Goal: Task Accomplishment & Management: Manage account settings

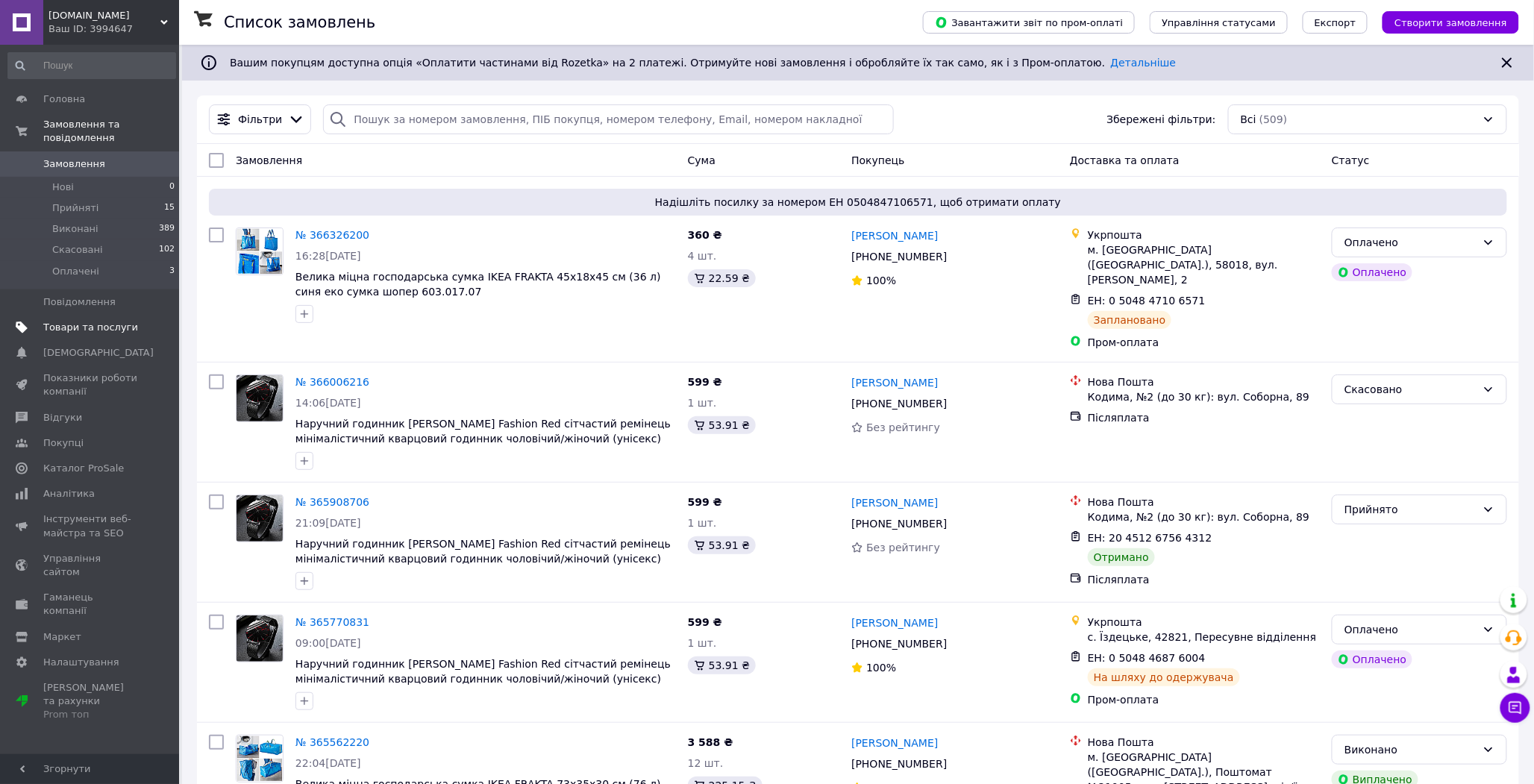
drag, startPoint x: 109, startPoint y: 311, endPoint x: 92, endPoint y: 310, distance: 17.0
click at [92, 320] on span "Товари та послуги" at bounding box center [90, 327] width 95 height 13
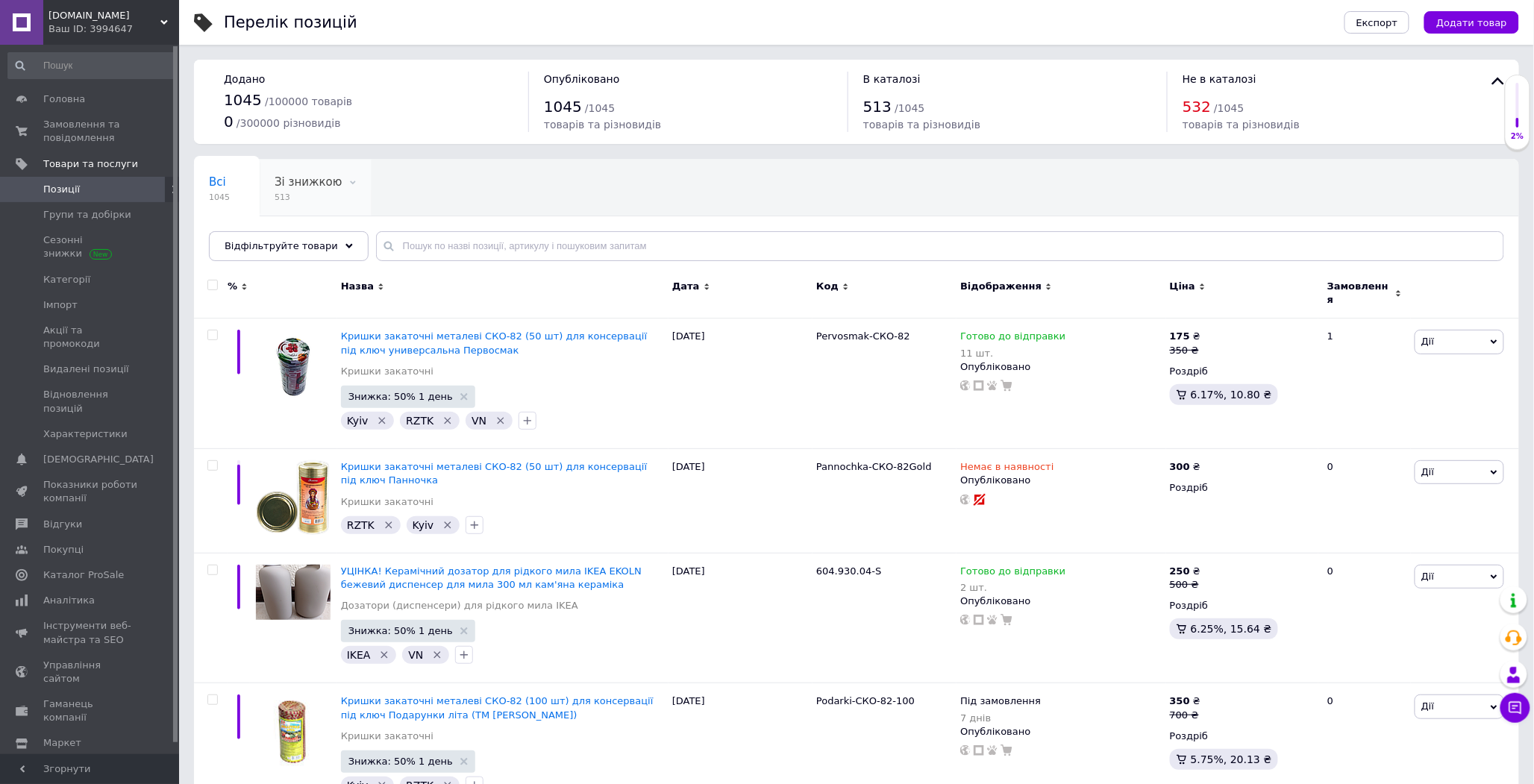
click at [282, 181] on span "Зі знижкою" at bounding box center [307, 182] width 67 height 13
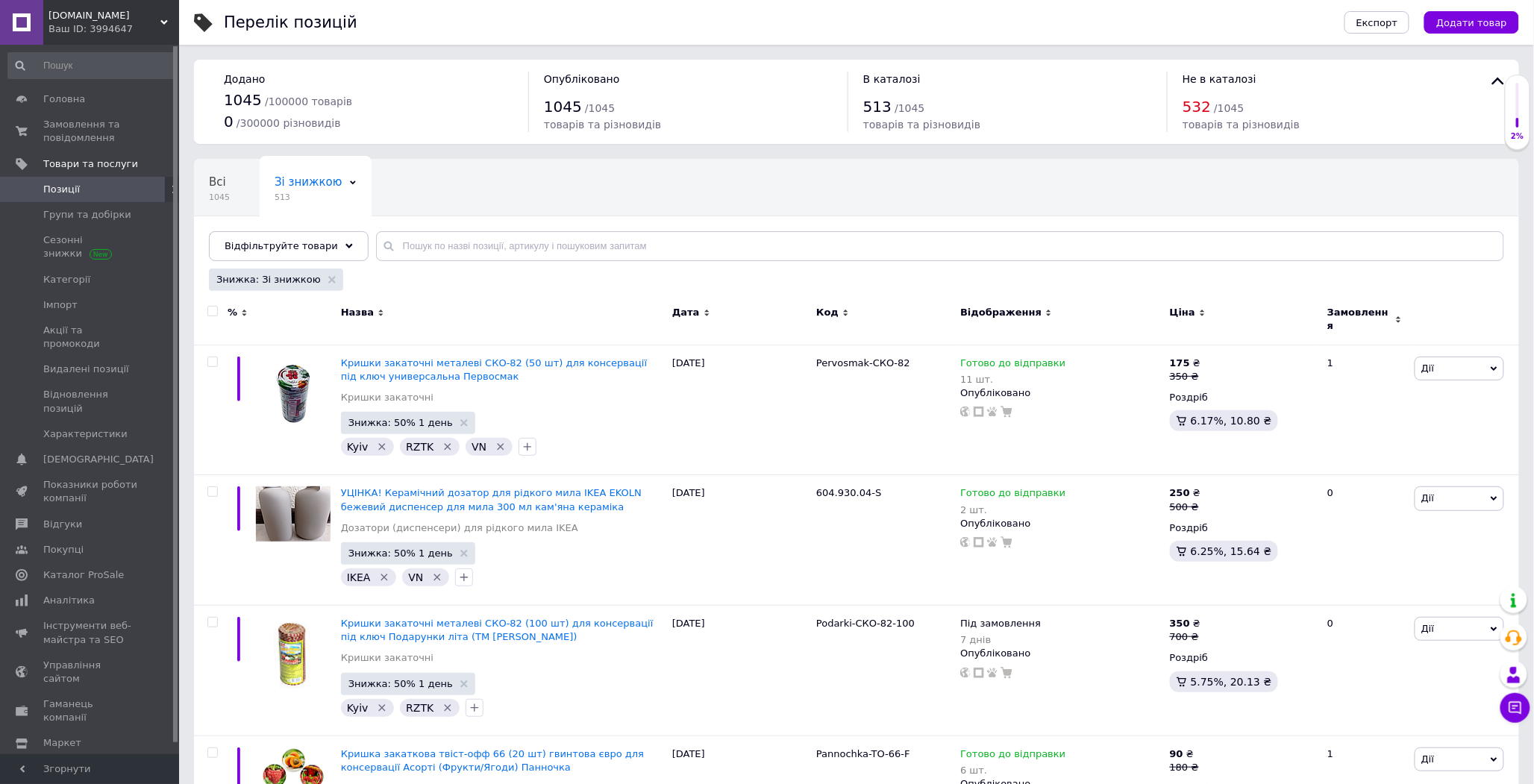
click at [361, 313] on span "Назва" at bounding box center [357, 312] width 33 height 13
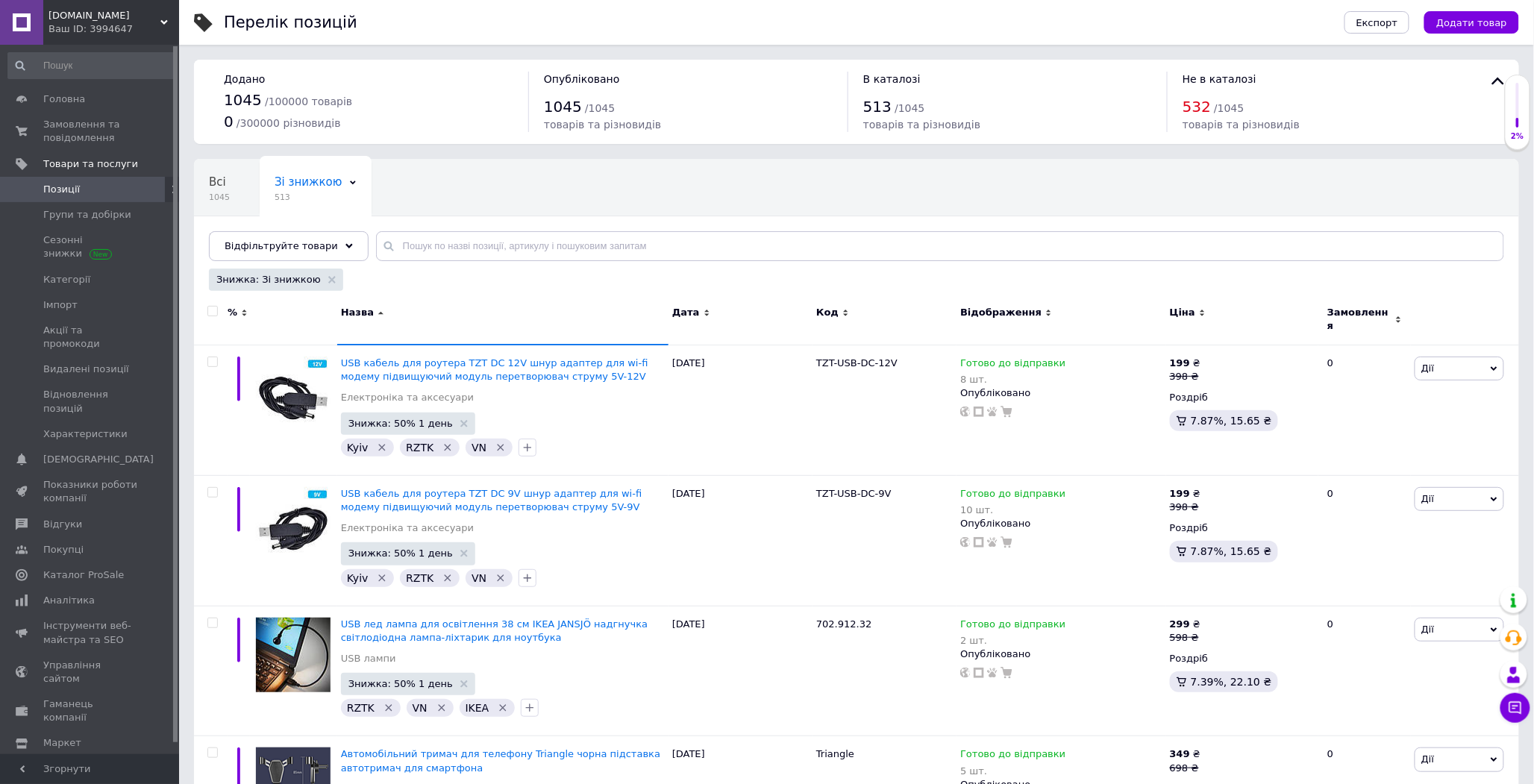
click at [212, 310] on input "checkbox" at bounding box center [212, 311] width 10 height 10
checkbox input "true"
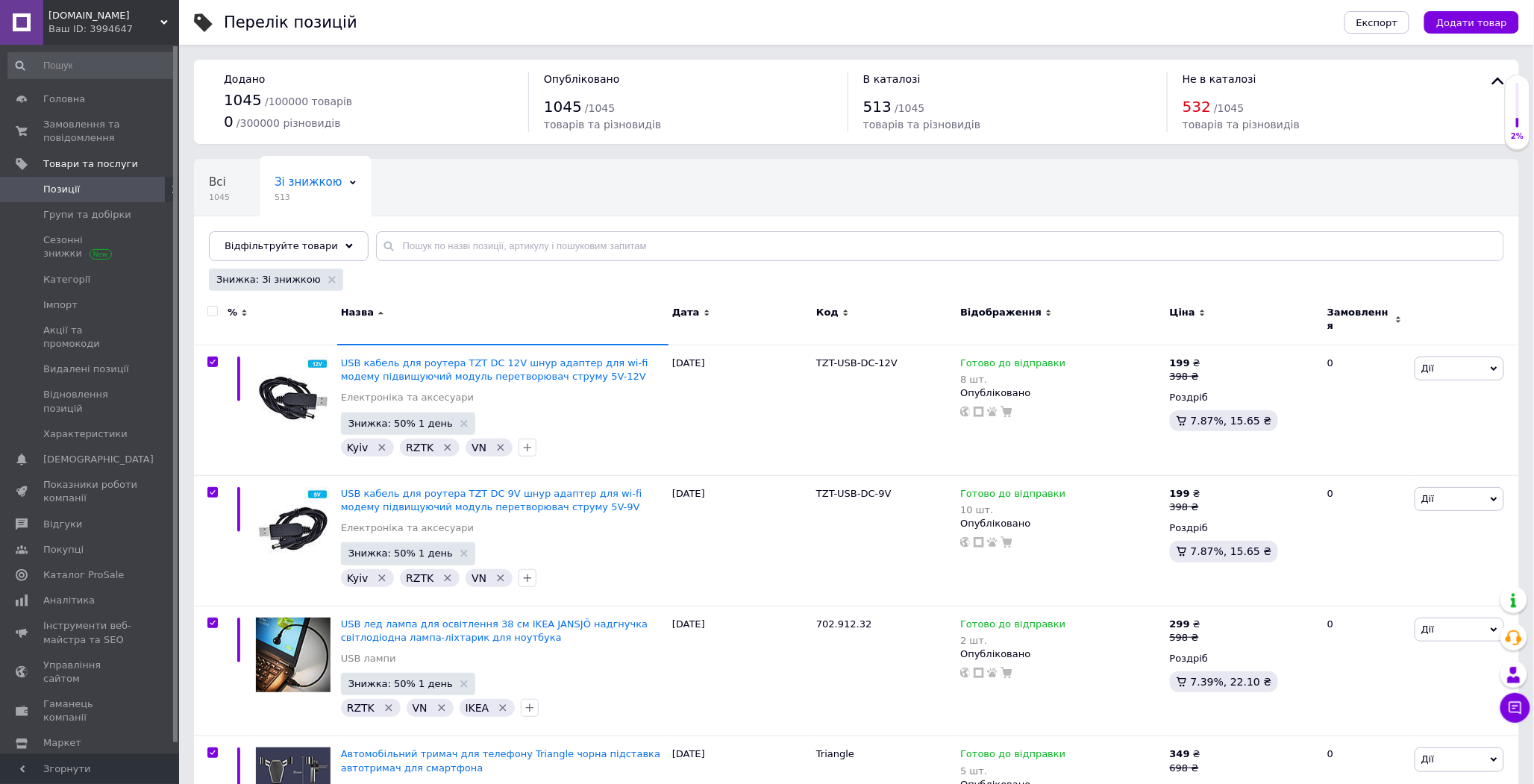
checkbox input "true"
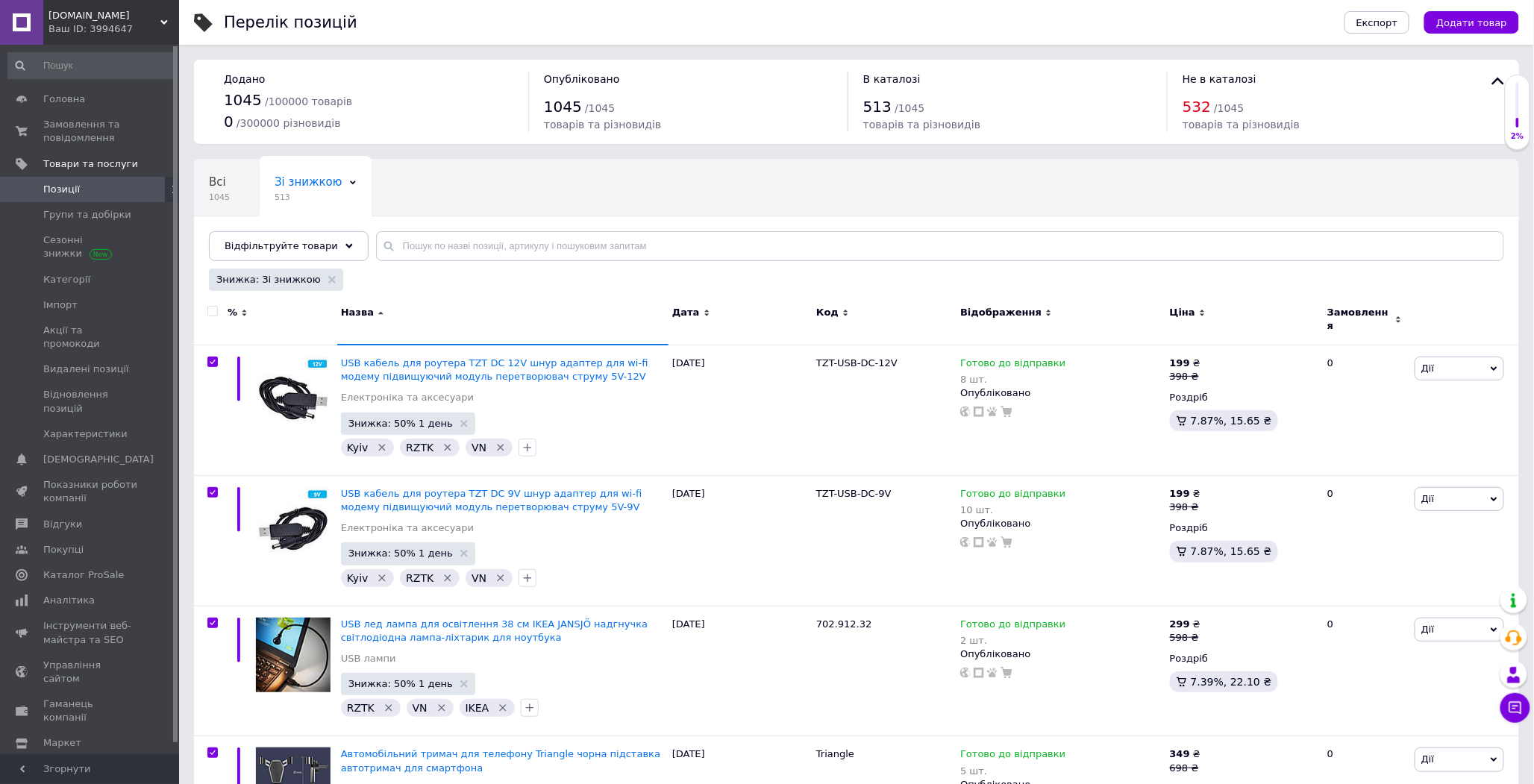
checkbox input "true"
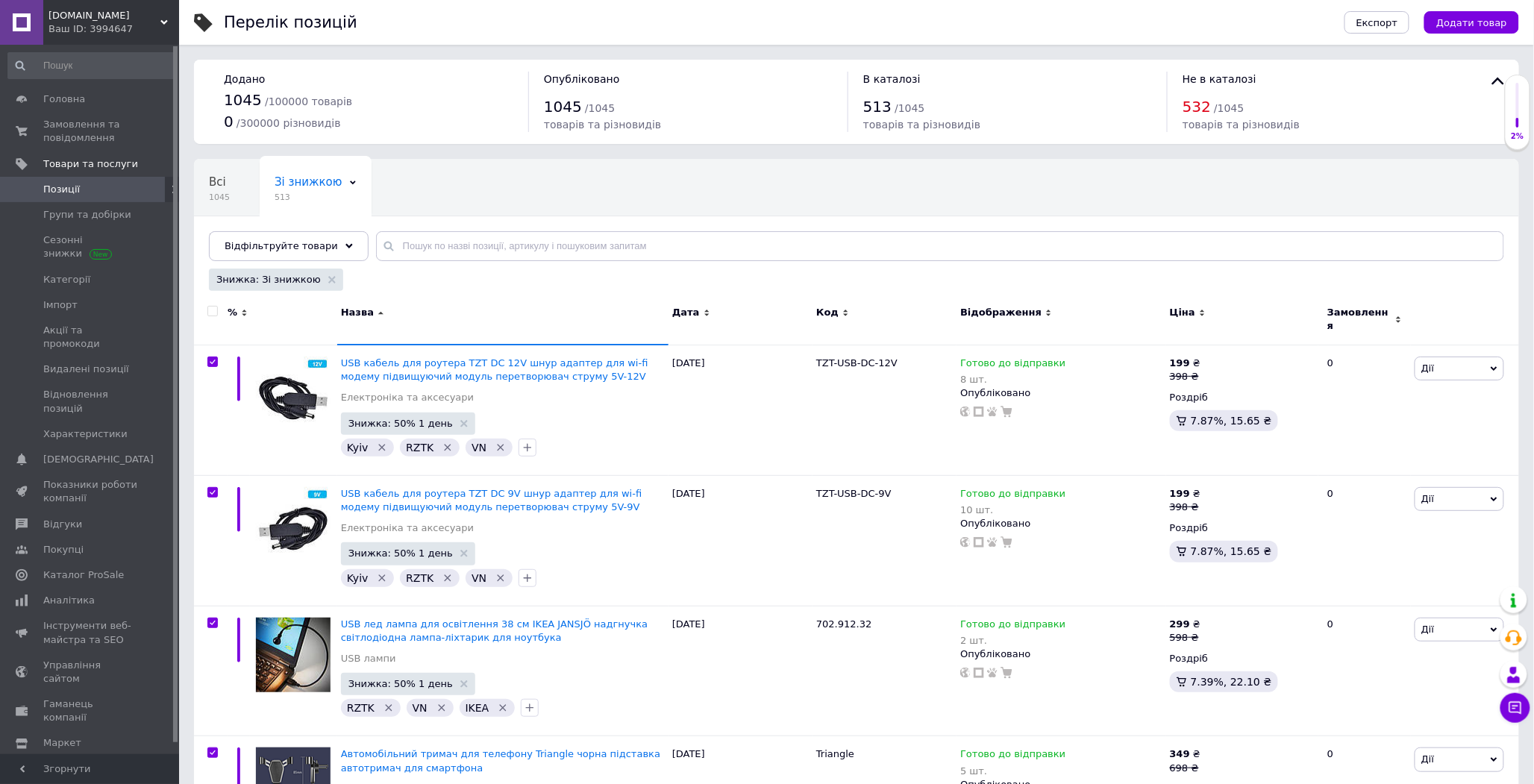
checkbox input "true"
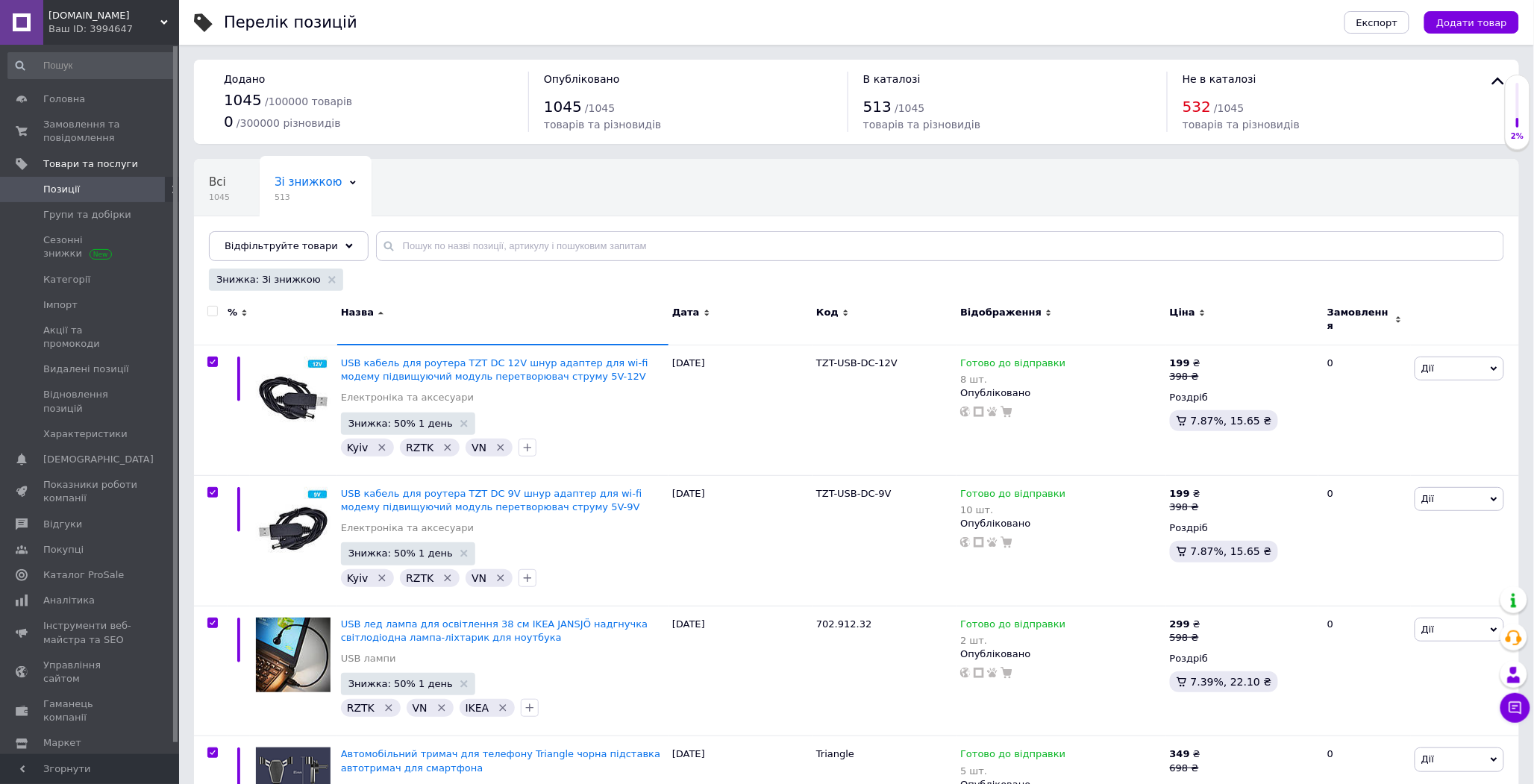
checkbox input "true"
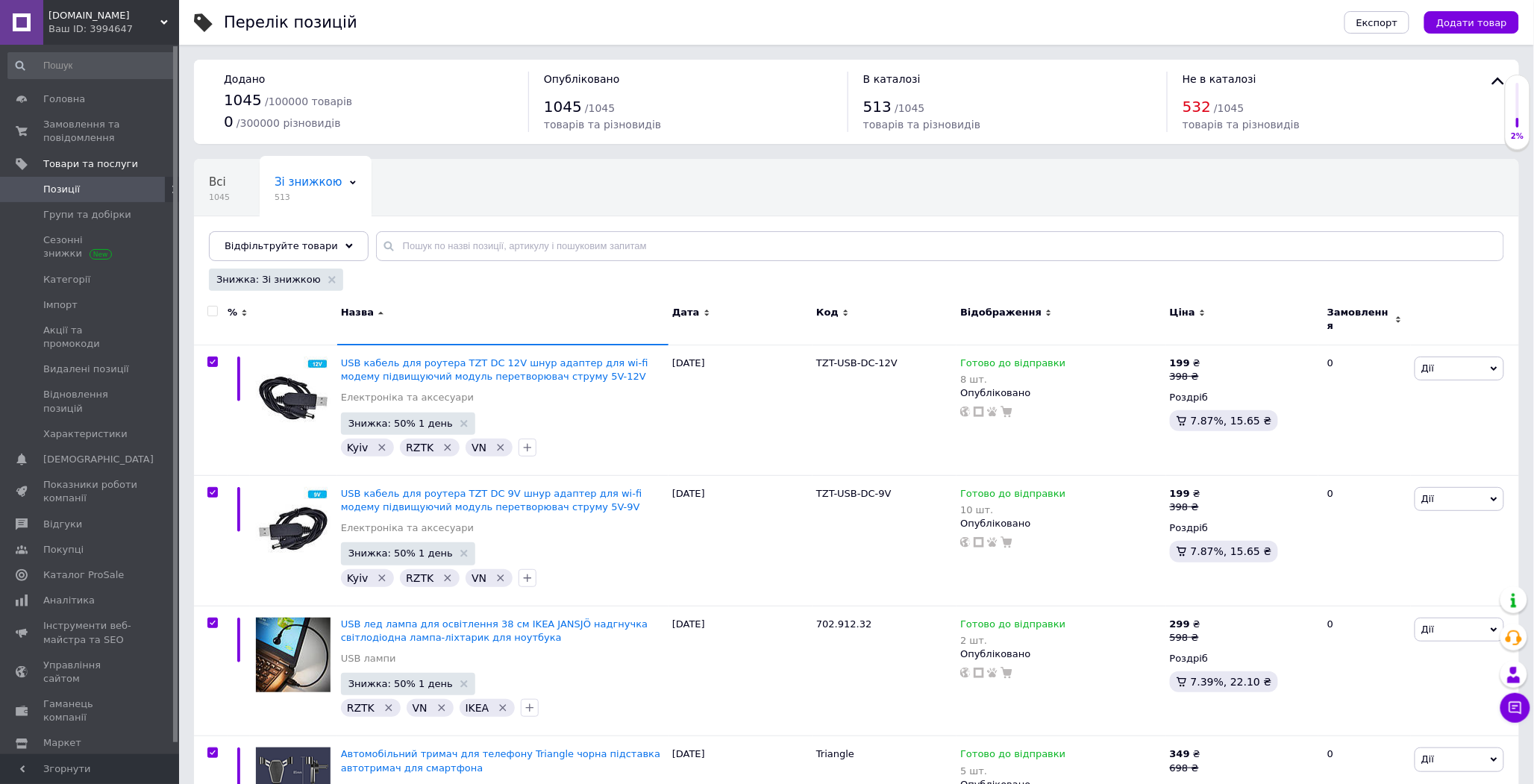
checkbox input "true"
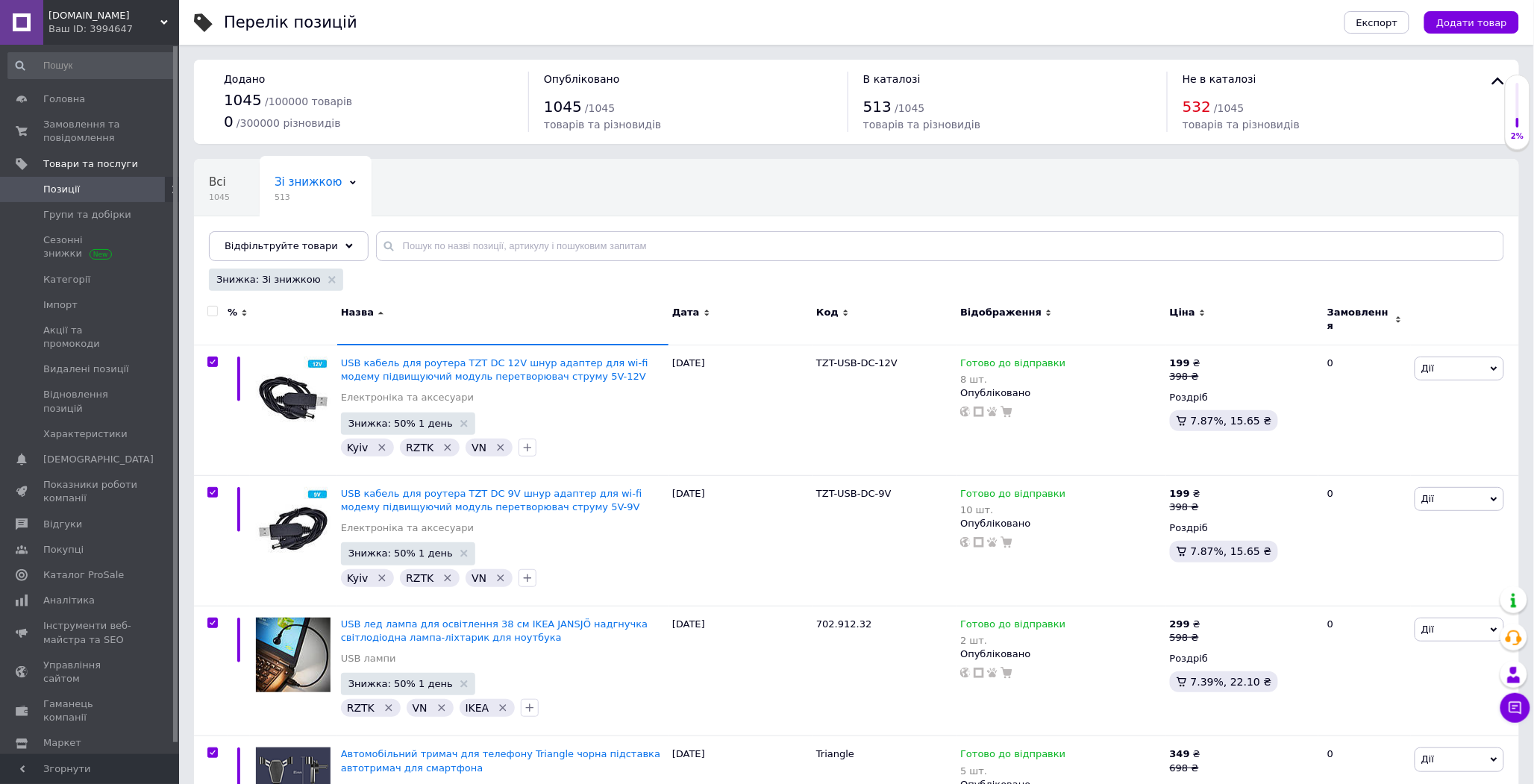
checkbox input "true"
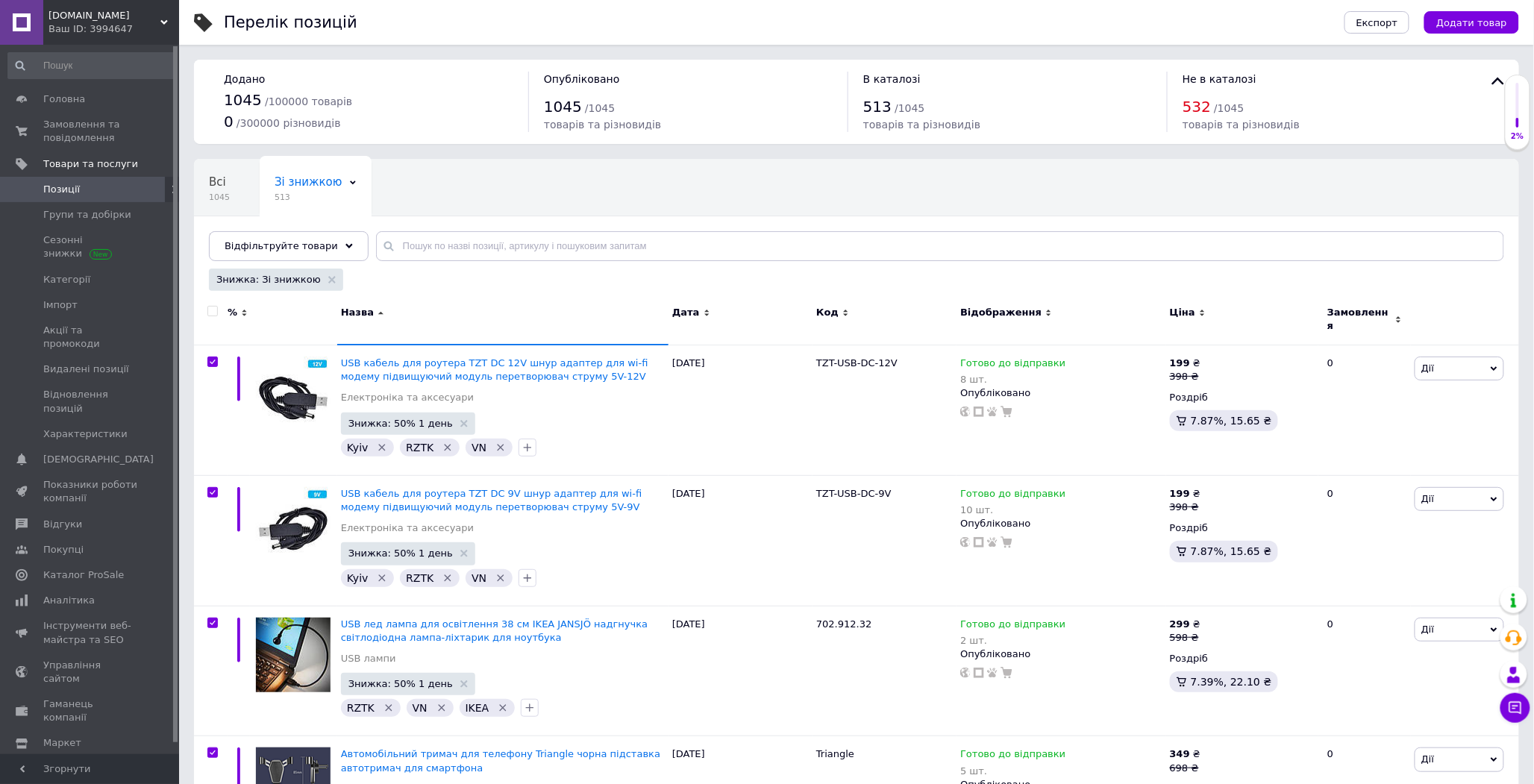
checkbox input "true"
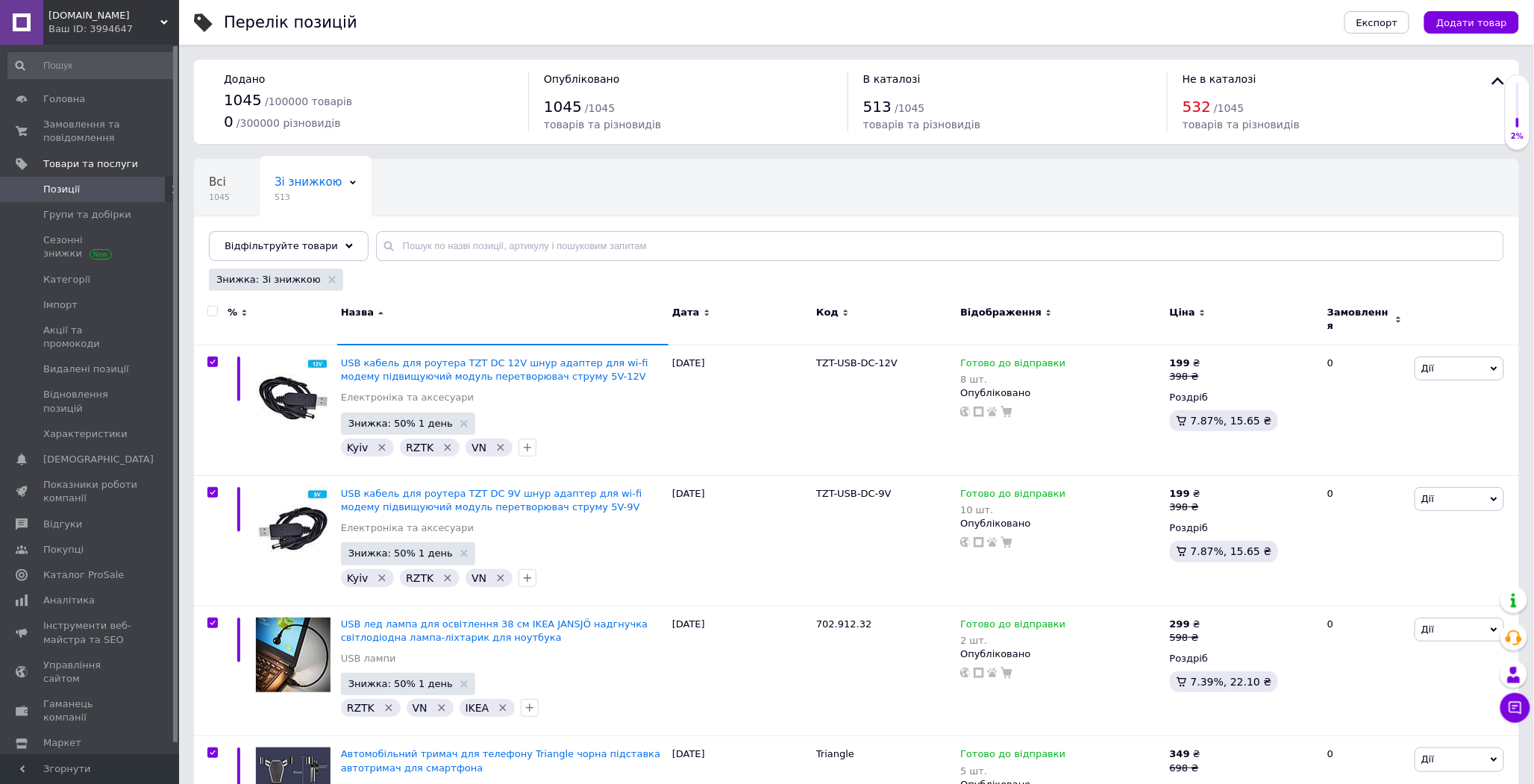
checkbox input "true"
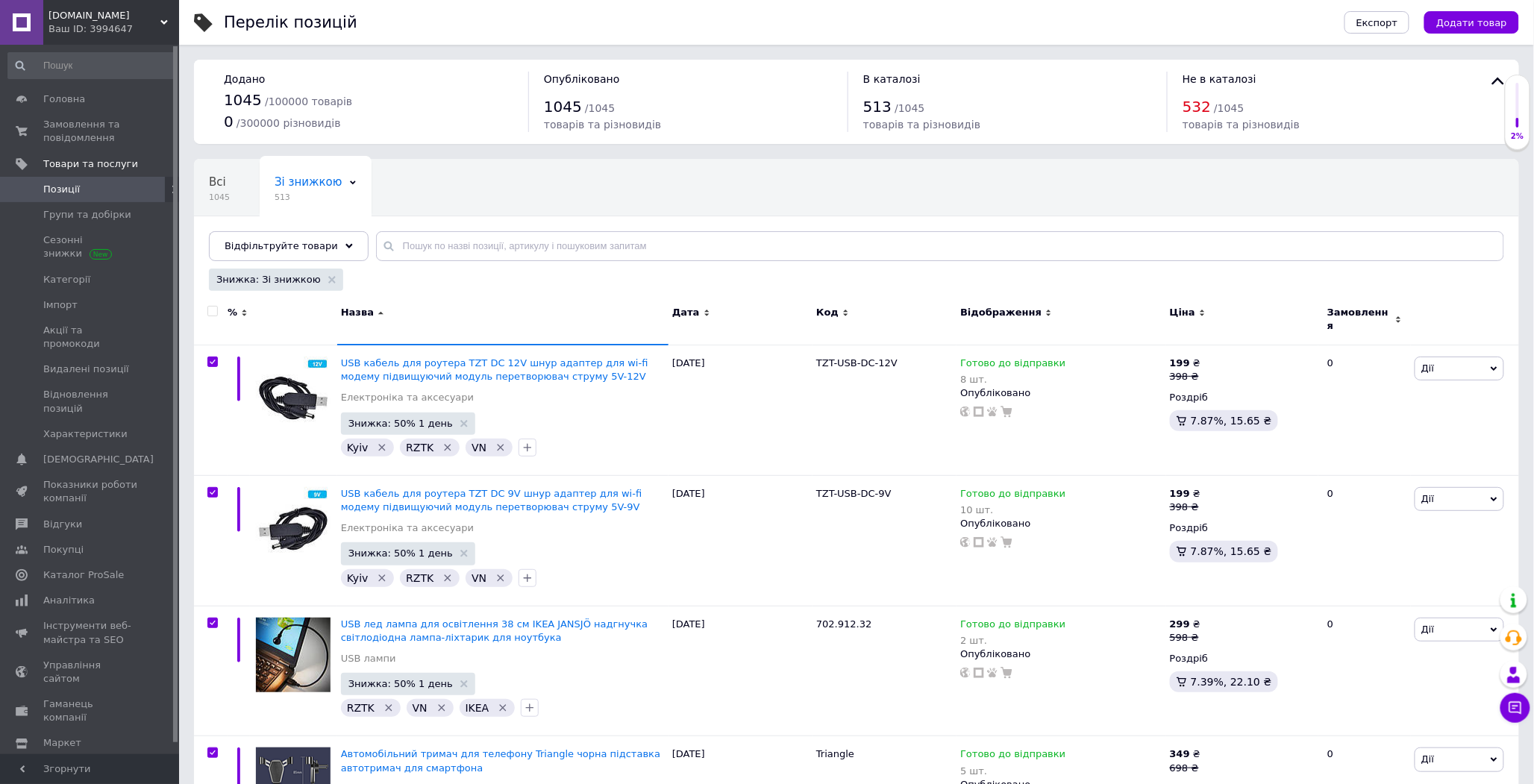
checkbox input "true"
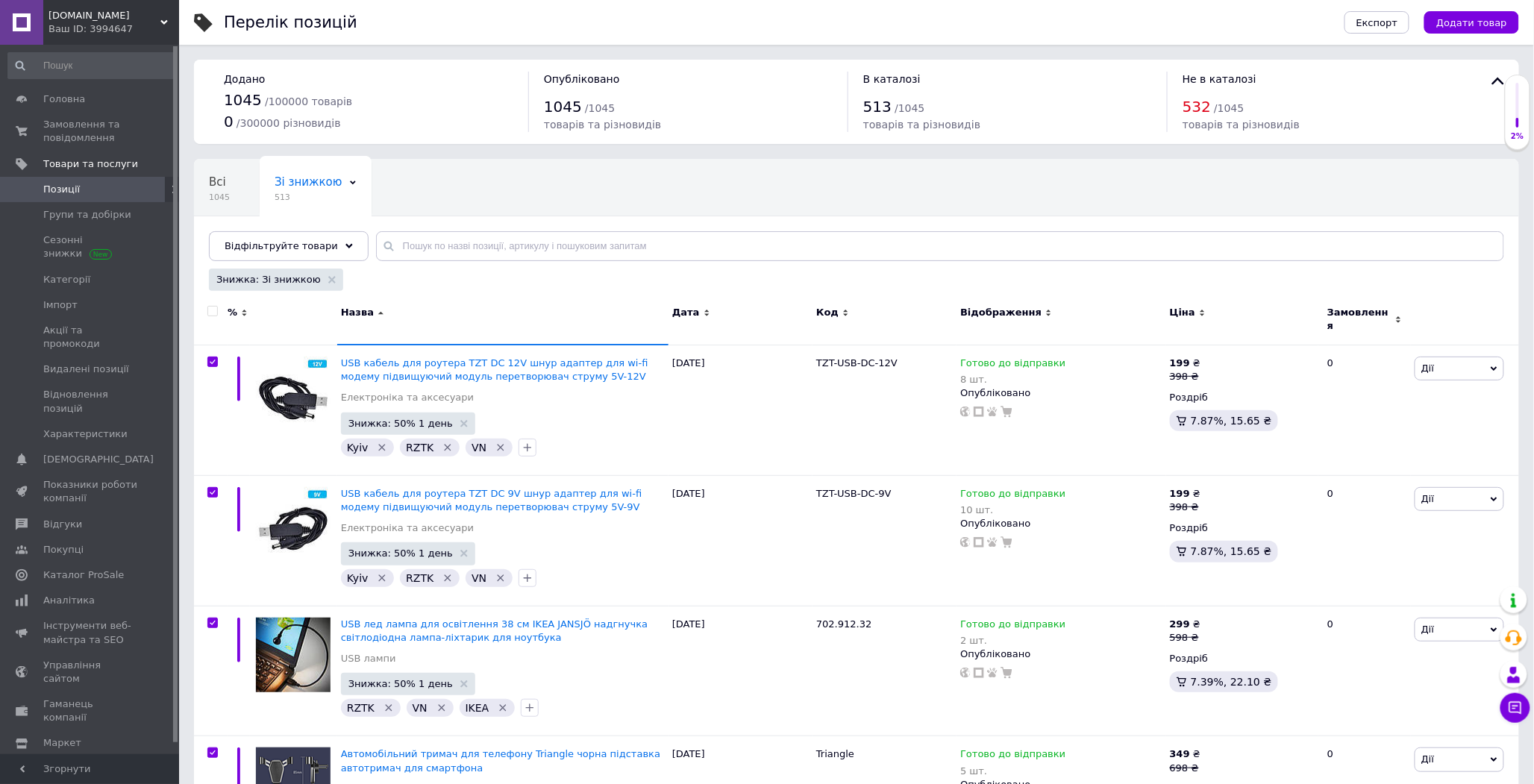
checkbox input "true"
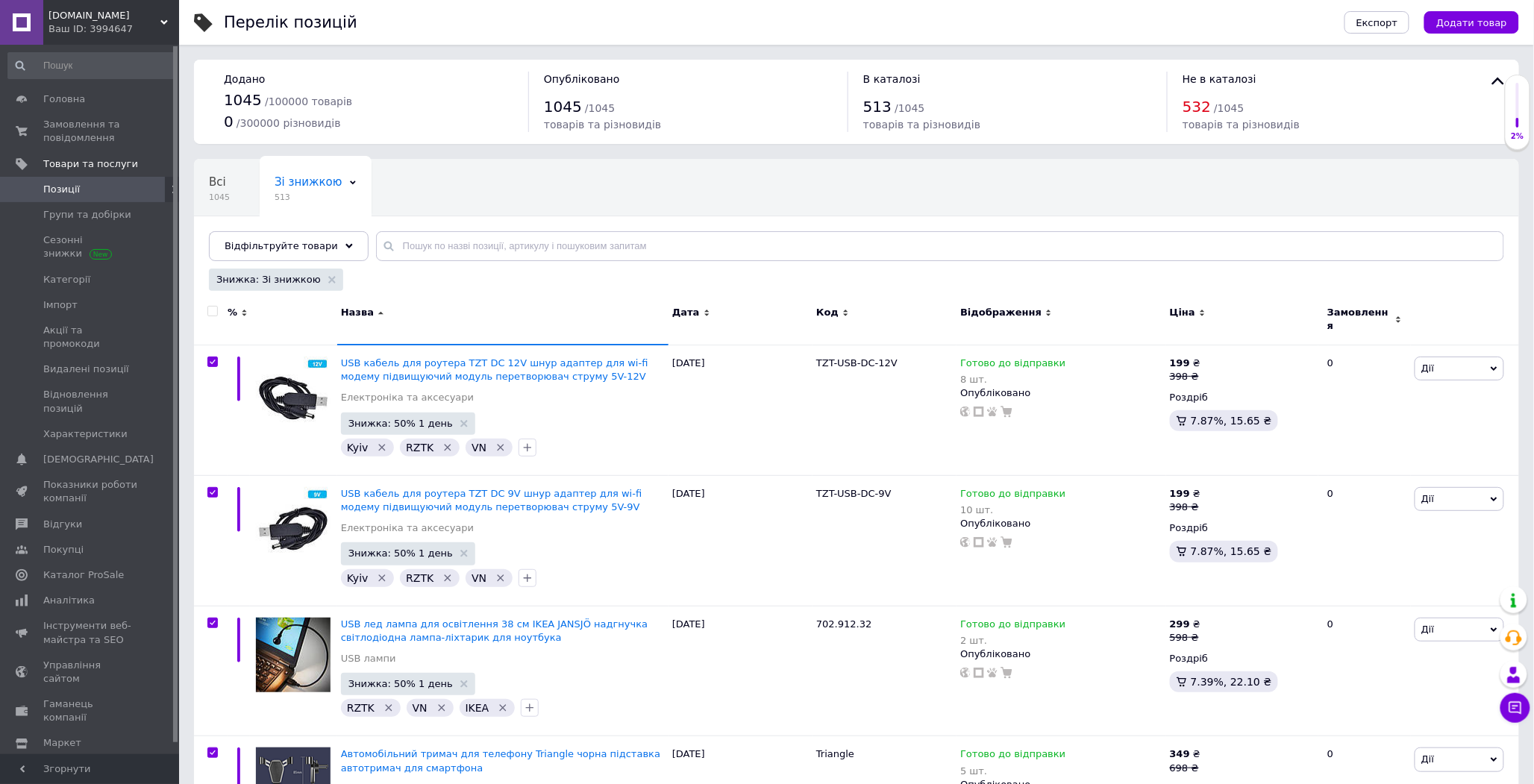
checkbox input "true"
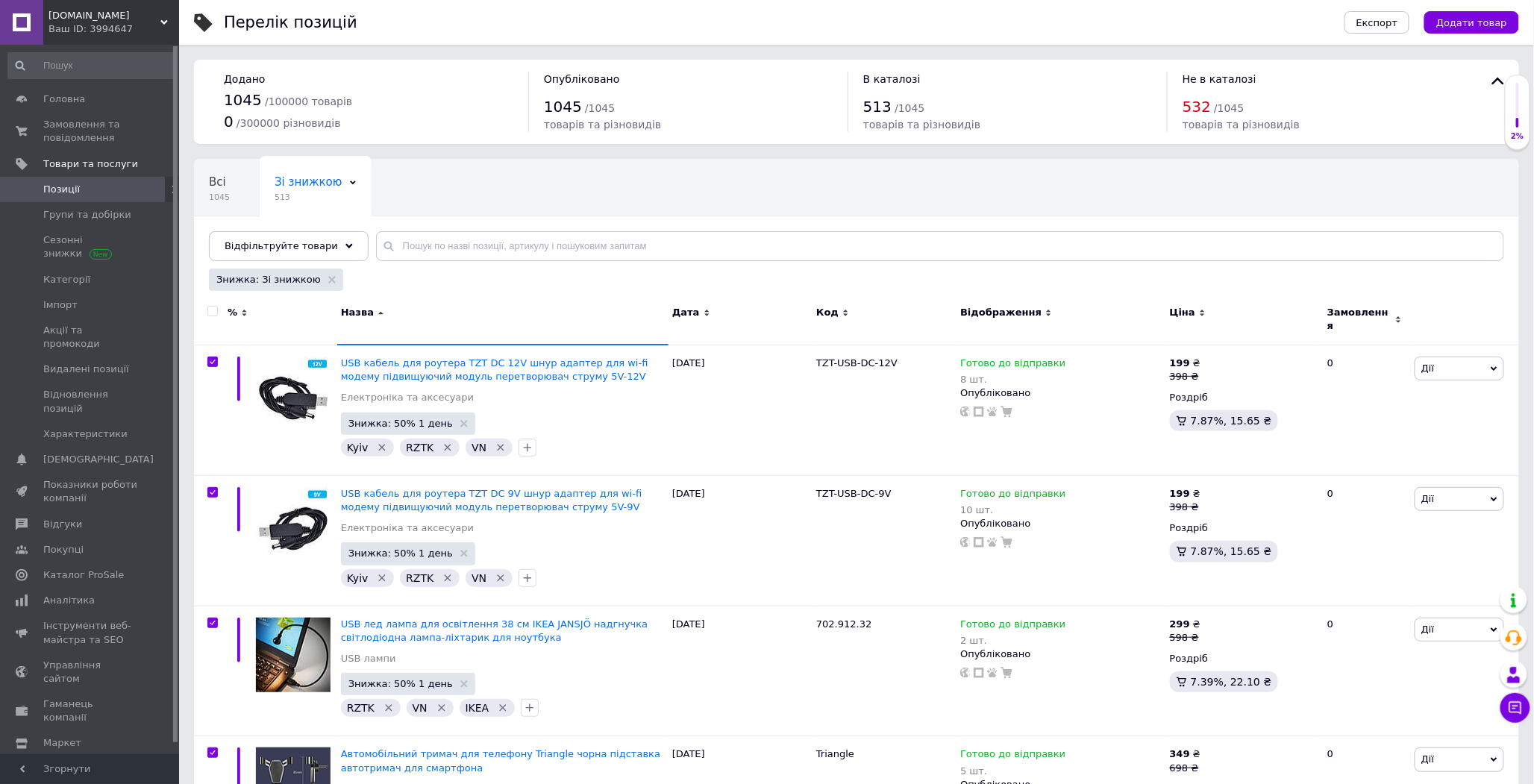
checkbox input "true"
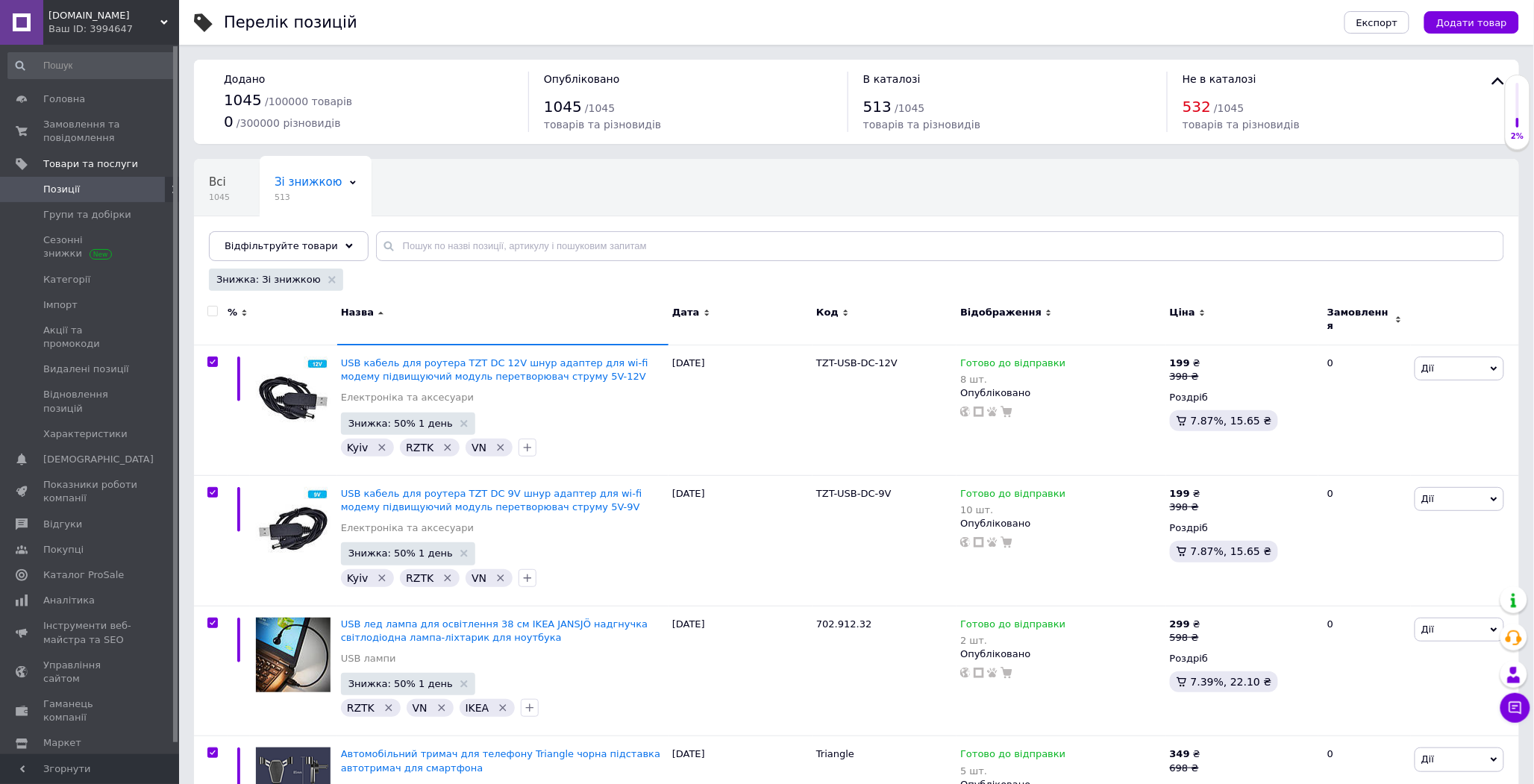
checkbox input "true"
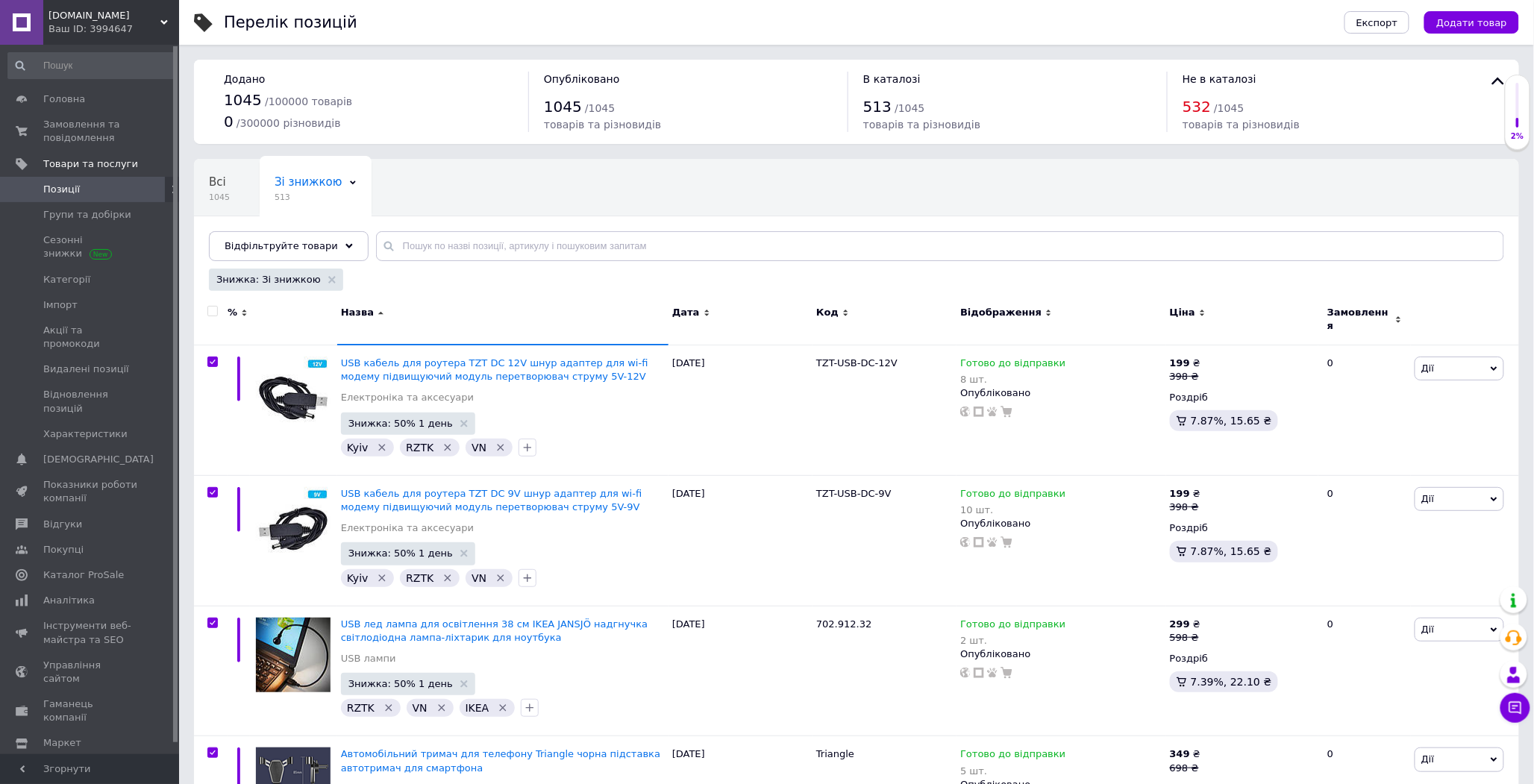
checkbox input "true"
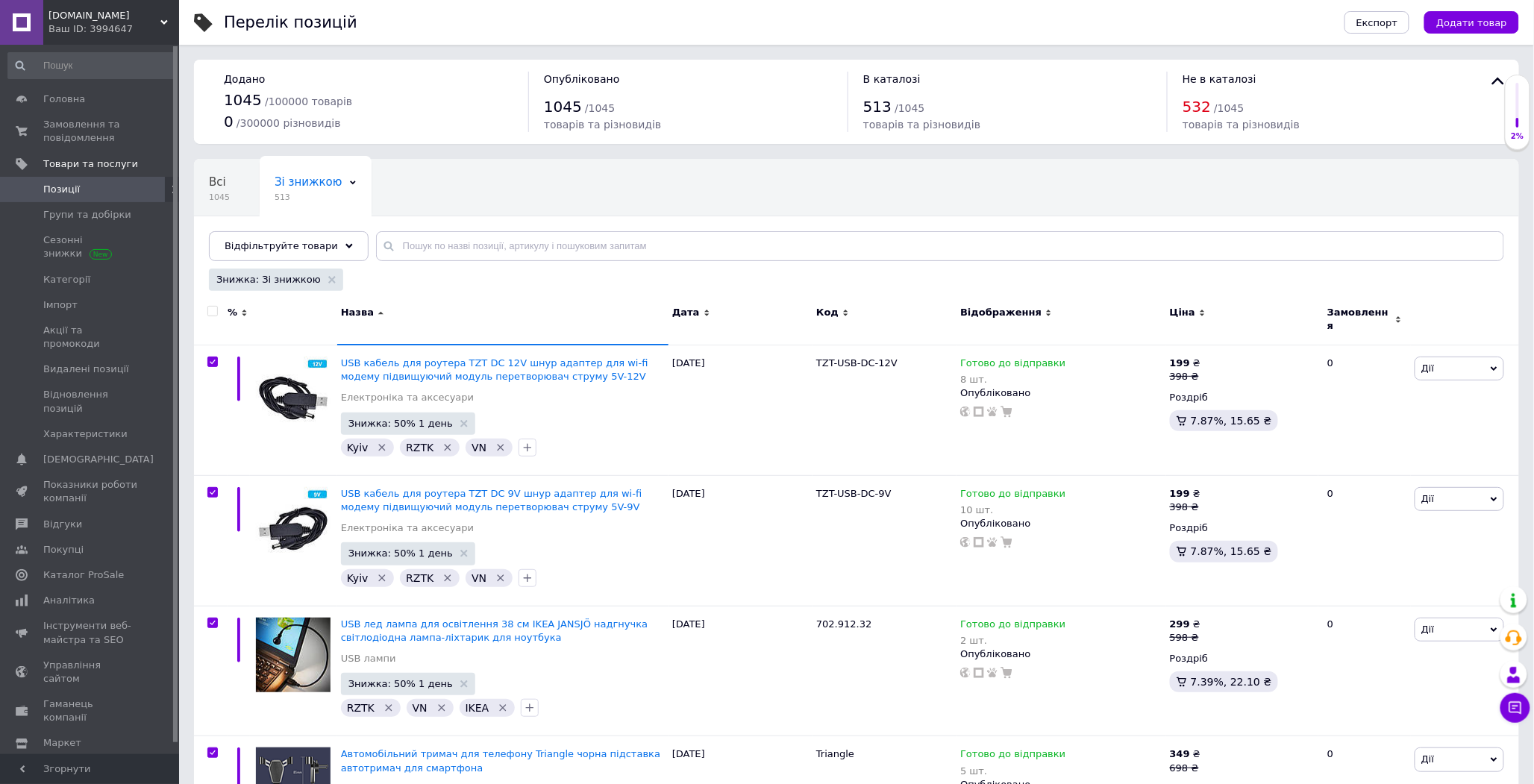
checkbox input "true"
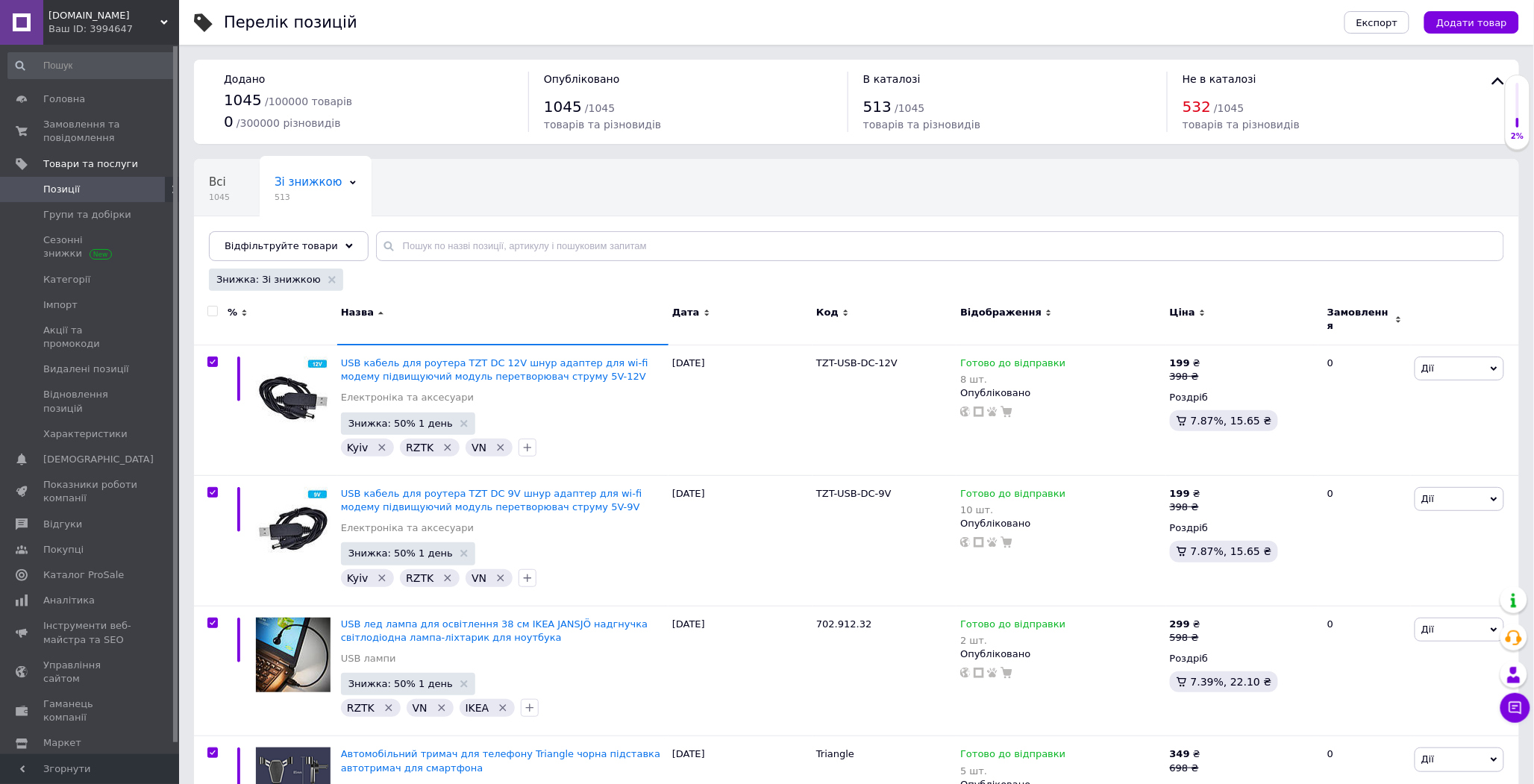
checkbox input "true"
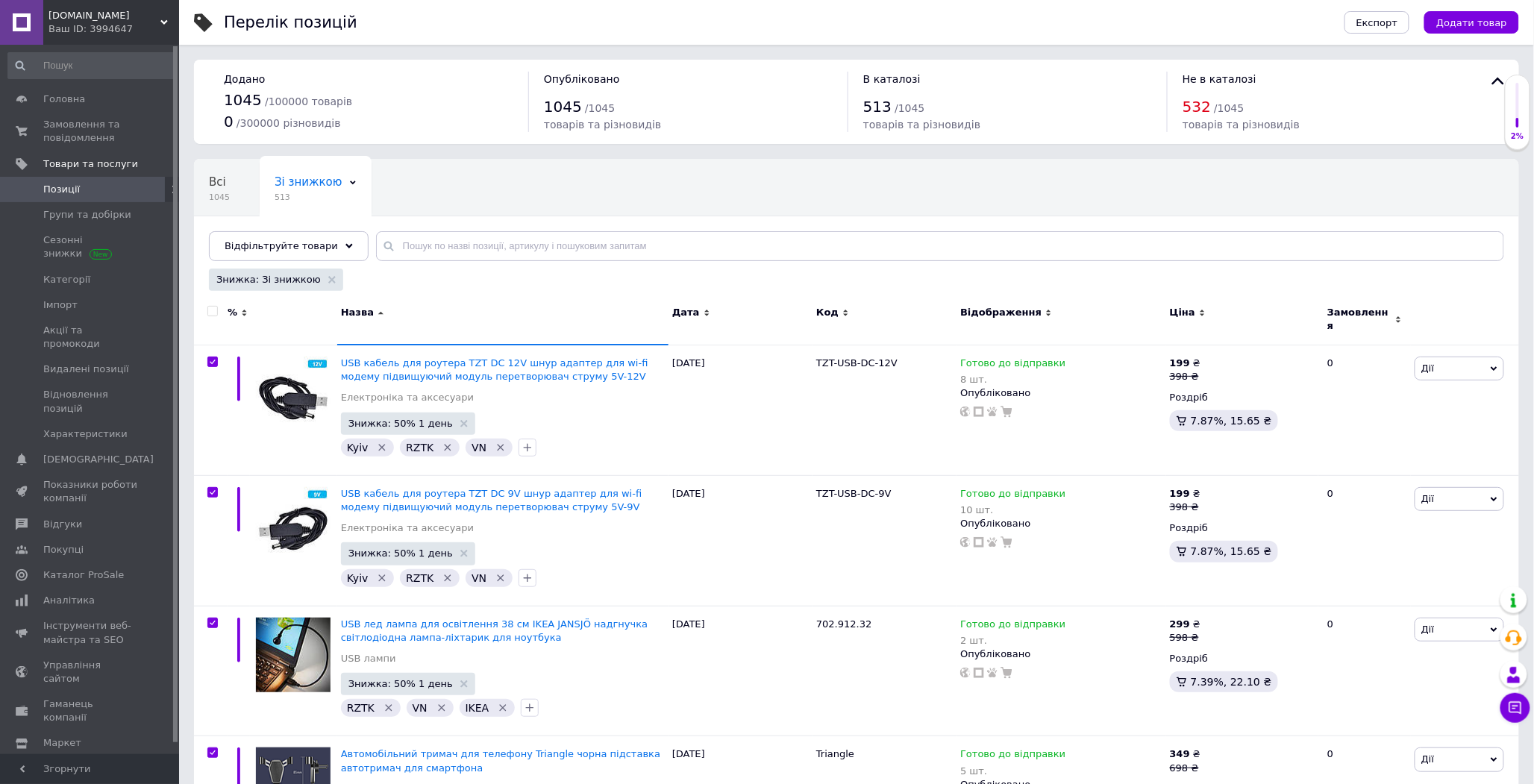
checkbox input "true"
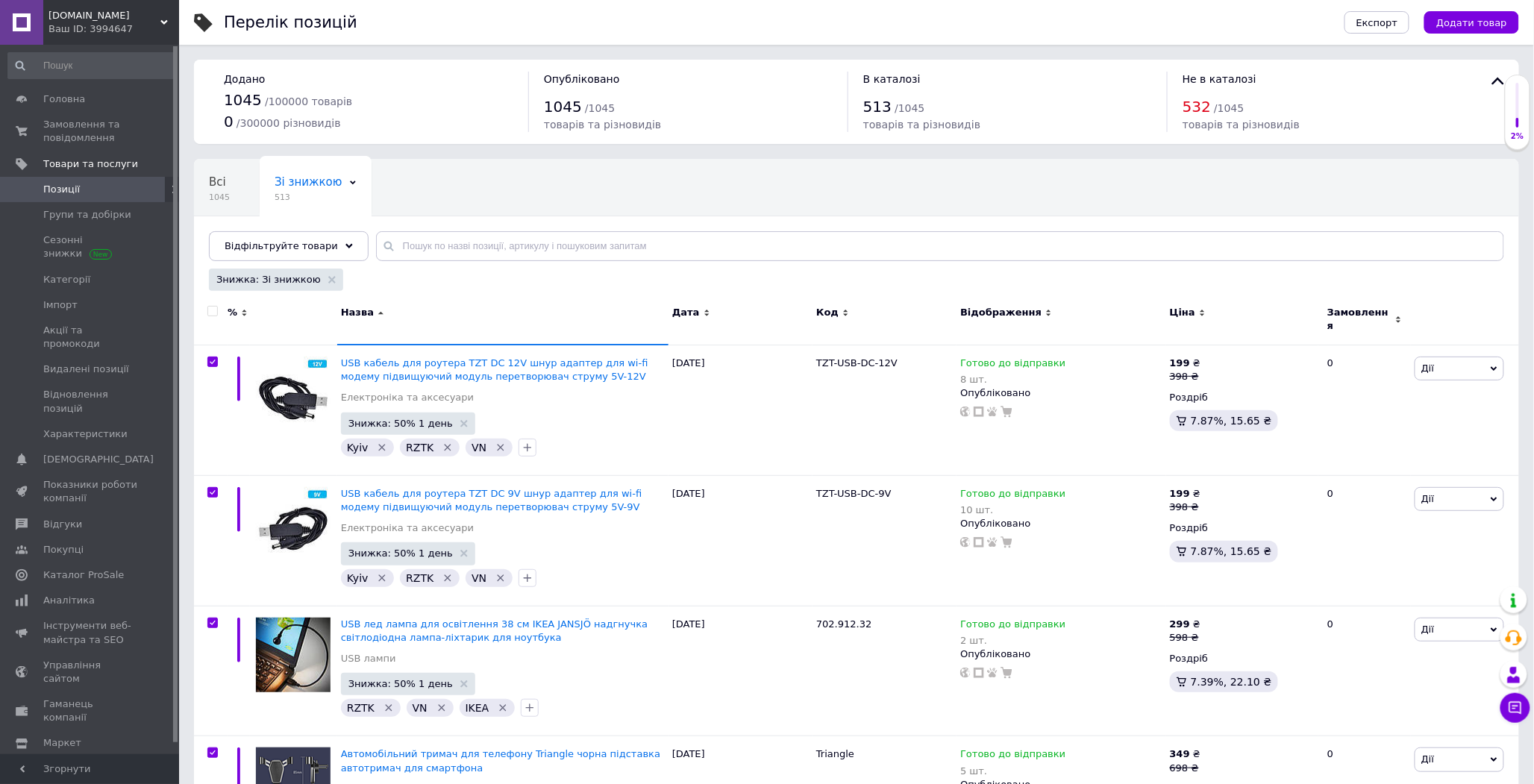
checkbox input "true"
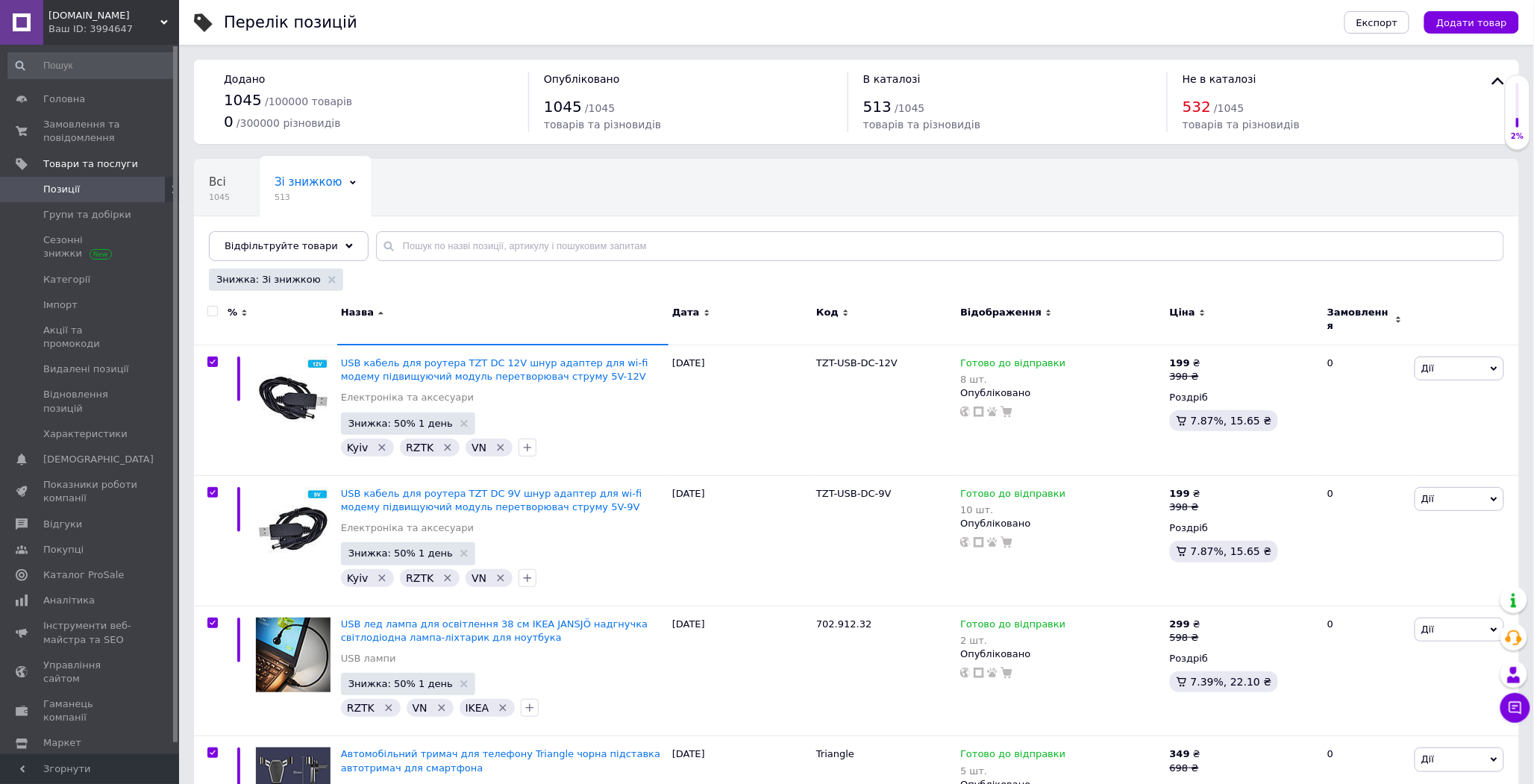
checkbox input "true"
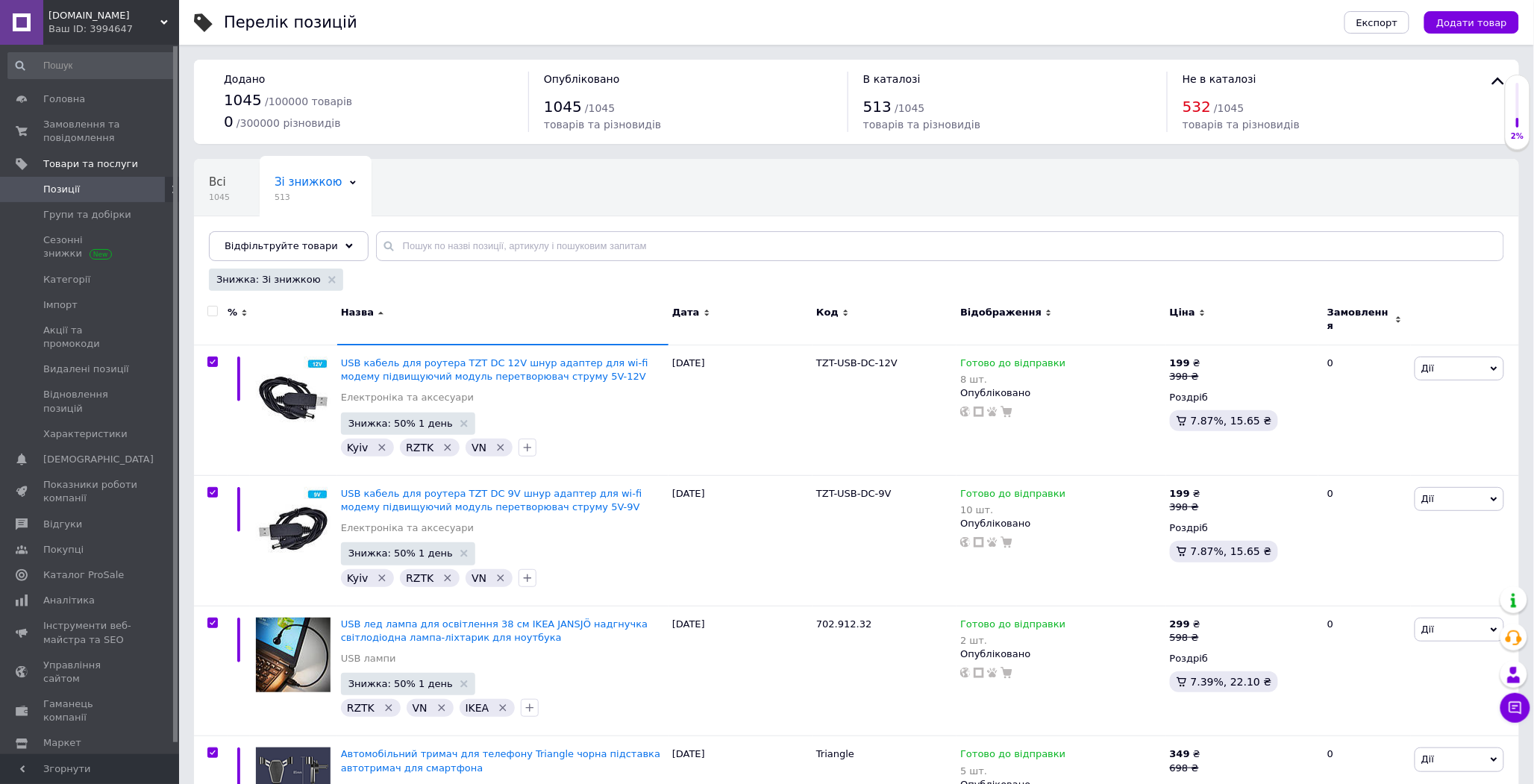
checkbox input "true"
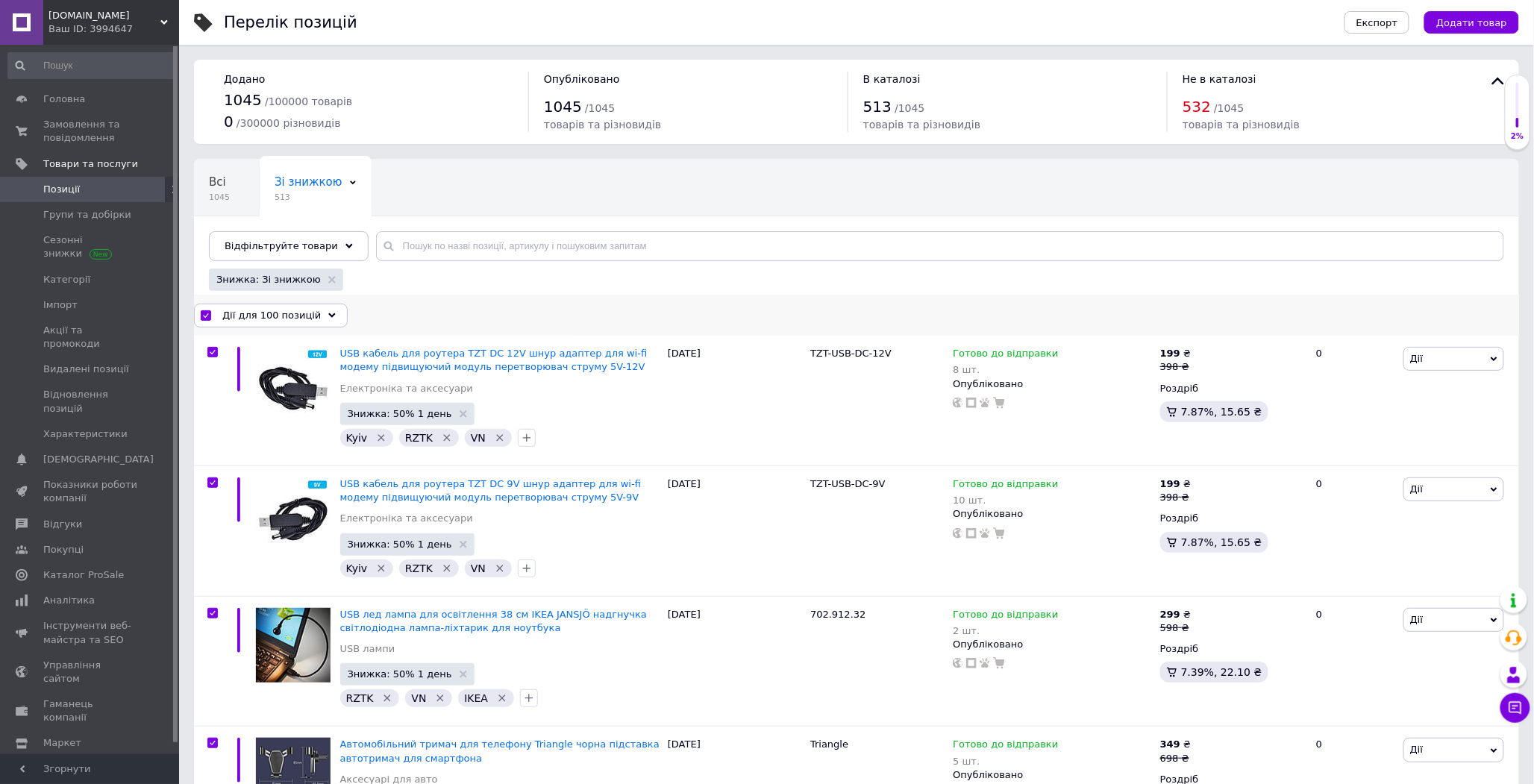
drag, startPoint x: 212, startPoint y: 310, endPoint x: 288, endPoint y: 331, distance: 78.8
click at [284, 324] on div "Дії для 100 позицій" at bounding box center [271, 315] width 154 height 24
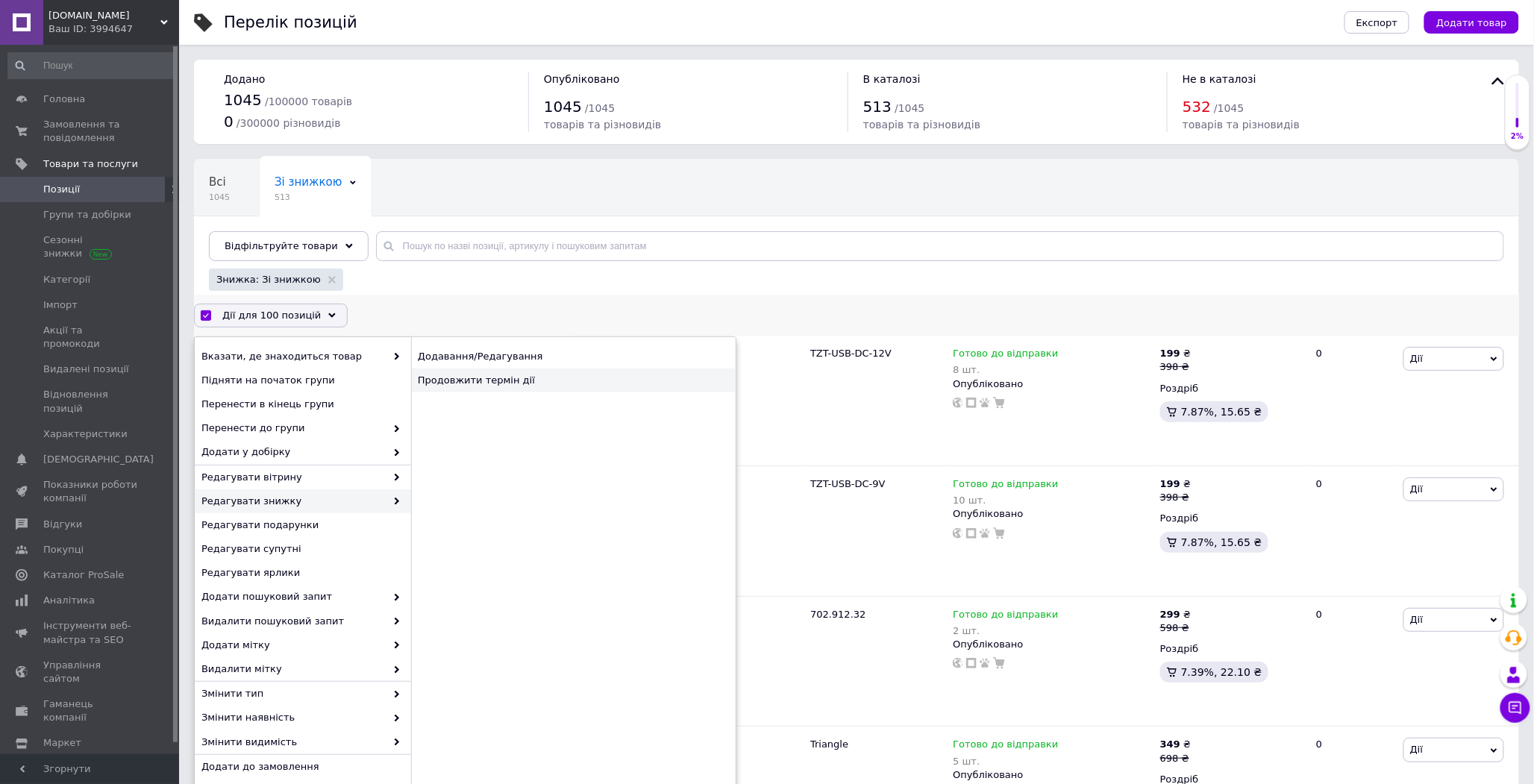
click at [479, 376] on div "Продовжити термін дії" at bounding box center [573, 380] width 324 height 24
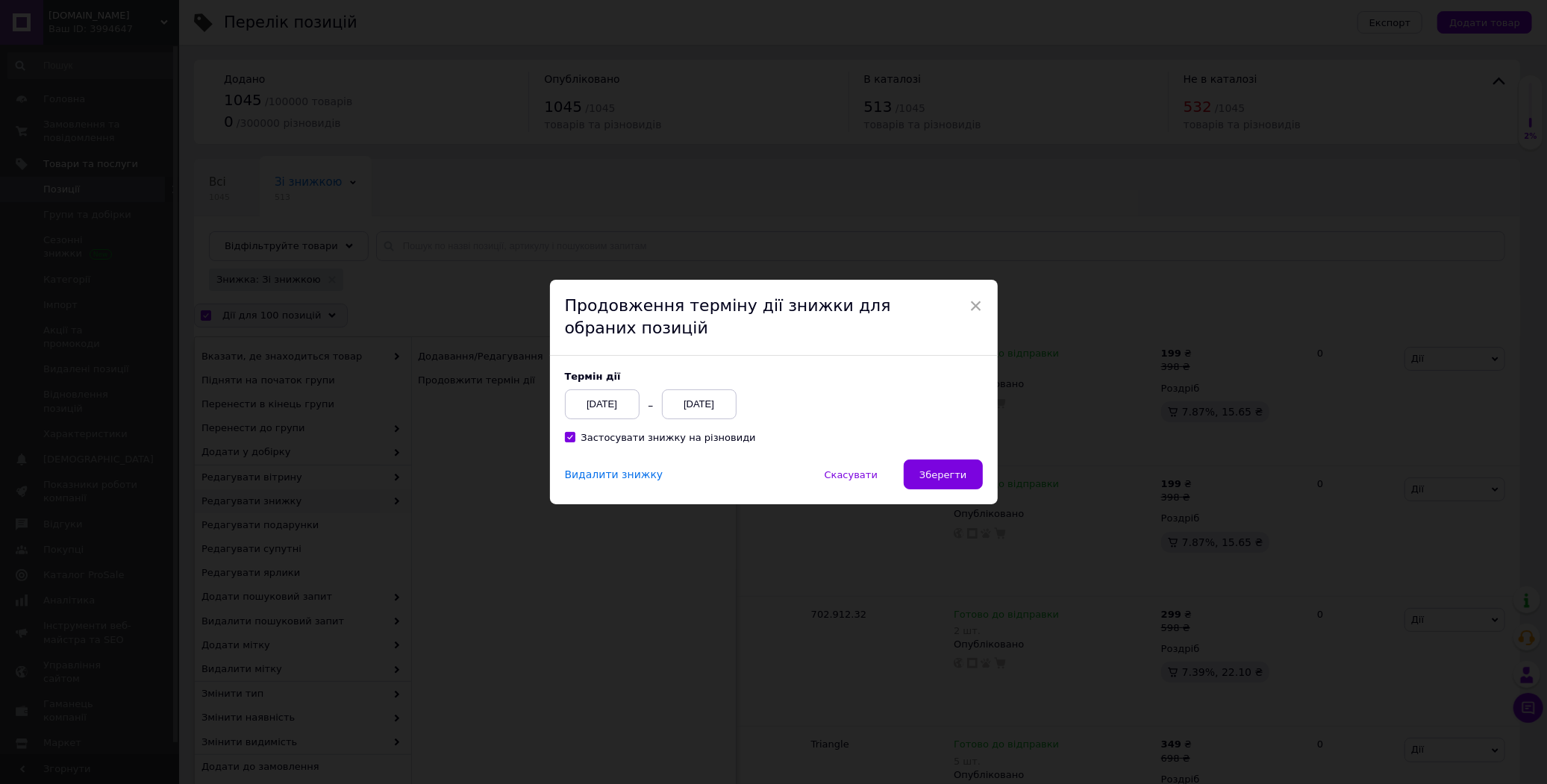
click at [701, 414] on div "[DATE]" at bounding box center [699, 404] width 75 height 30
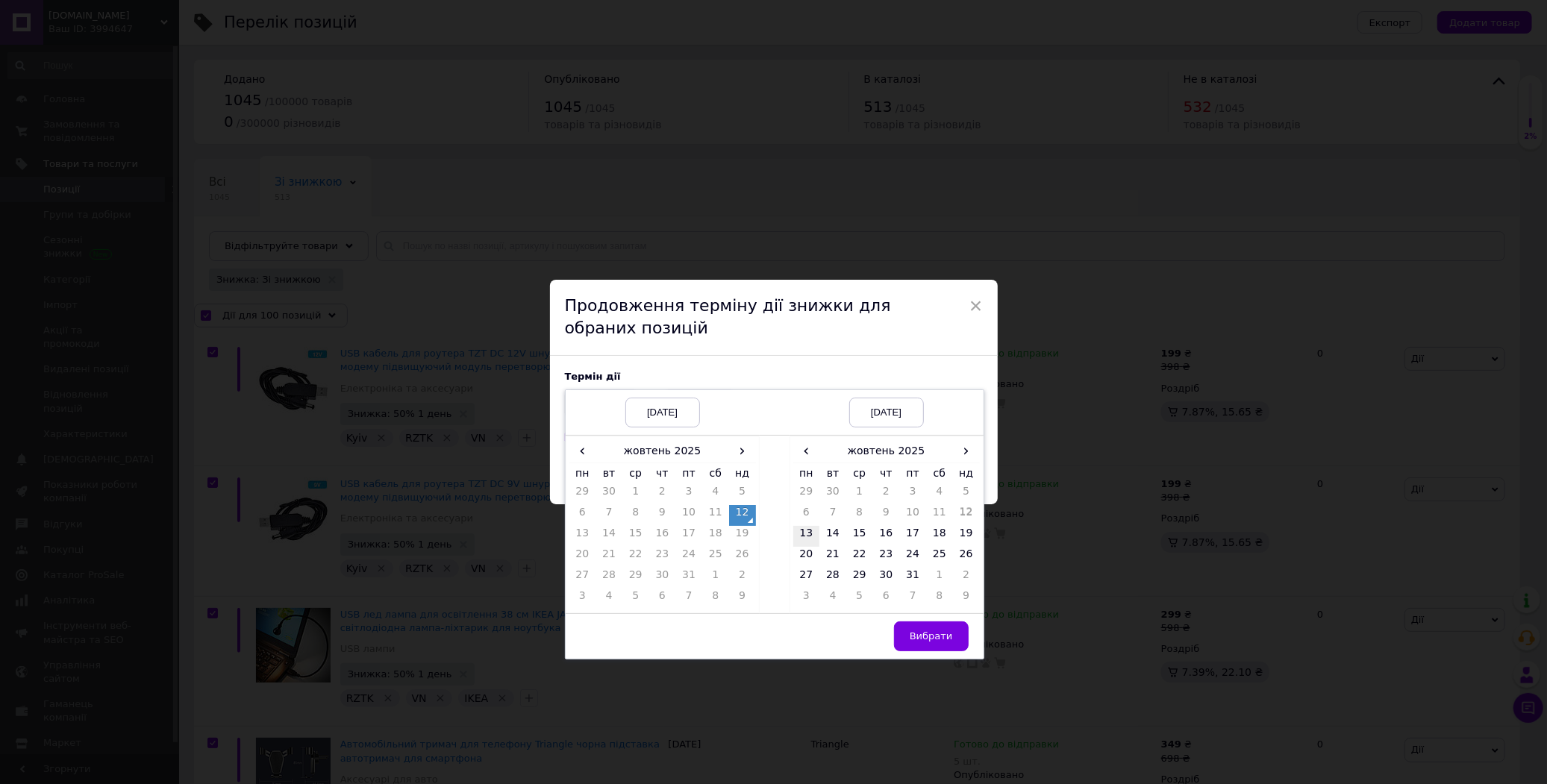
click at [802, 537] on td "13" at bounding box center [807, 536] width 27 height 21
click at [929, 630] on span "Вибрати" at bounding box center [931, 635] width 43 height 12
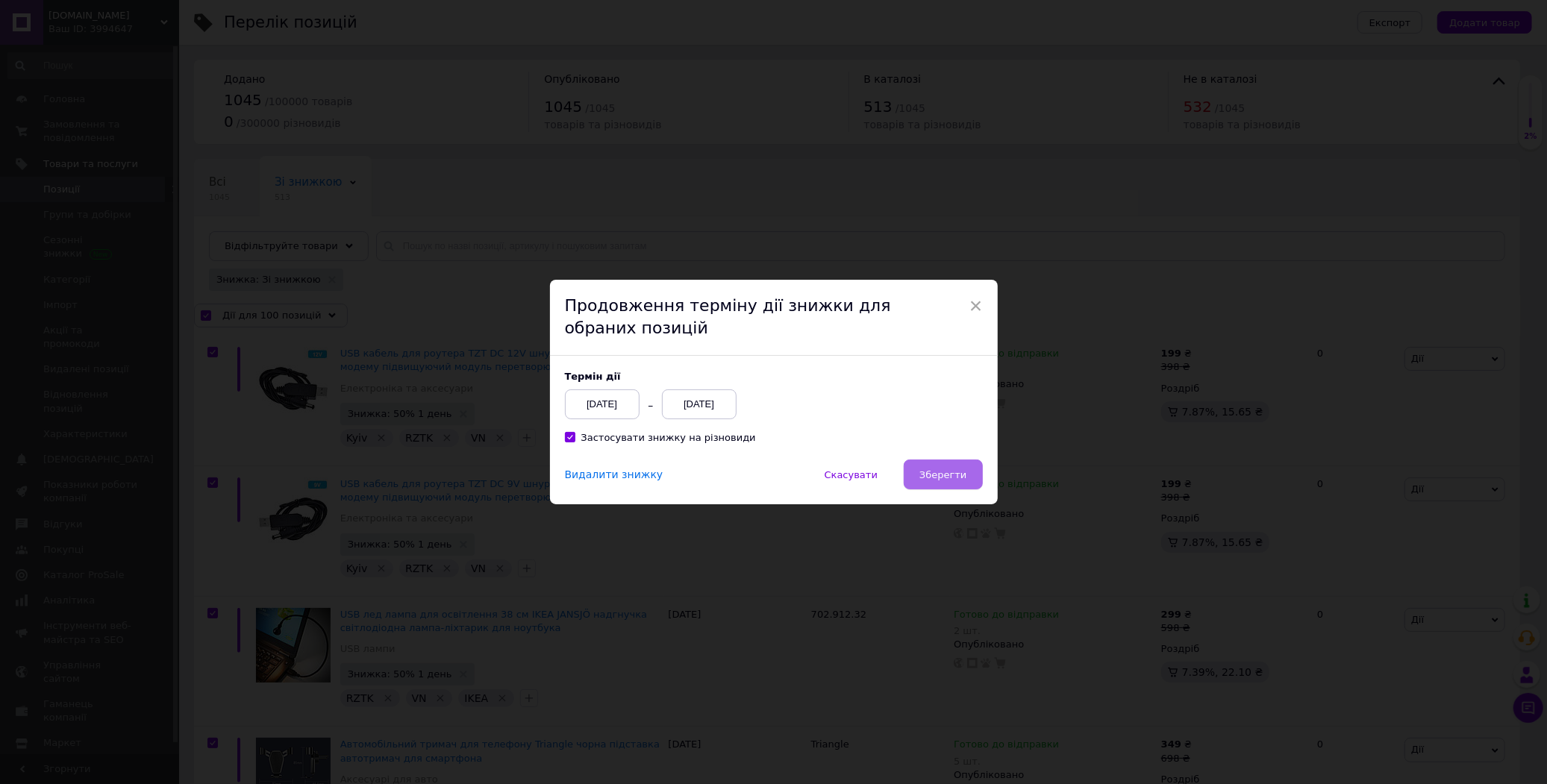
click at [945, 465] on button "Зберегти" at bounding box center [943, 474] width 79 height 30
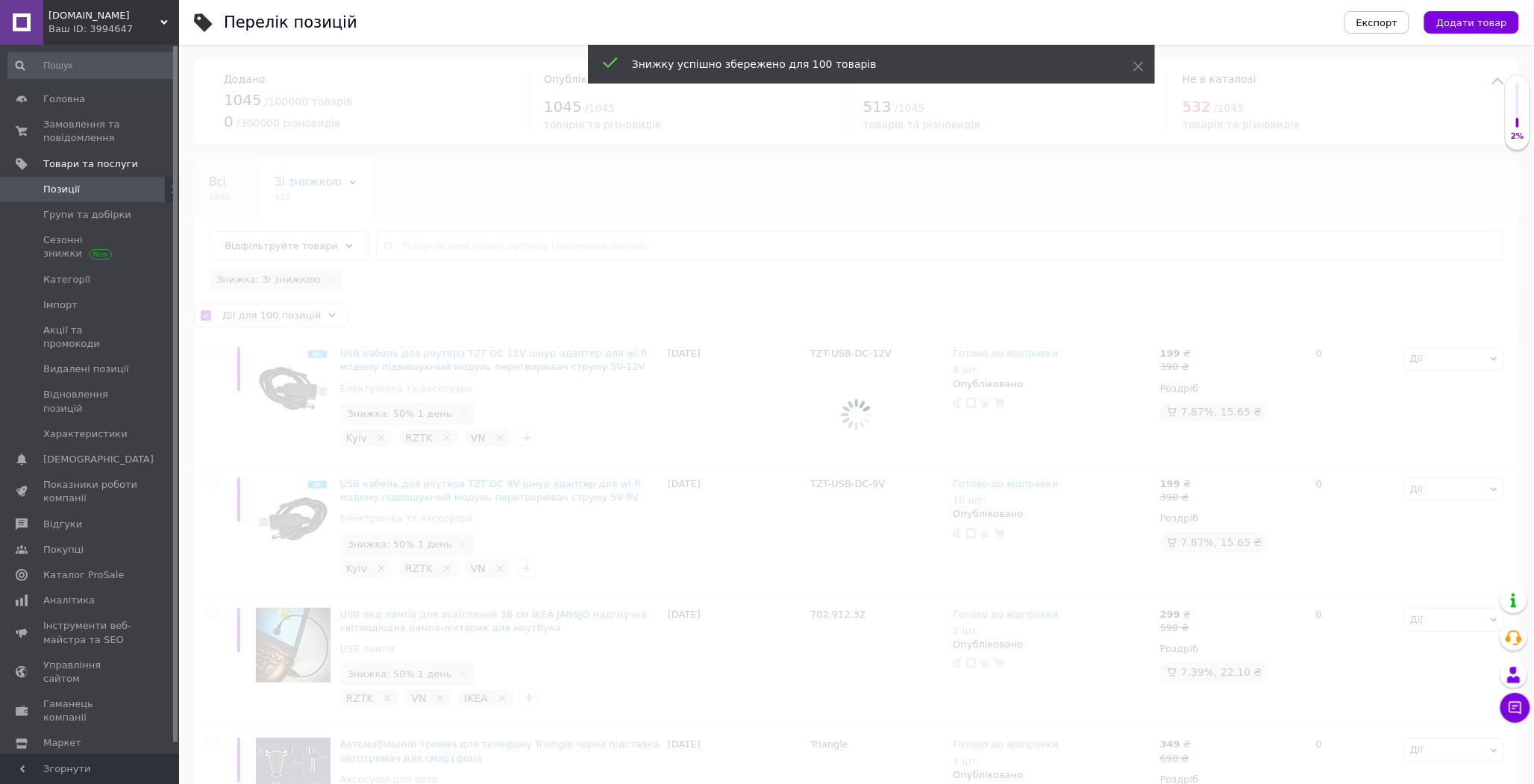
checkbox input "false"
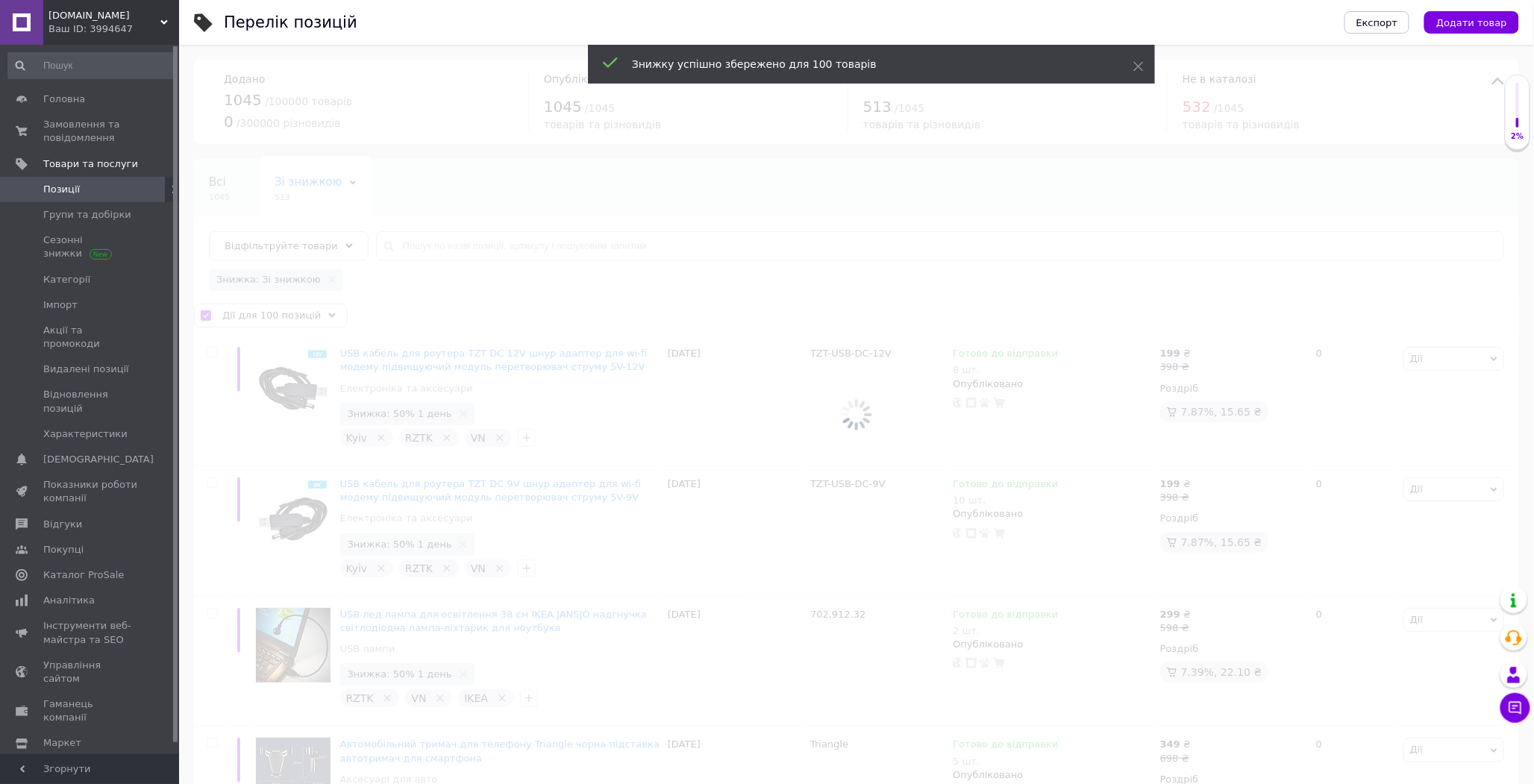
checkbox input "false"
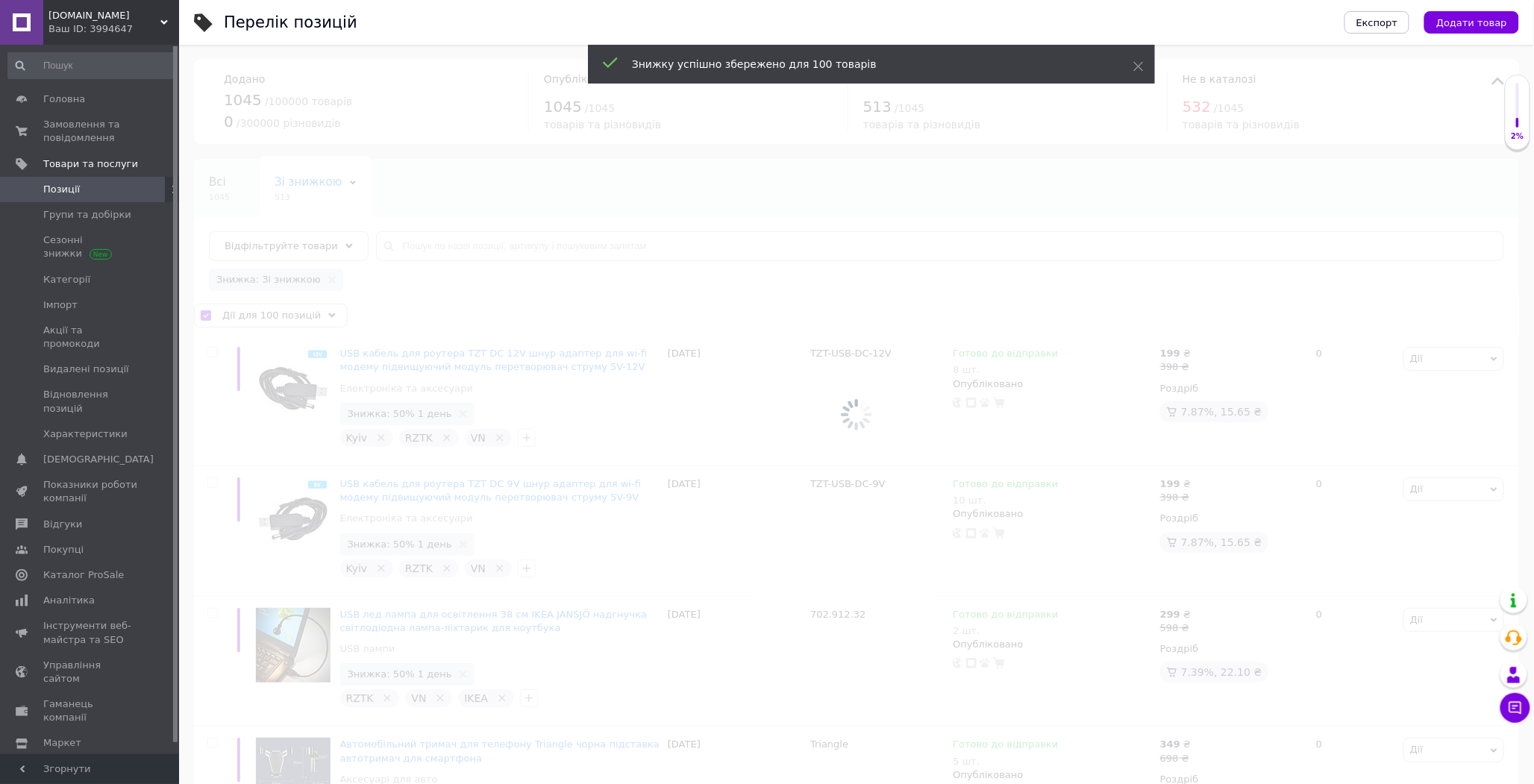
checkbox input "false"
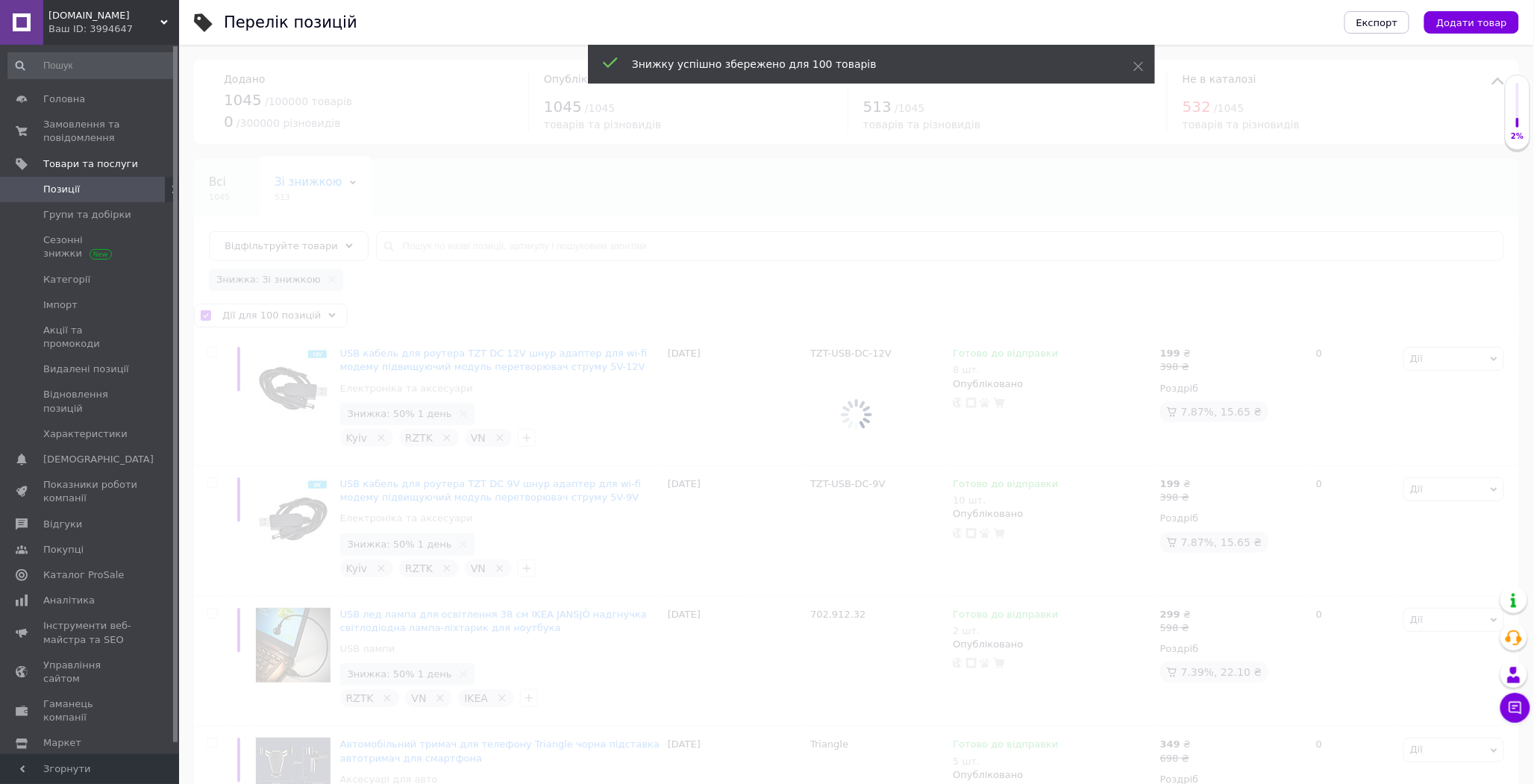
checkbox input "false"
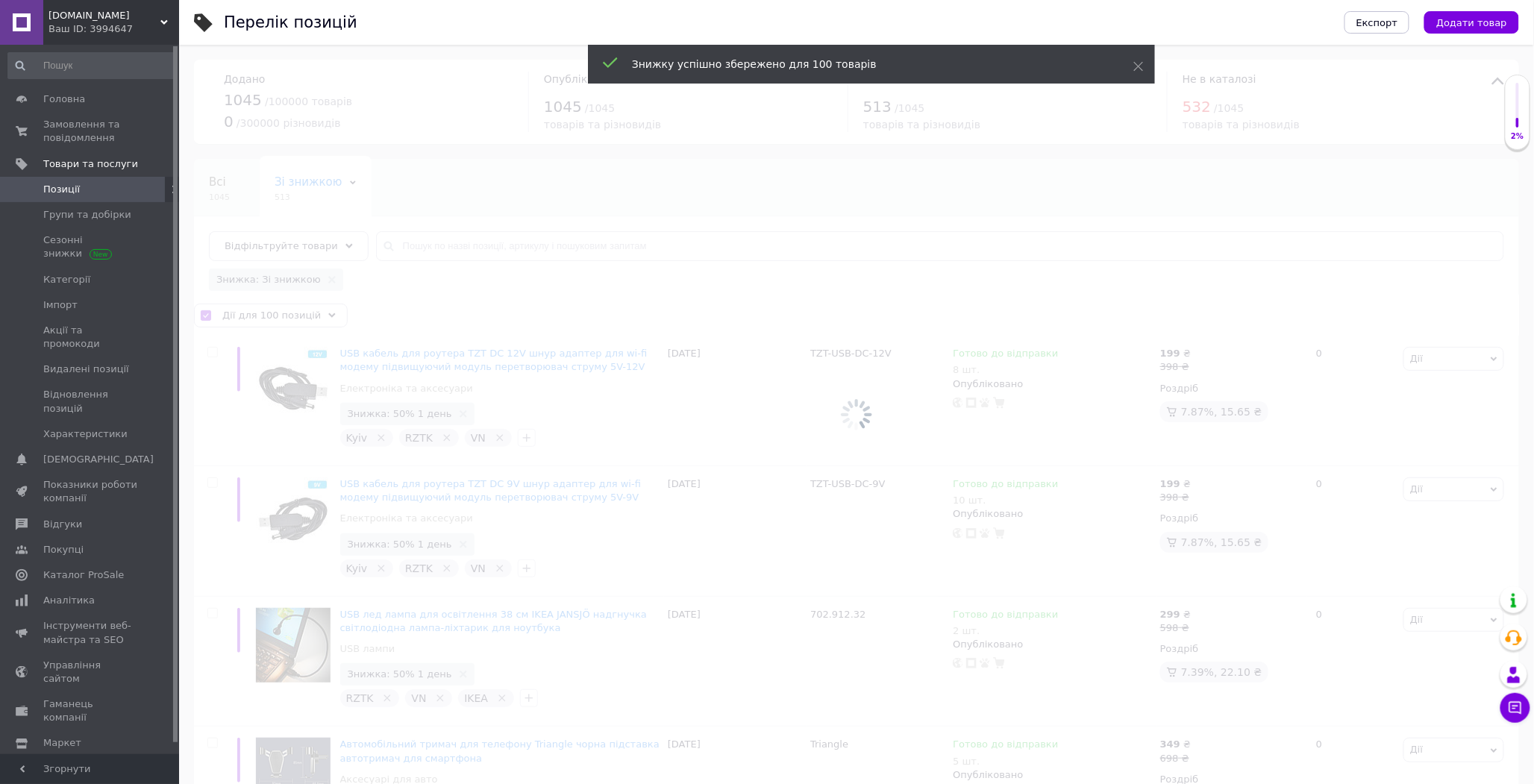
checkbox input "false"
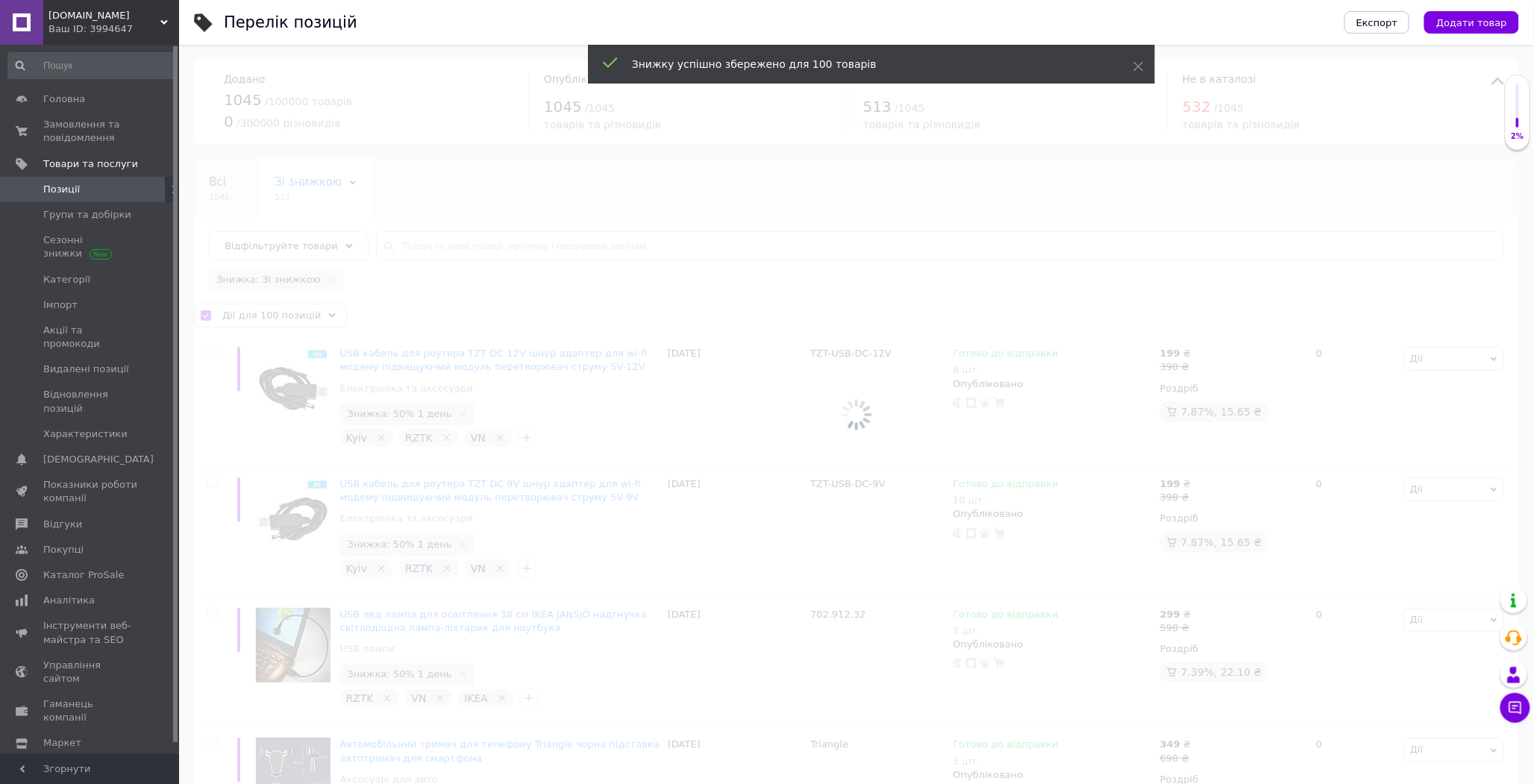
checkbox input "false"
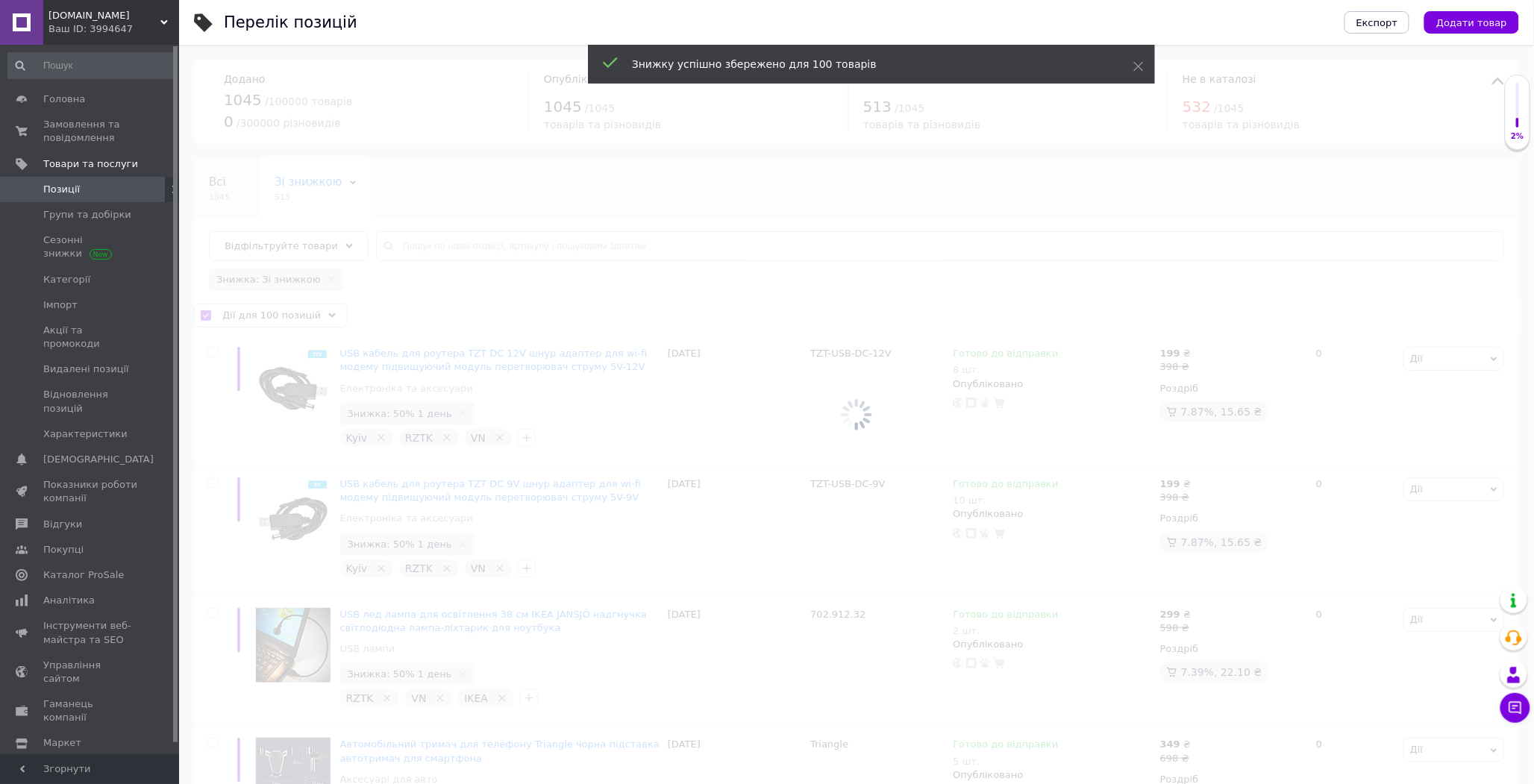
checkbox input "false"
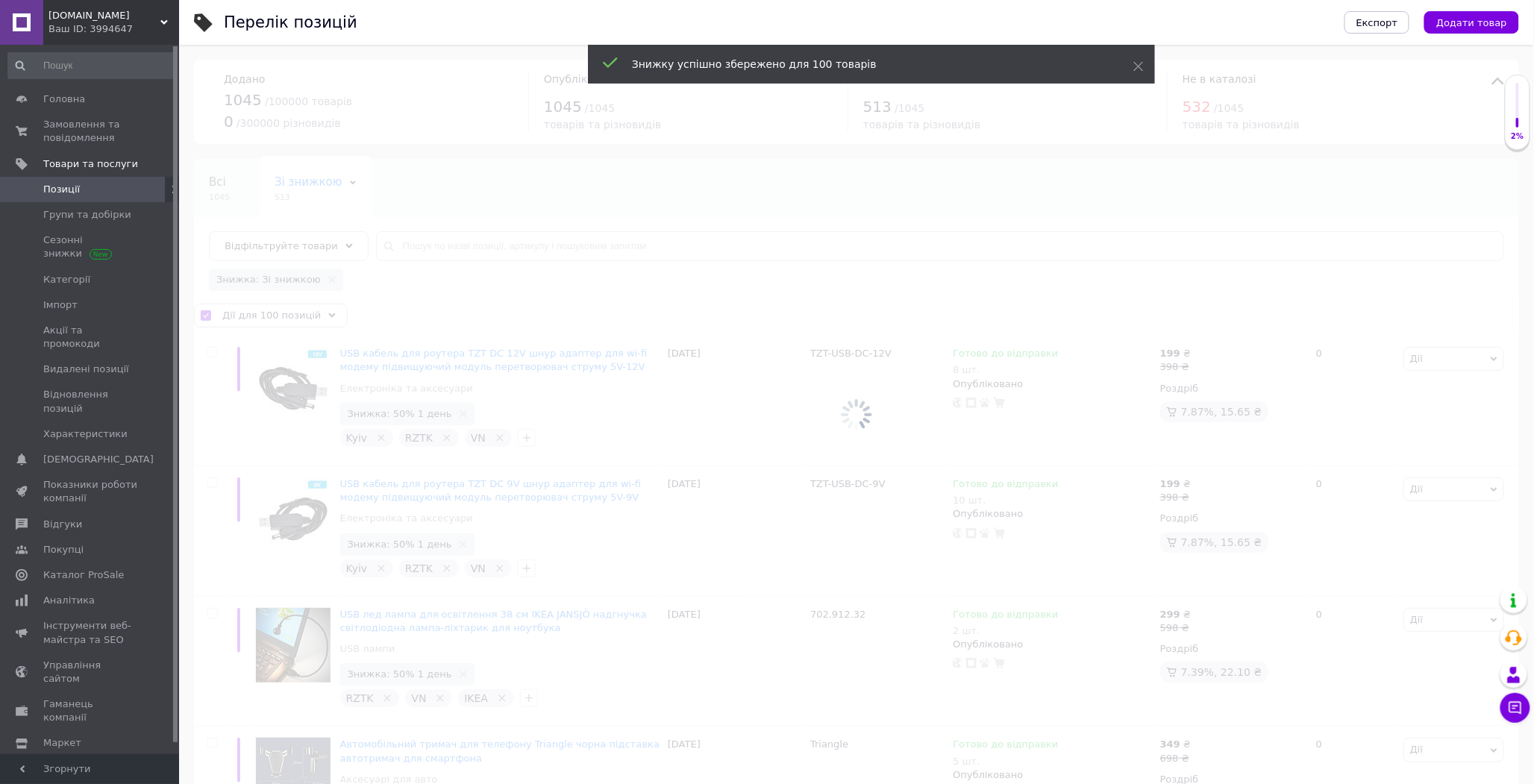
checkbox input "false"
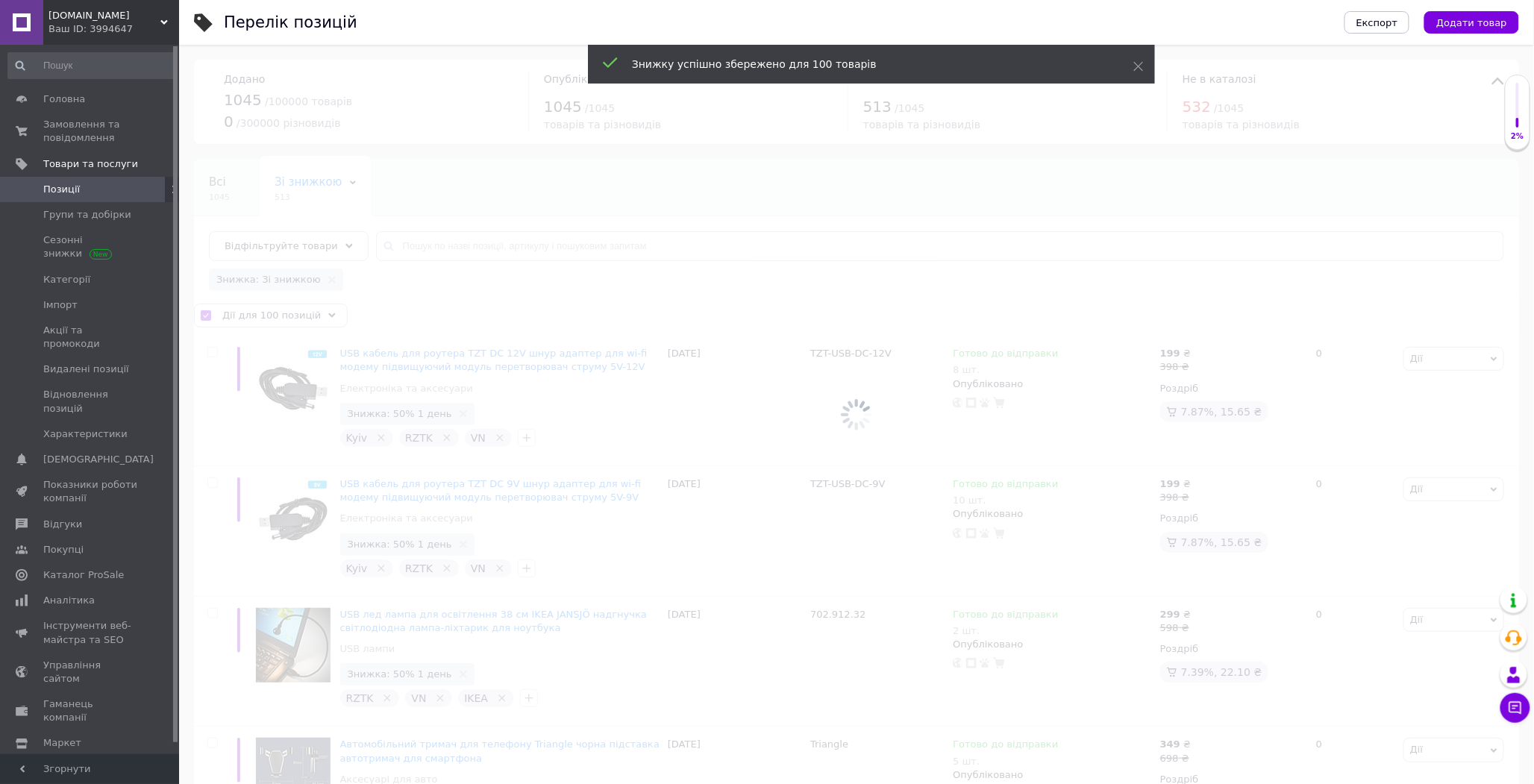
checkbox input "false"
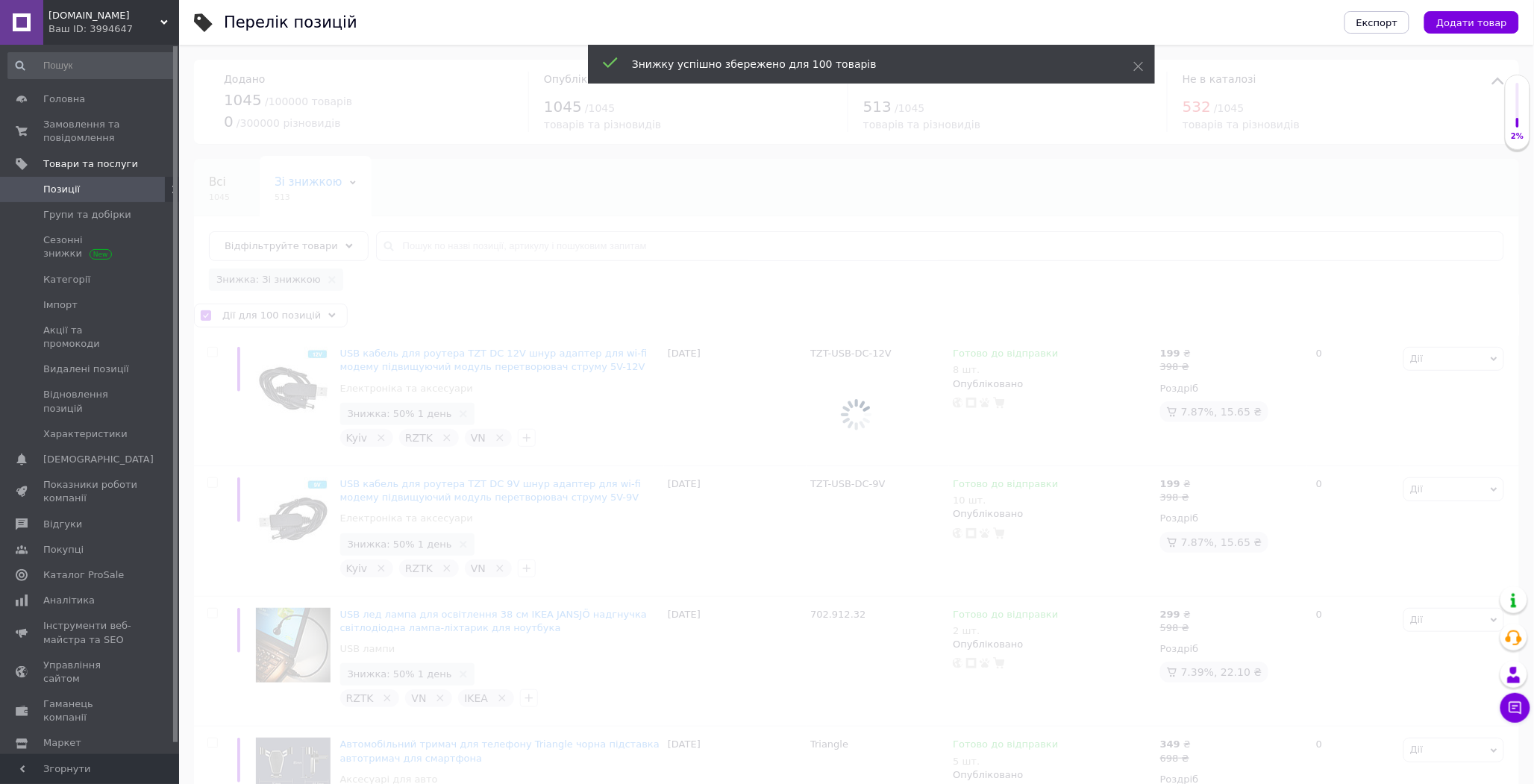
checkbox input "false"
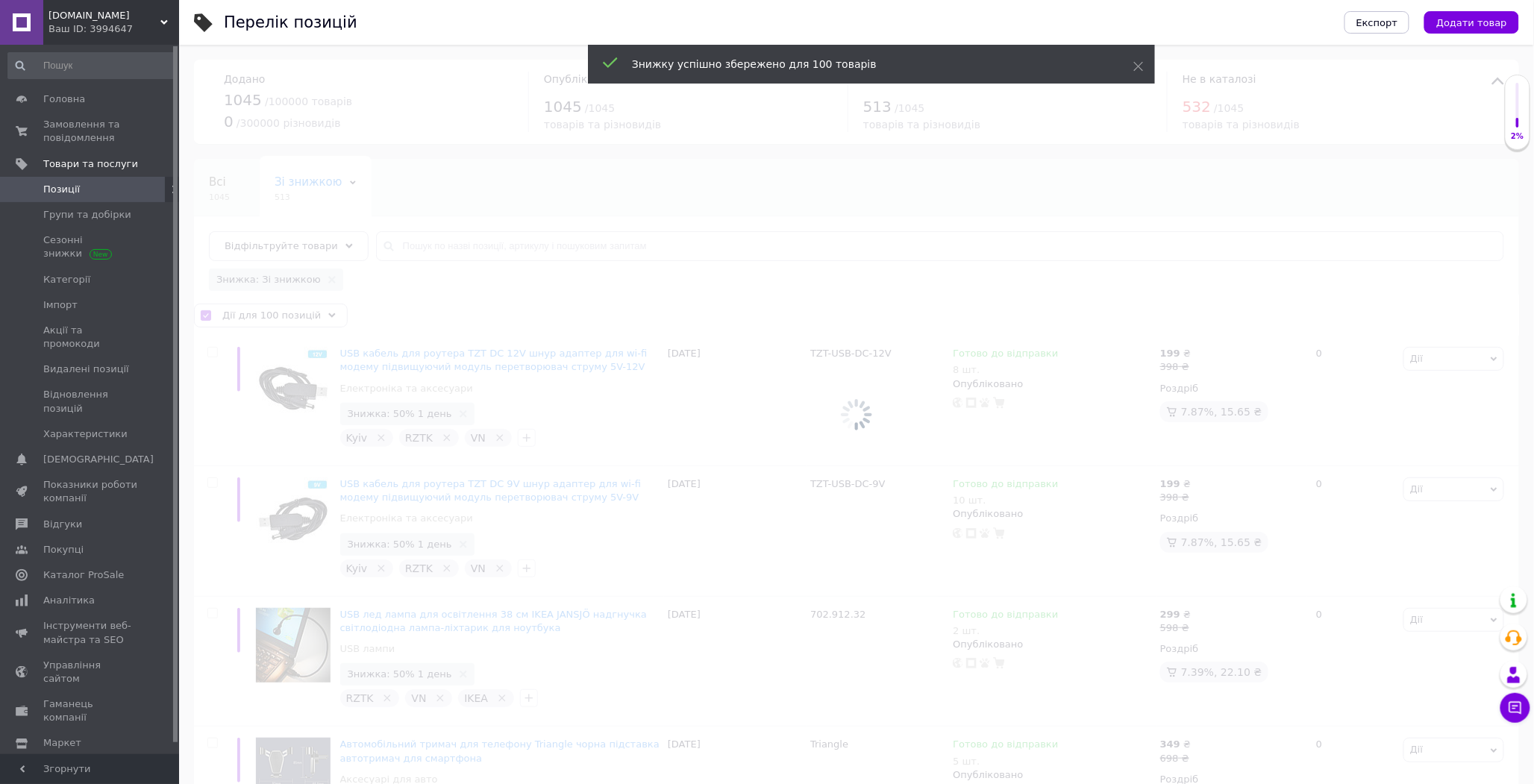
checkbox input "false"
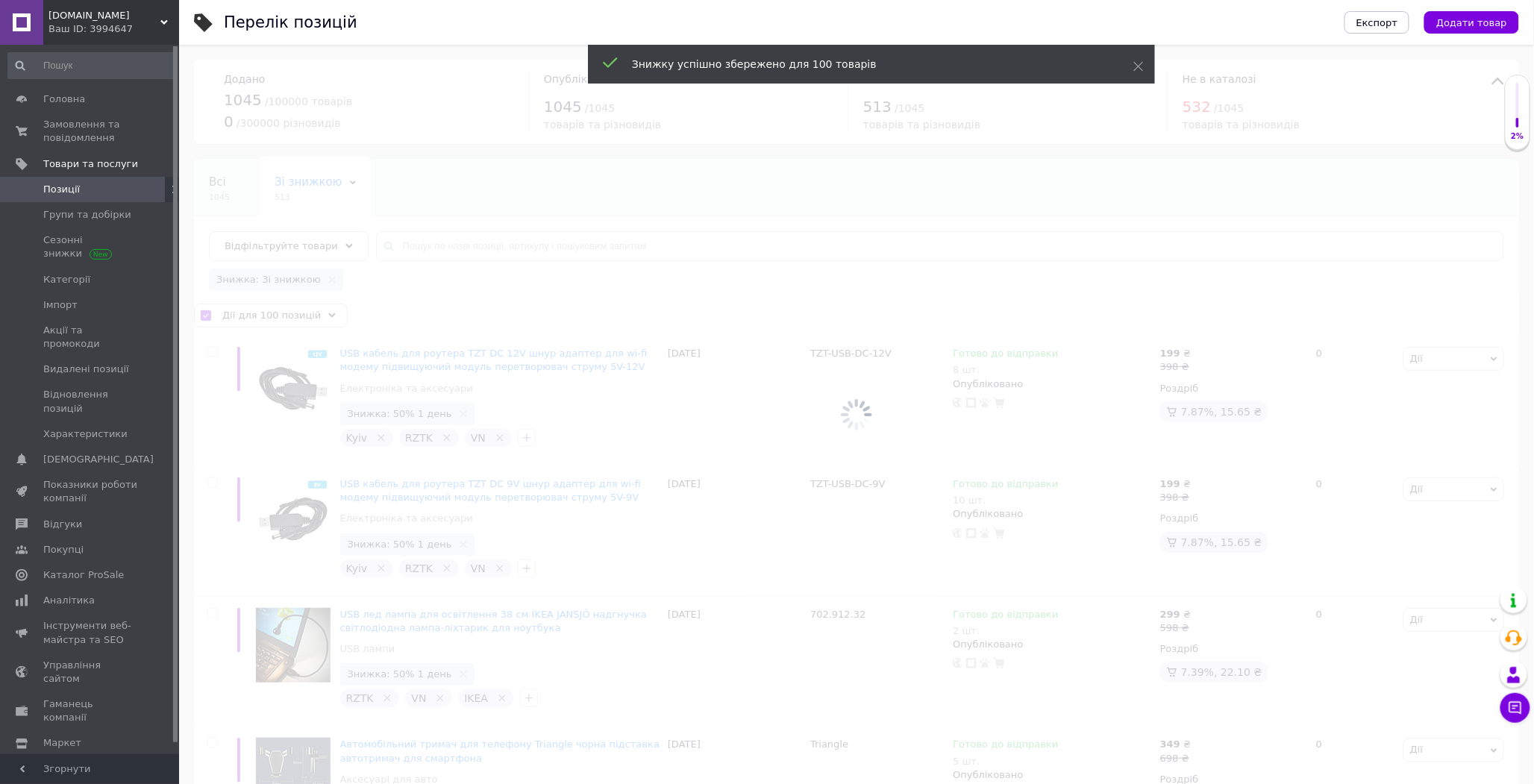
checkbox input "false"
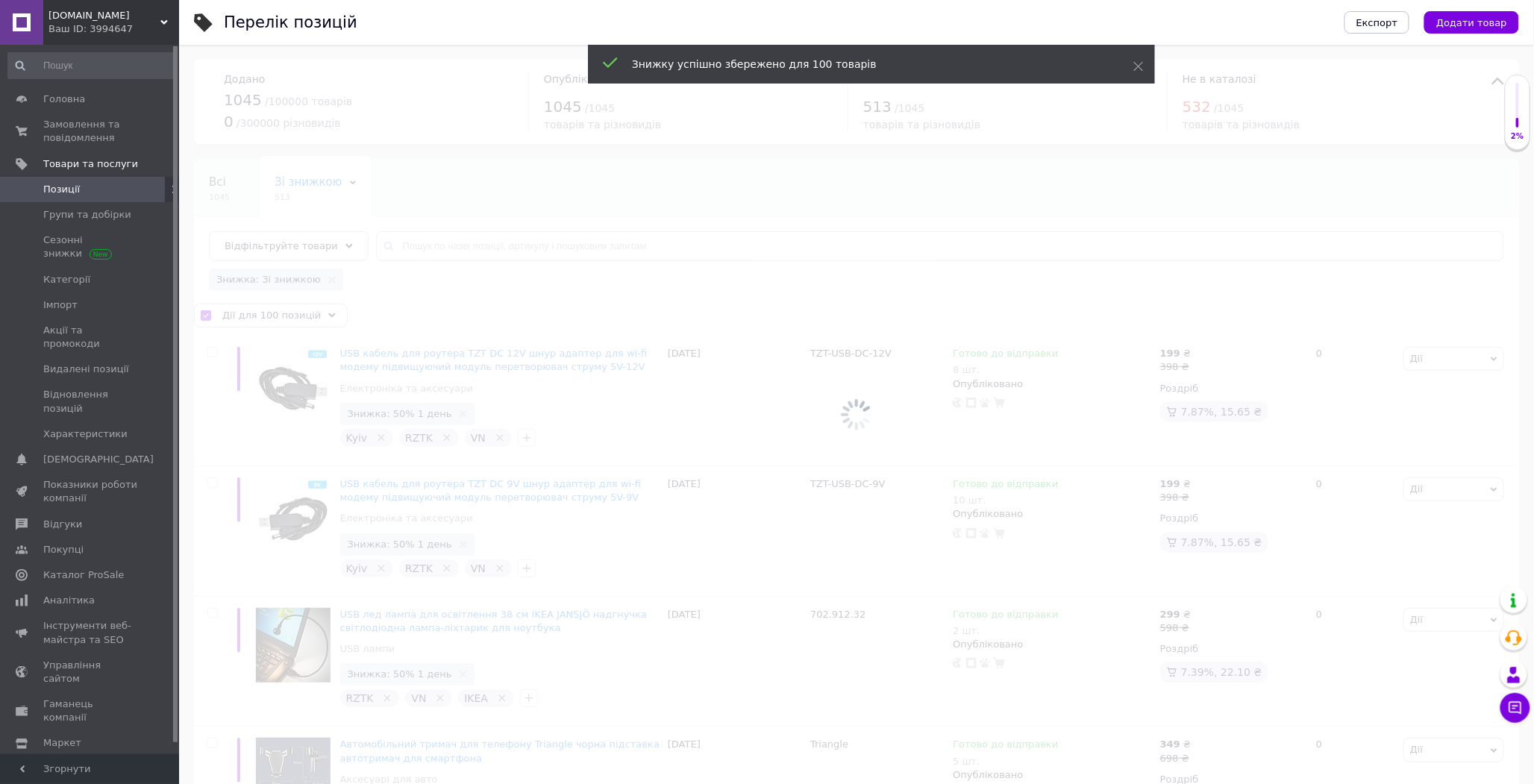
checkbox input "false"
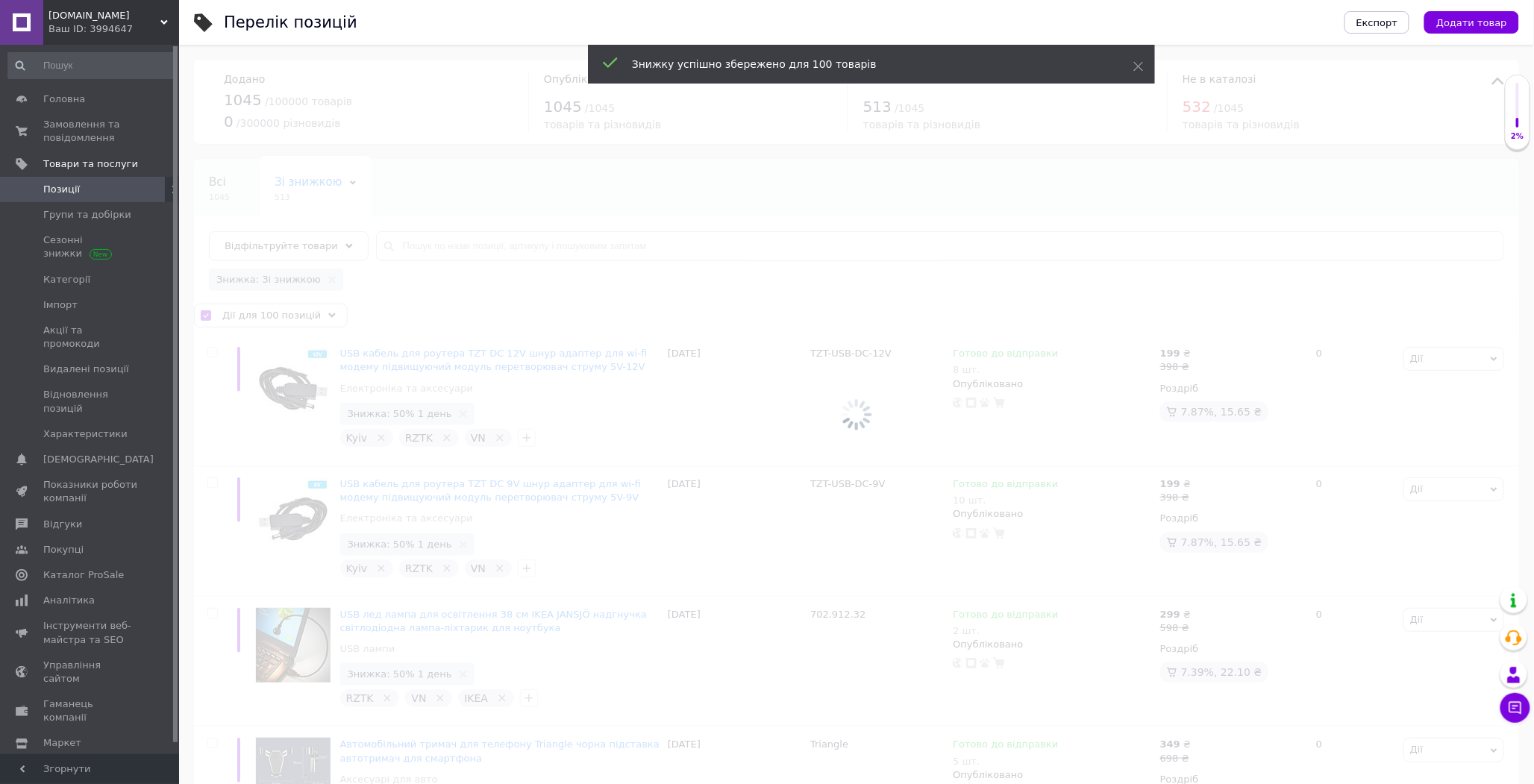
checkbox input "false"
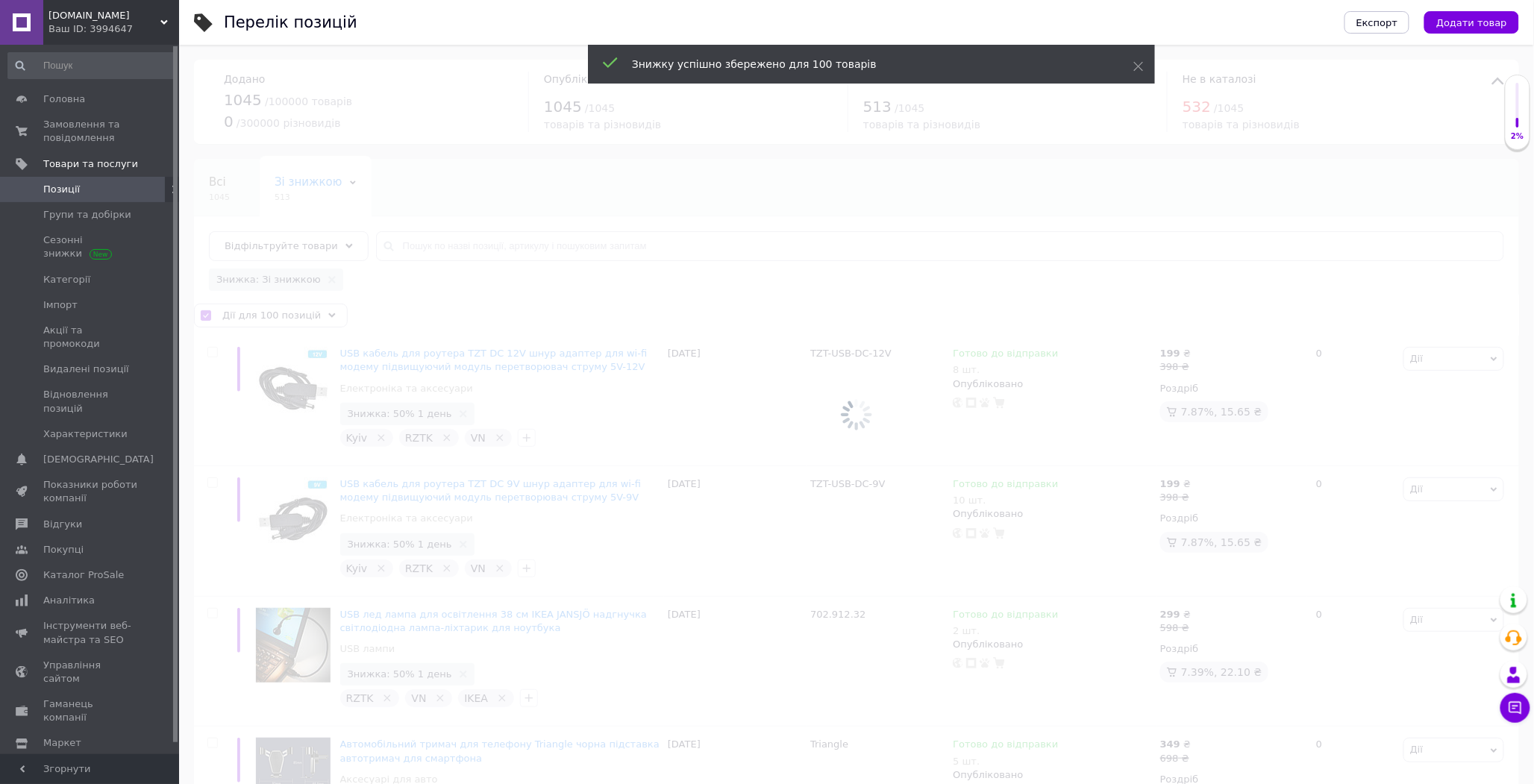
checkbox input "false"
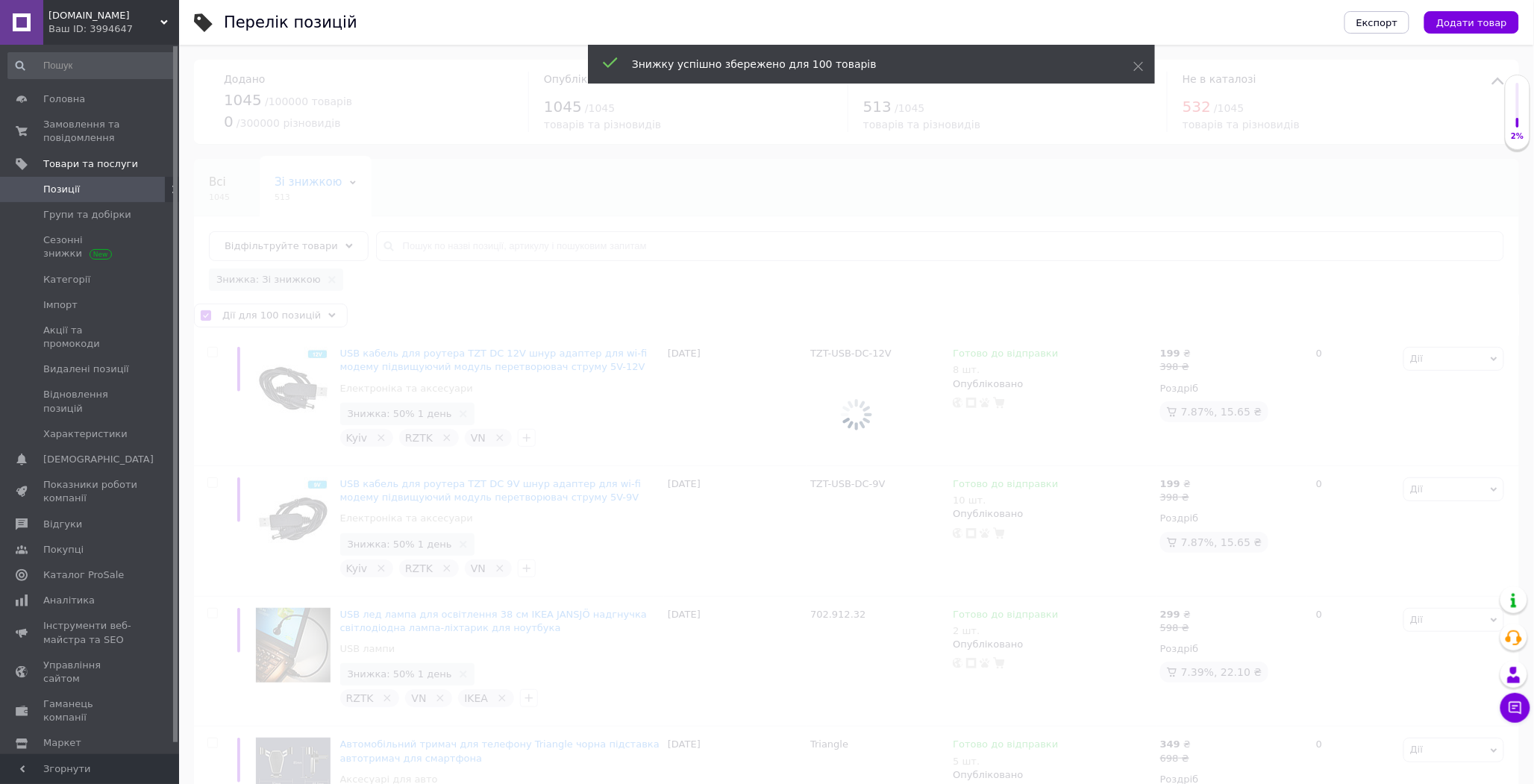
checkbox input "false"
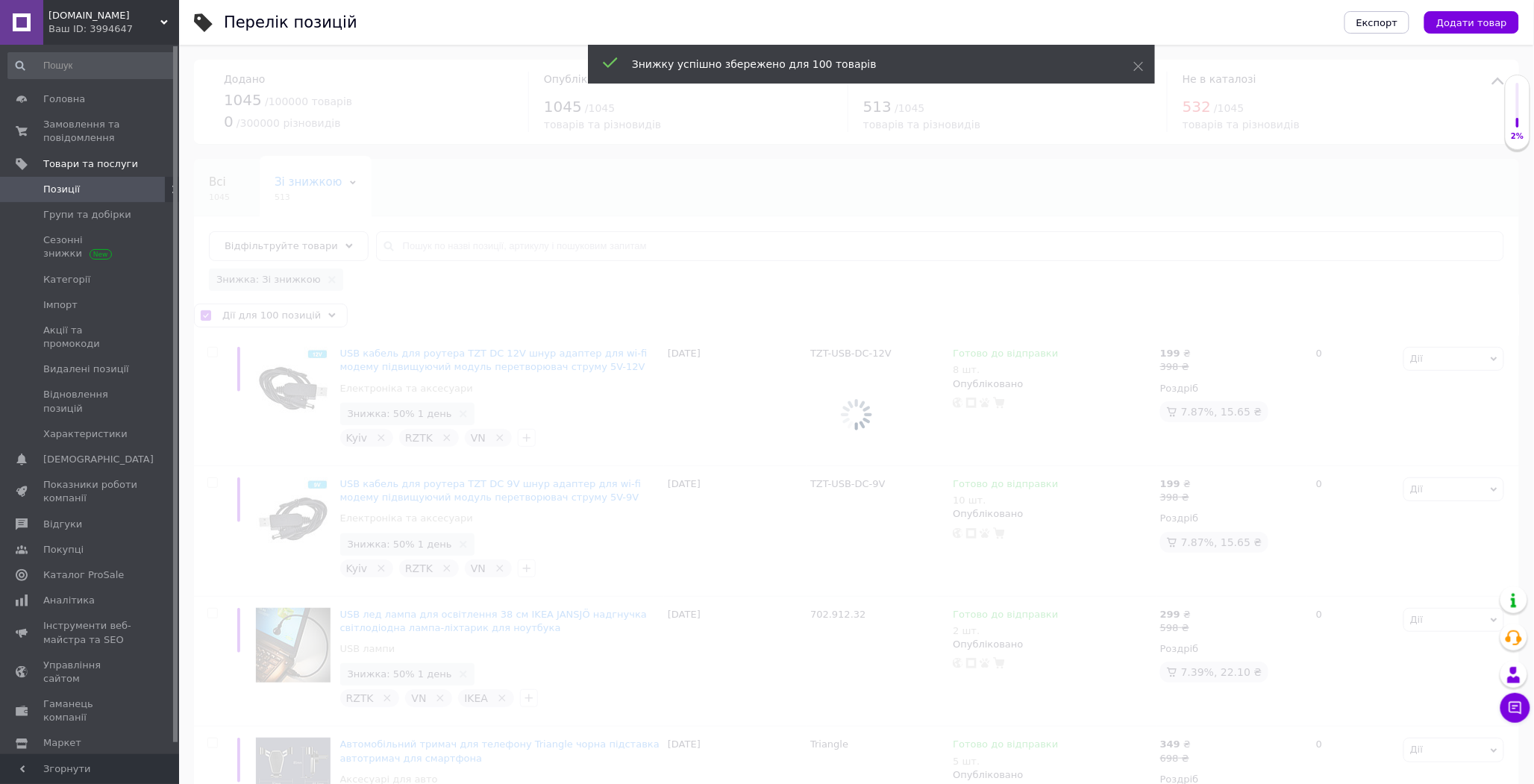
checkbox input "false"
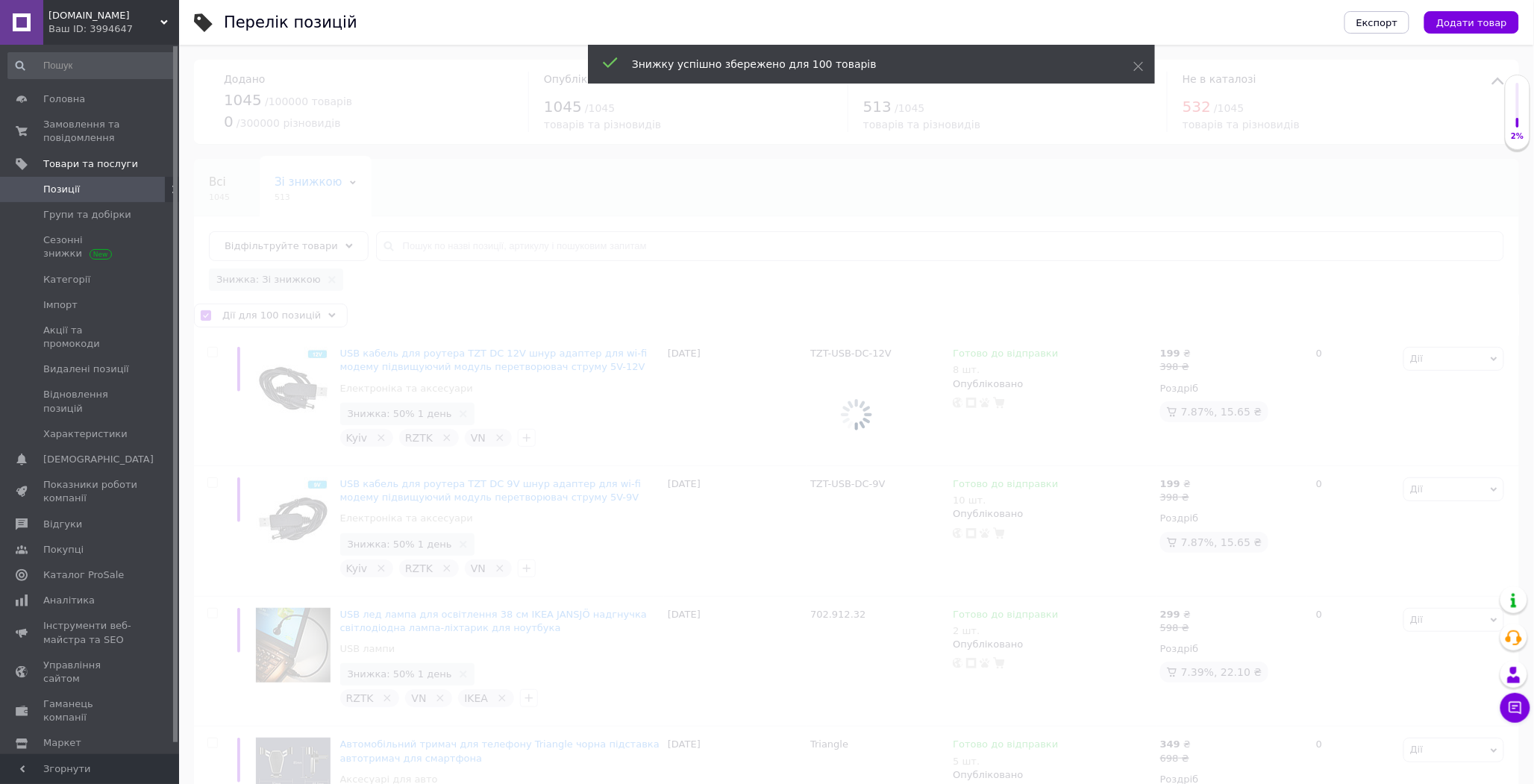
checkbox input "false"
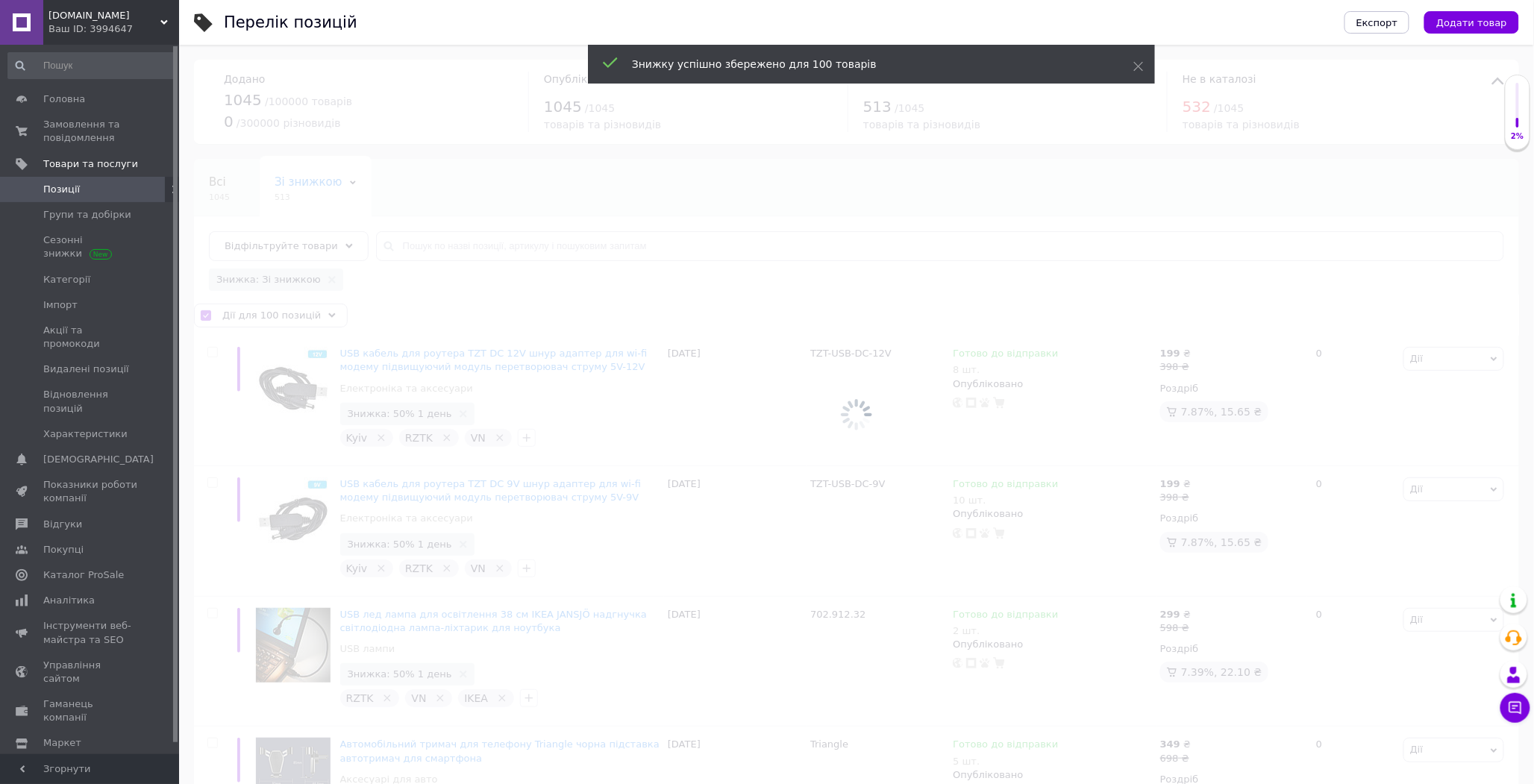
checkbox input "false"
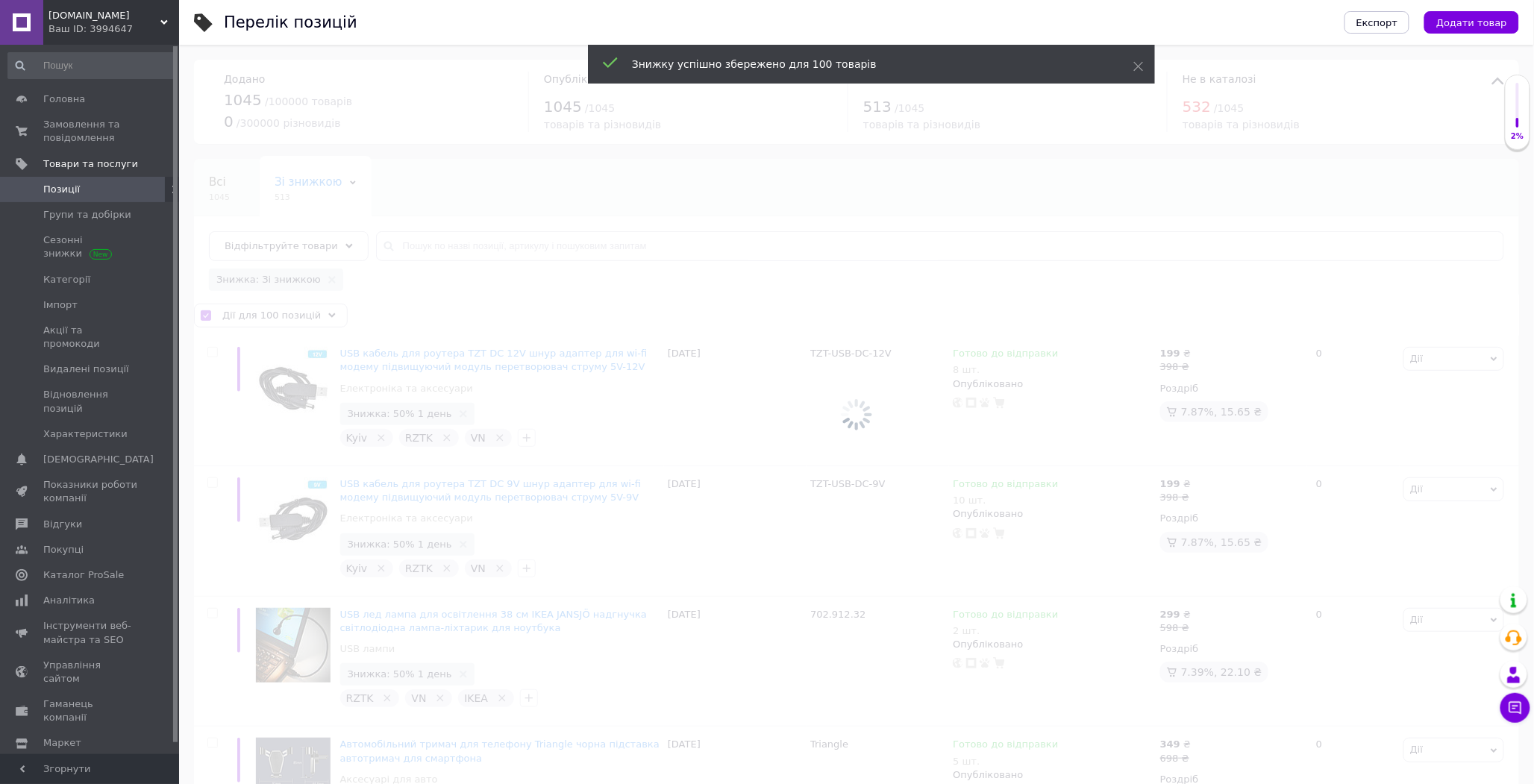
checkbox input "false"
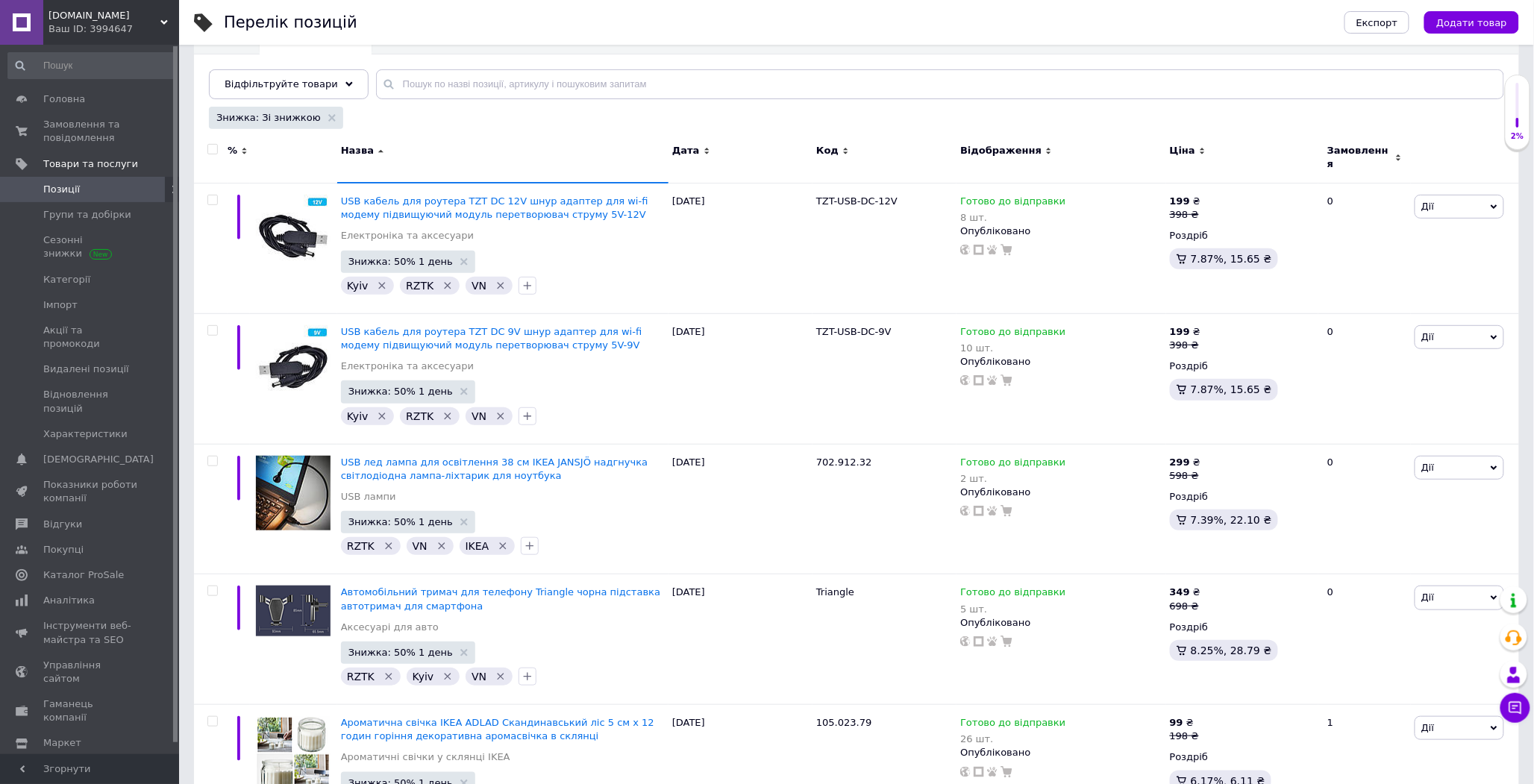
scroll to position [12735, 0]
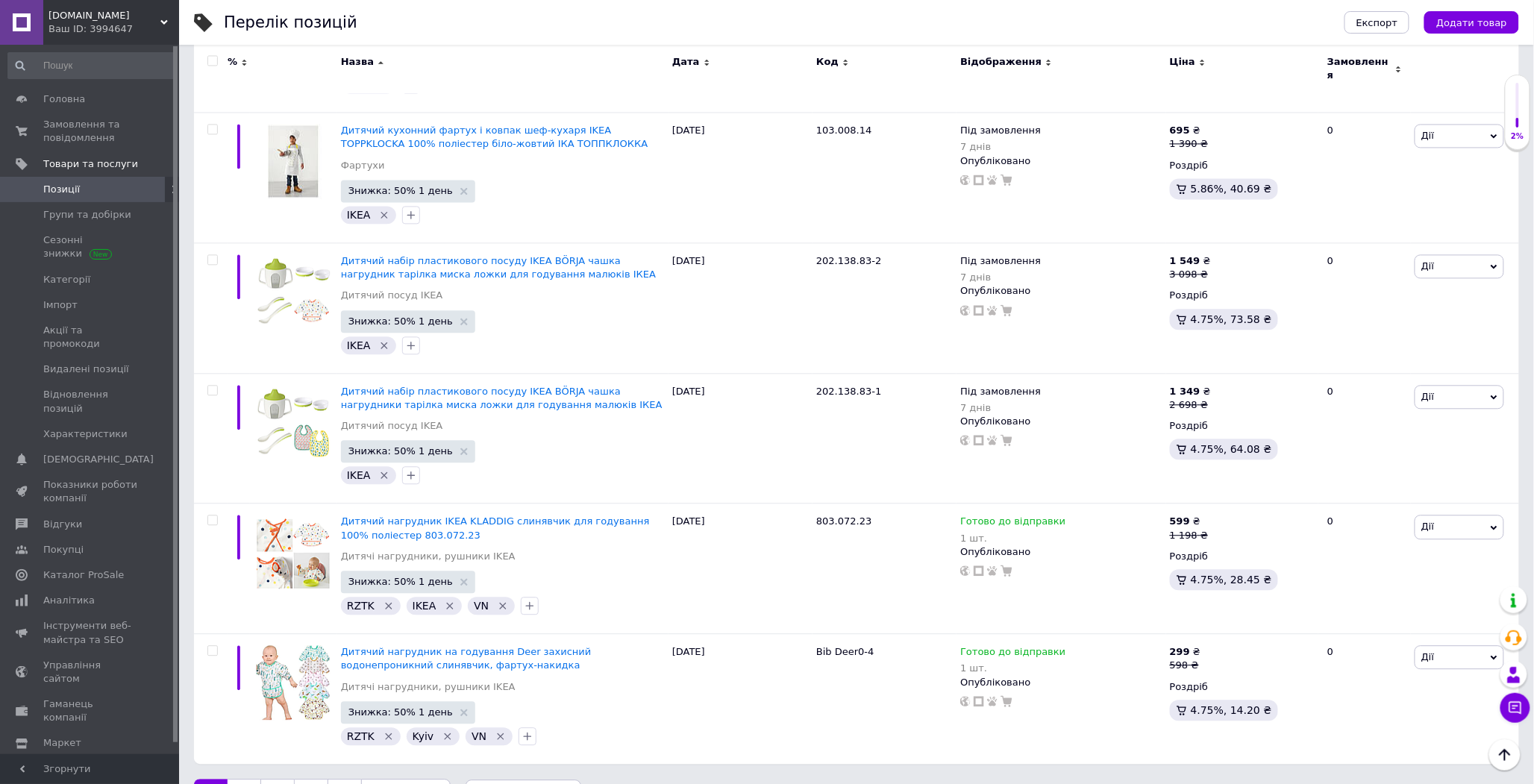
click at [415, 779] on link "Наступна" at bounding box center [406, 794] width 89 height 32
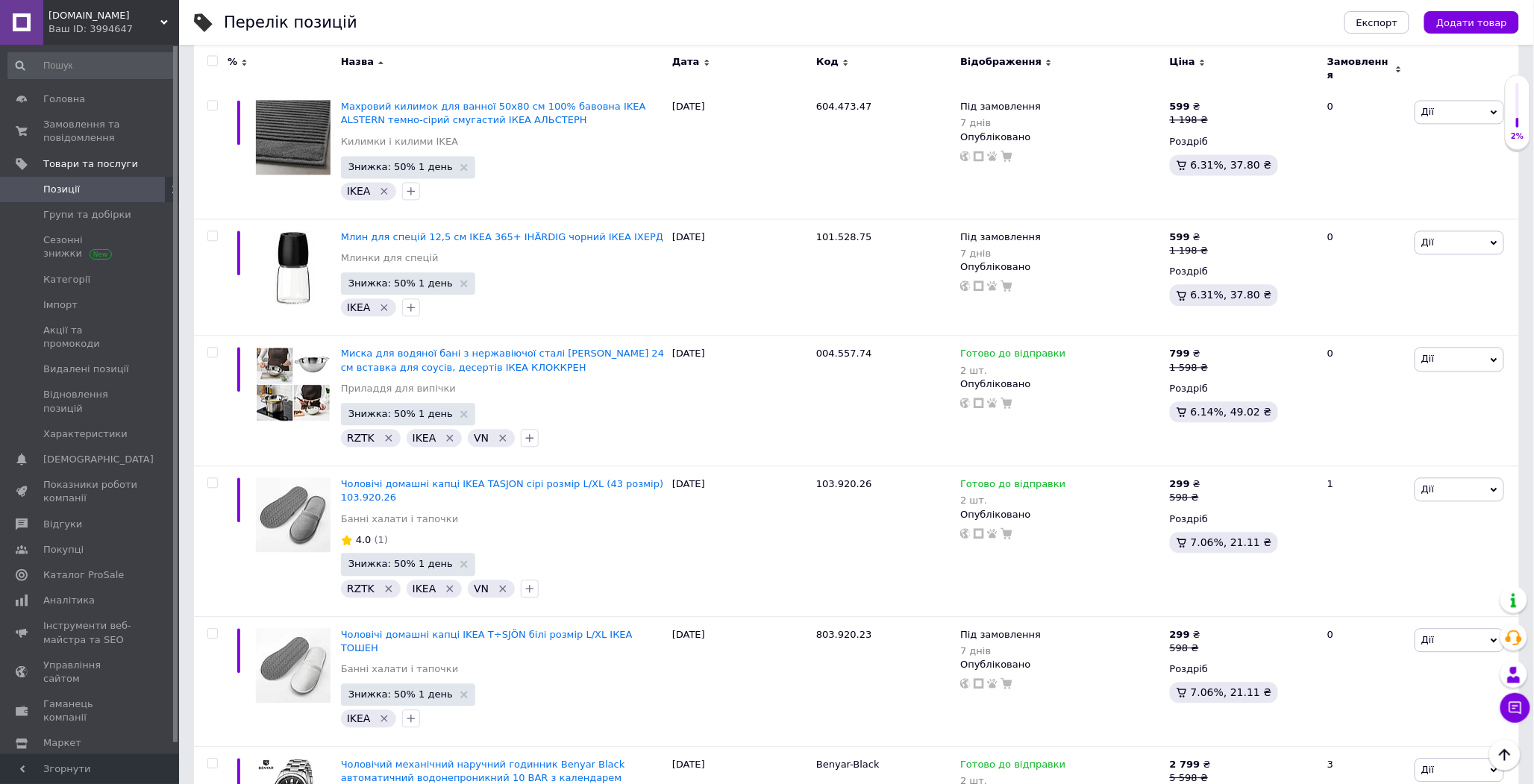
click at [210, 62] on input "checkbox" at bounding box center [212, 62] width 10 height 10
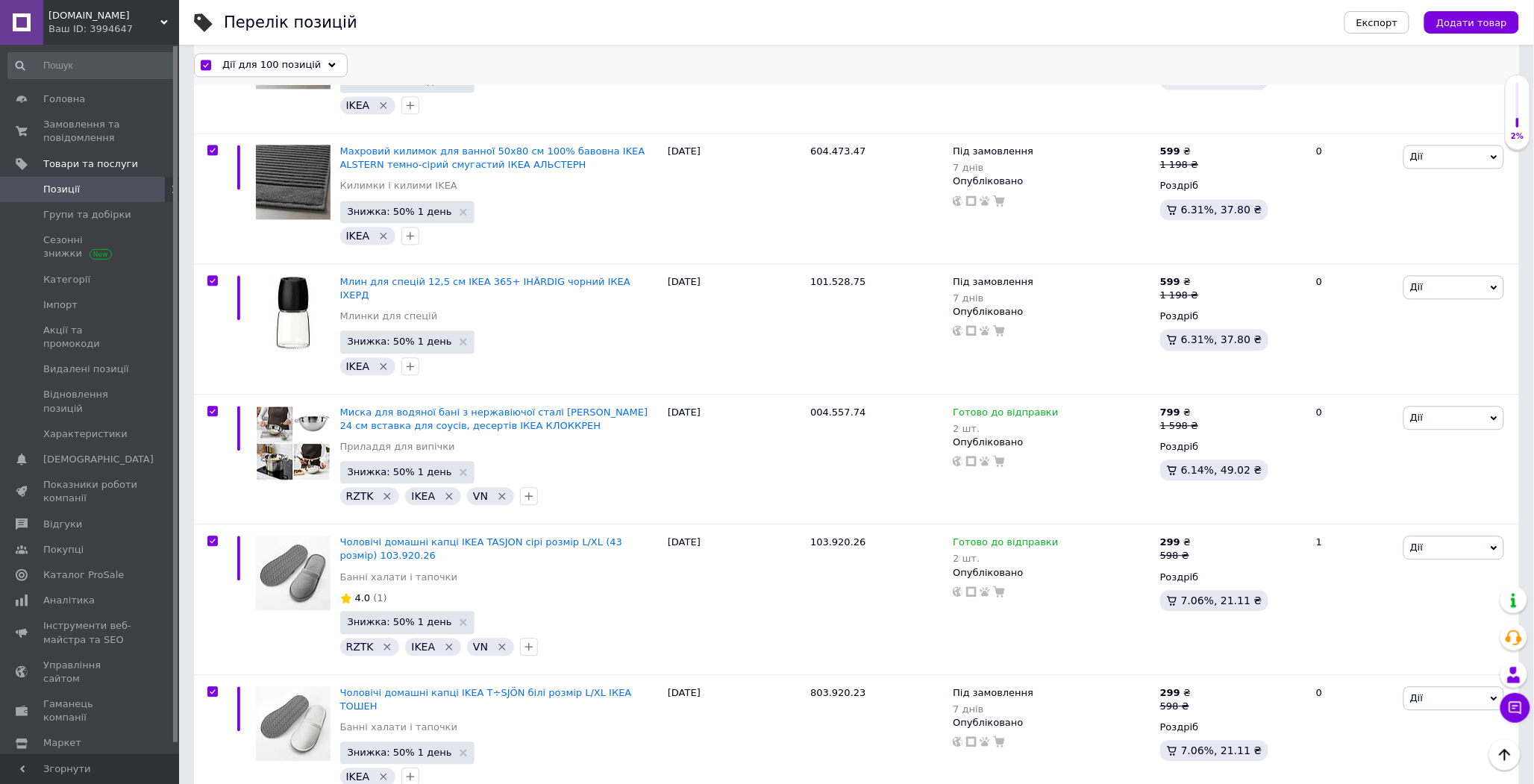
scroll to position [12734, 0]
click at [280, 60] on span "Дії для 100 позицій" at bounding box center [272, 65] width 99 height 13
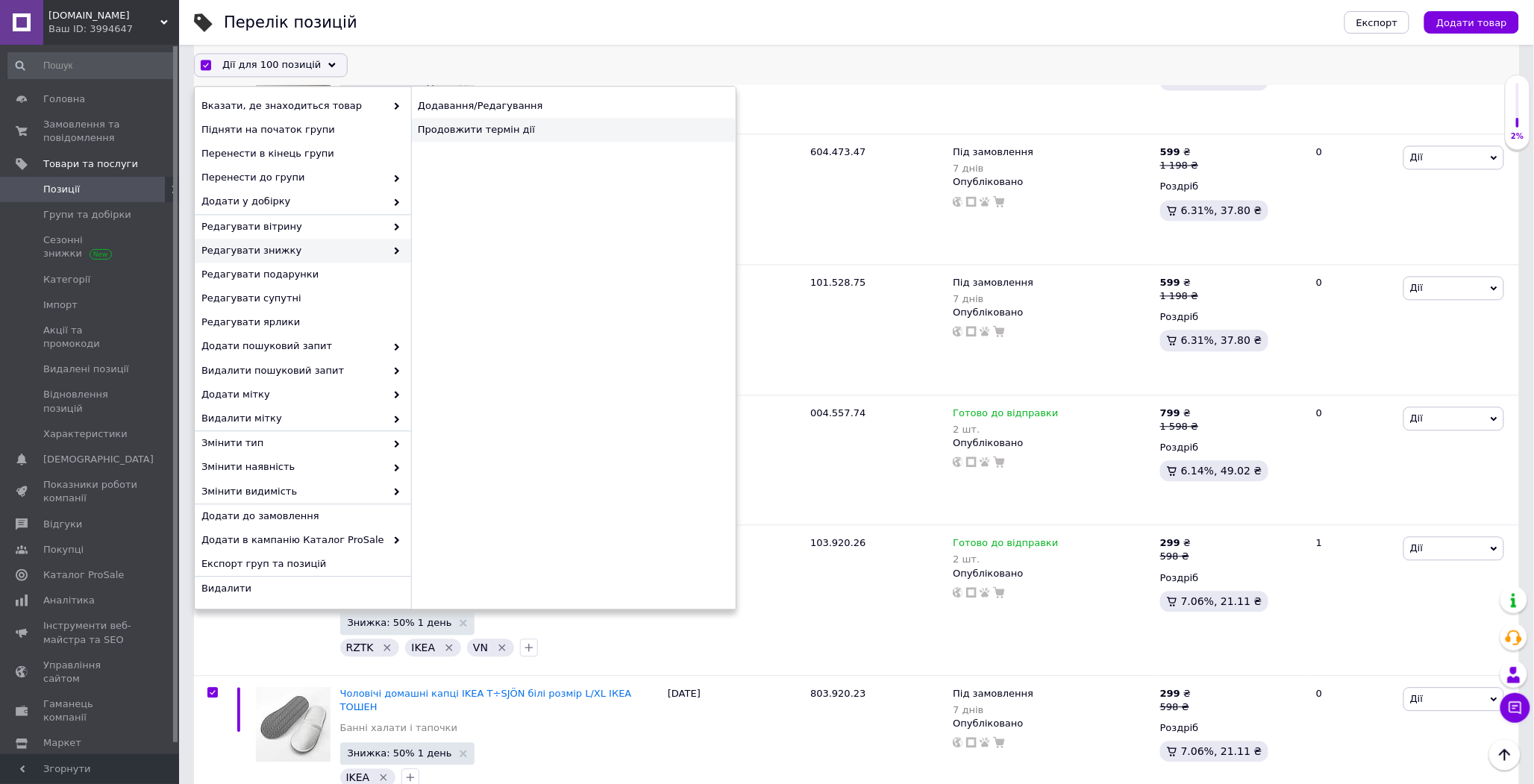
click at [488, 139] on div "Продовжити термін дії" at bounding box center [573, 130] width 324 height 24
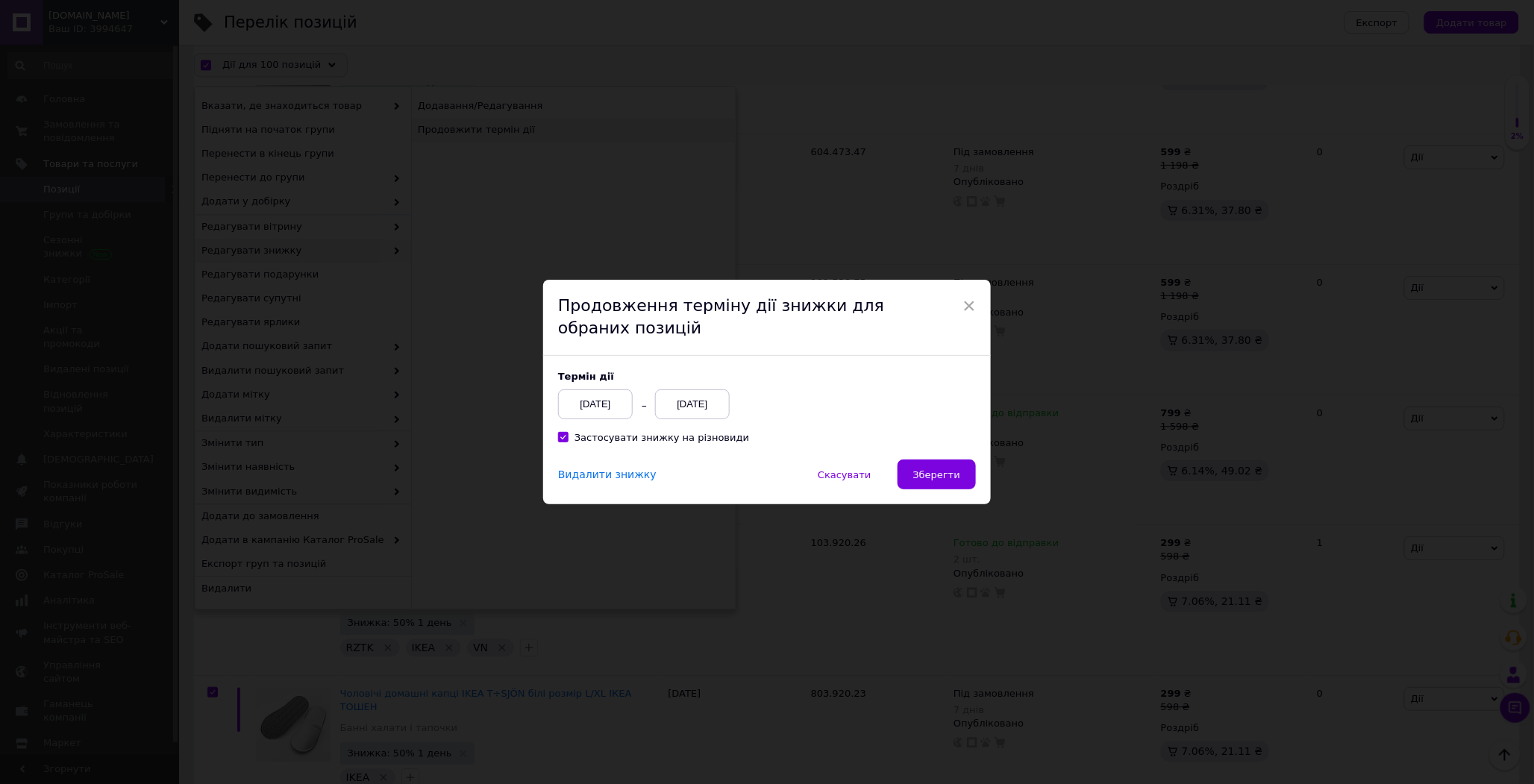
scroll to position [12674, 0]
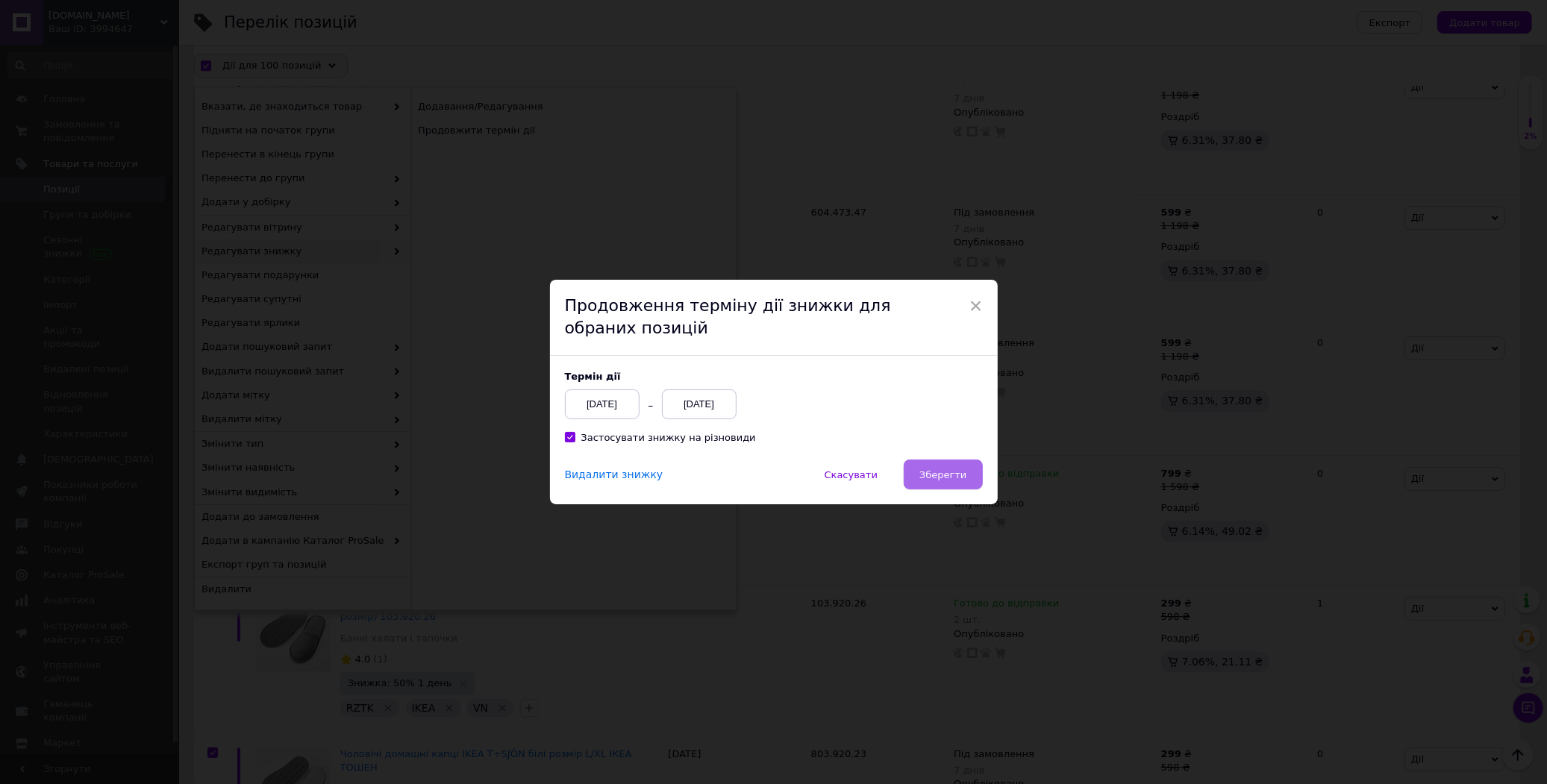
click at [931, 474] on span "Зберегти" at bounding box center [942, 474] width 47 height 12
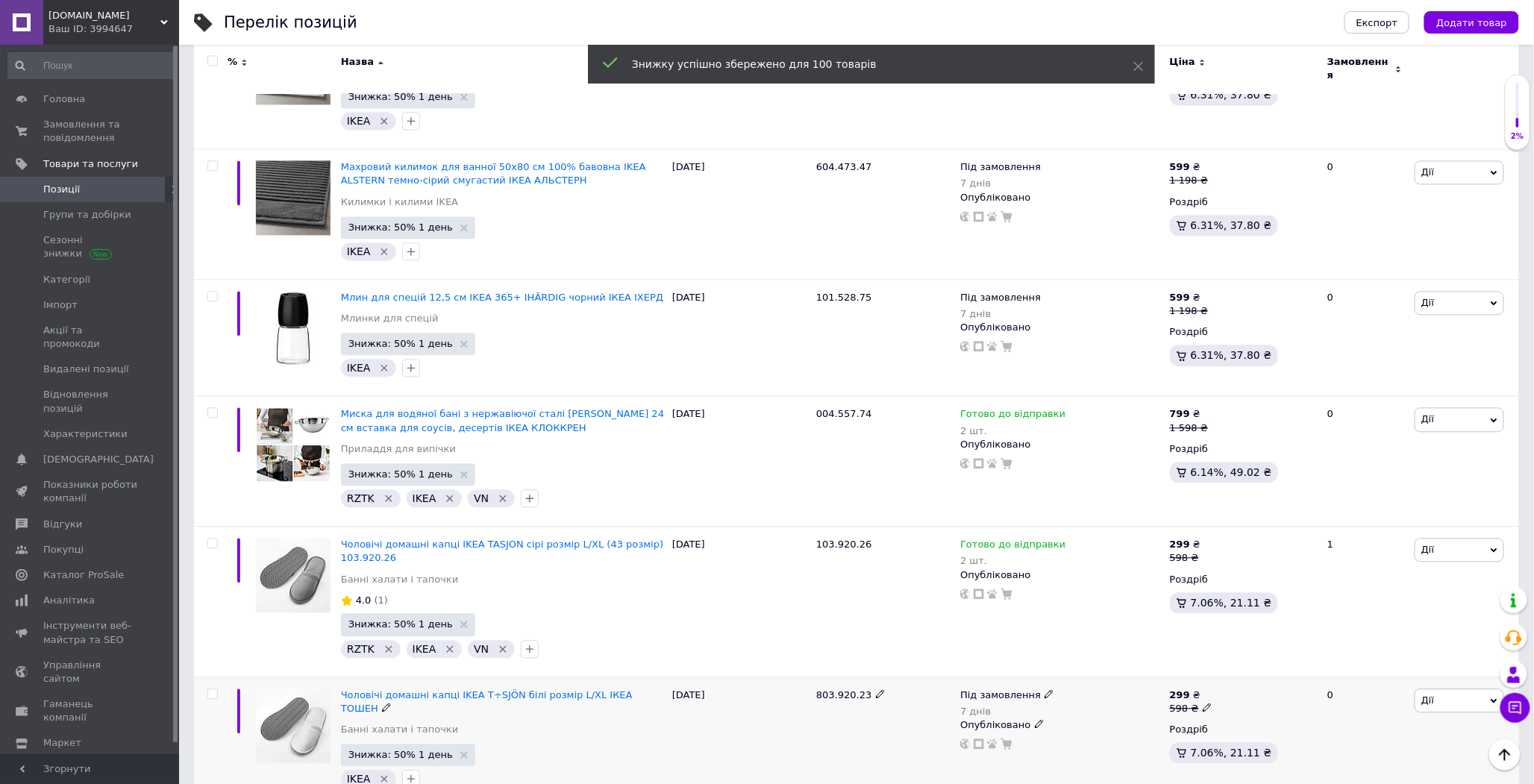
scroll to position [12767, 0]
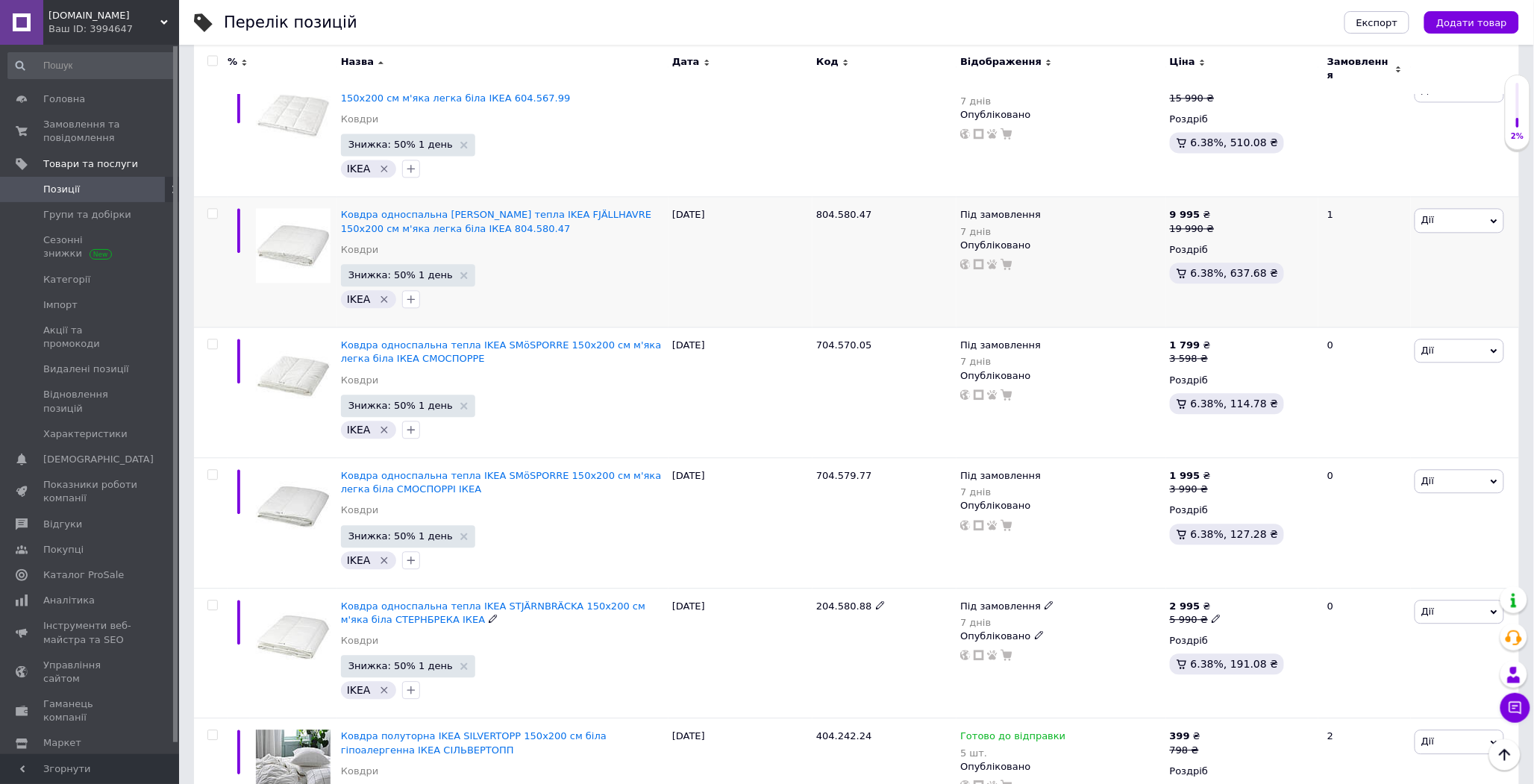
scroll to position [12722, 0]
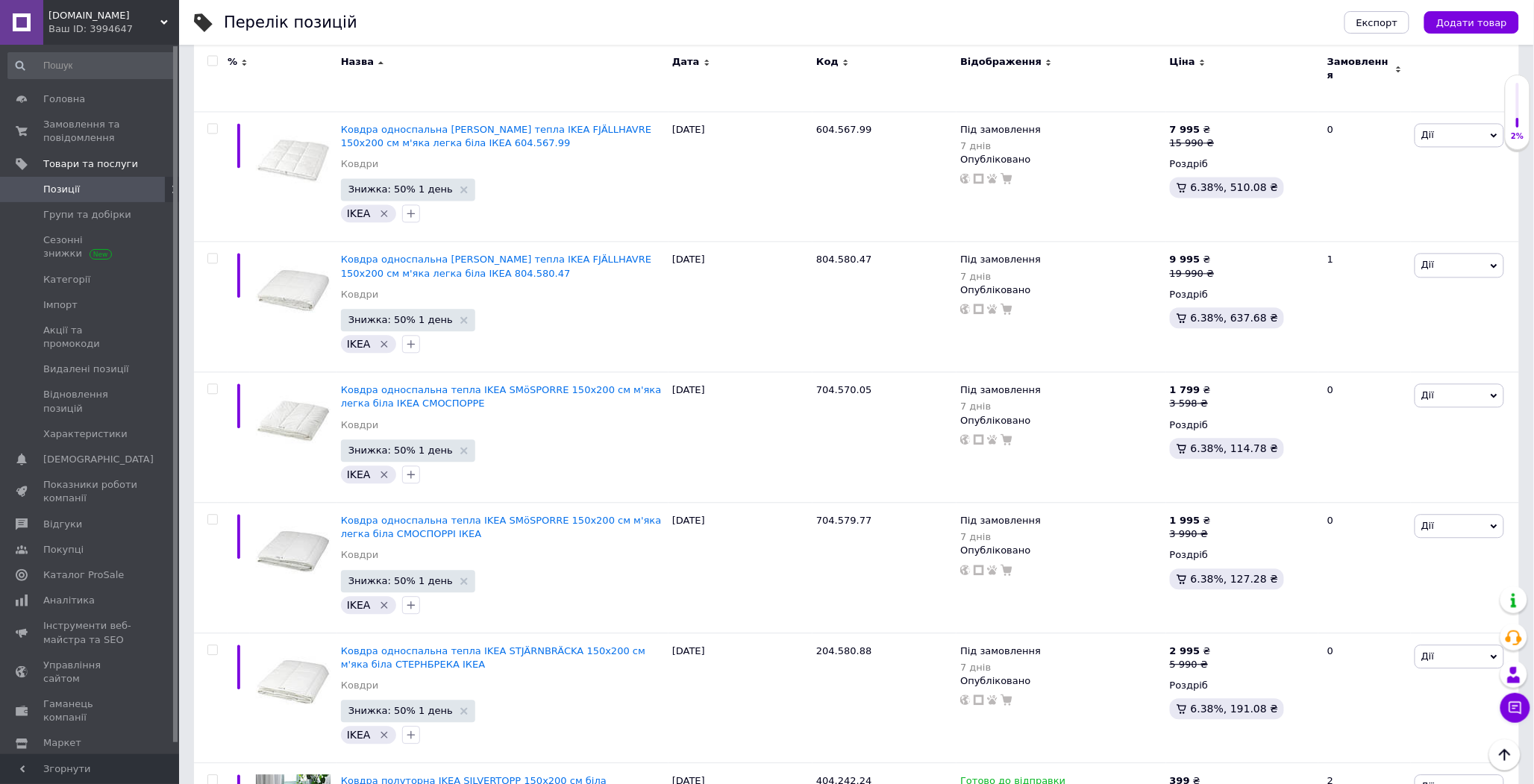
click at [212, 56] on span at bounding box center [213, 62] width 11 height 11
click at [212, 57] on input "checkbox" at bounding box center [212, 62] width 10 height 10
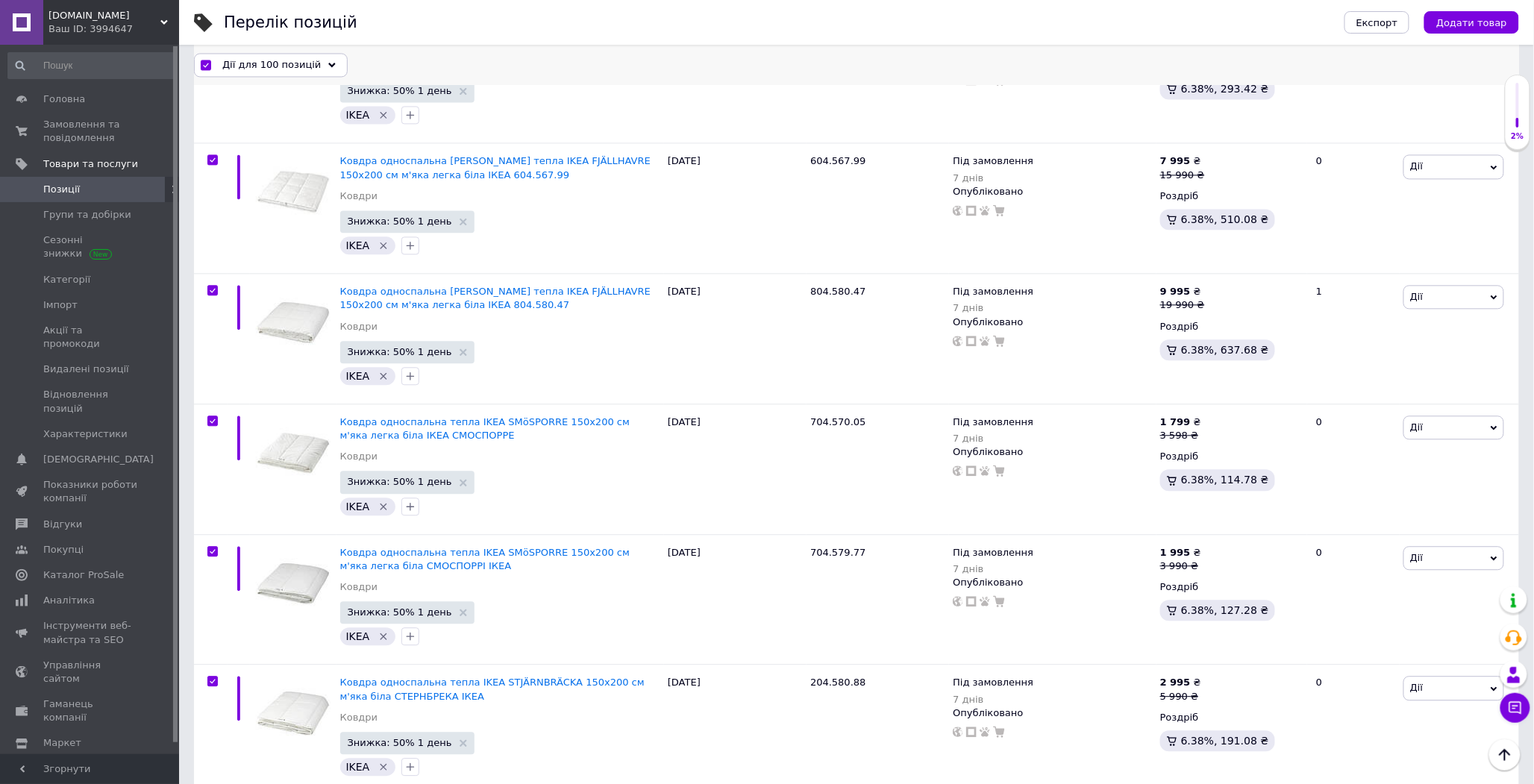
drag, startPoint x: 267, startPoint y: 56, endPoint x: 326, endPoint y: 129, distance: 93.9
click at [270, 57] on div "Дії для 100 позицій" at bounding box center [271, 65] width 154 height 24
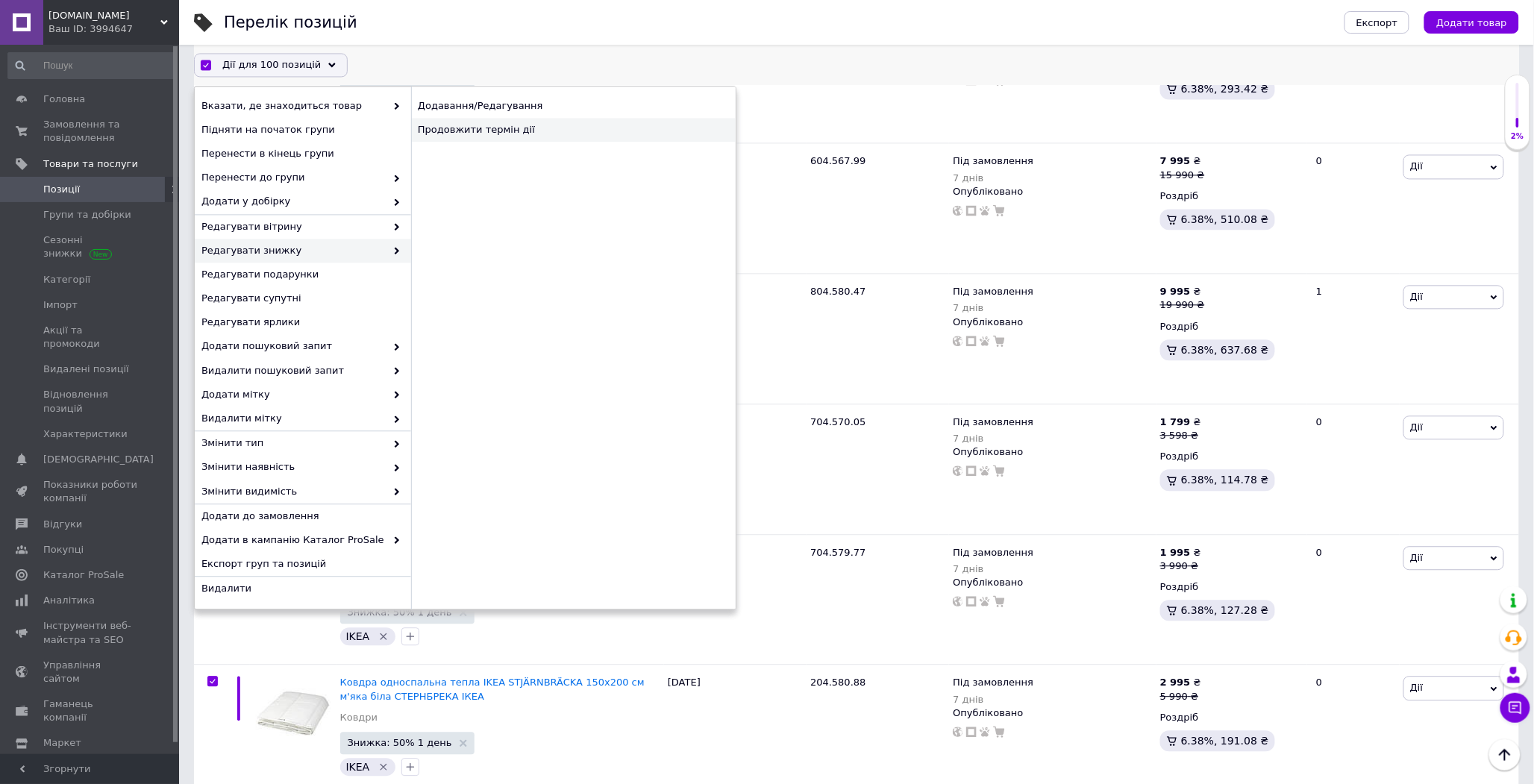
click at [509, 126] on div "Продовжити термін дії" at bounding box center [573, 130] width 324 height 24
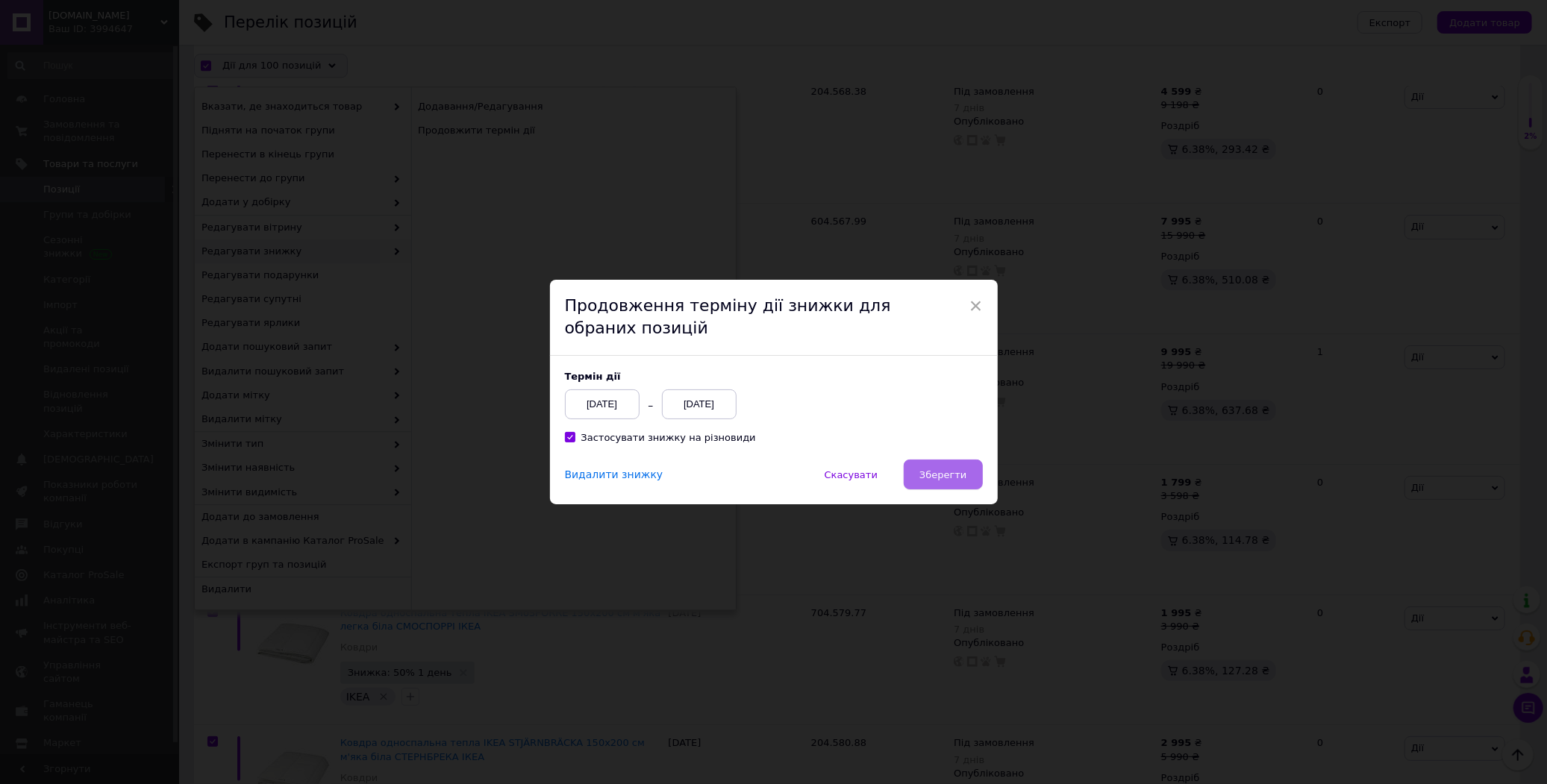
click at [959, 472] on span "Зберегти" at bounding box center [942, 474] width 47 height 12
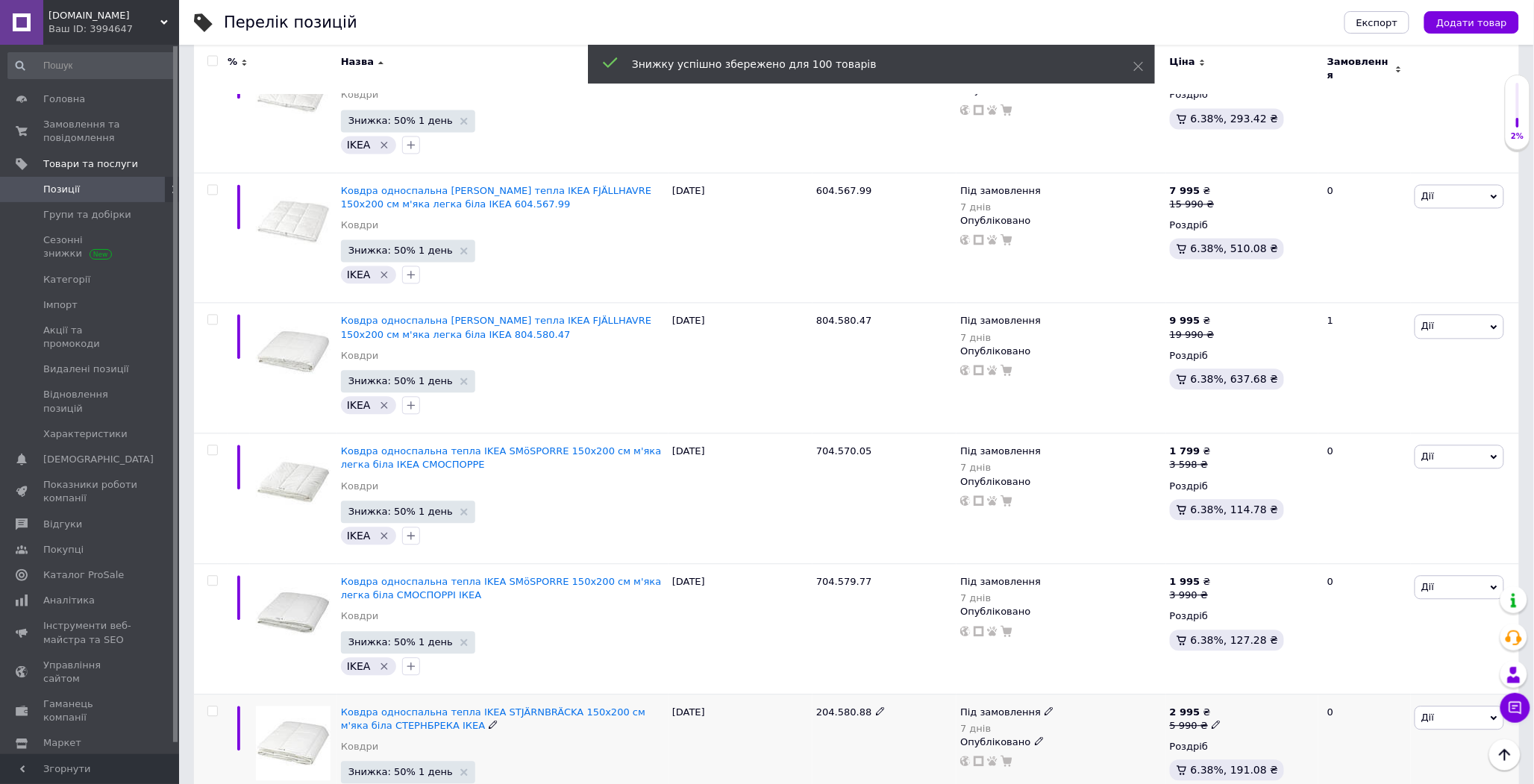
scroll to position [12722, 0]
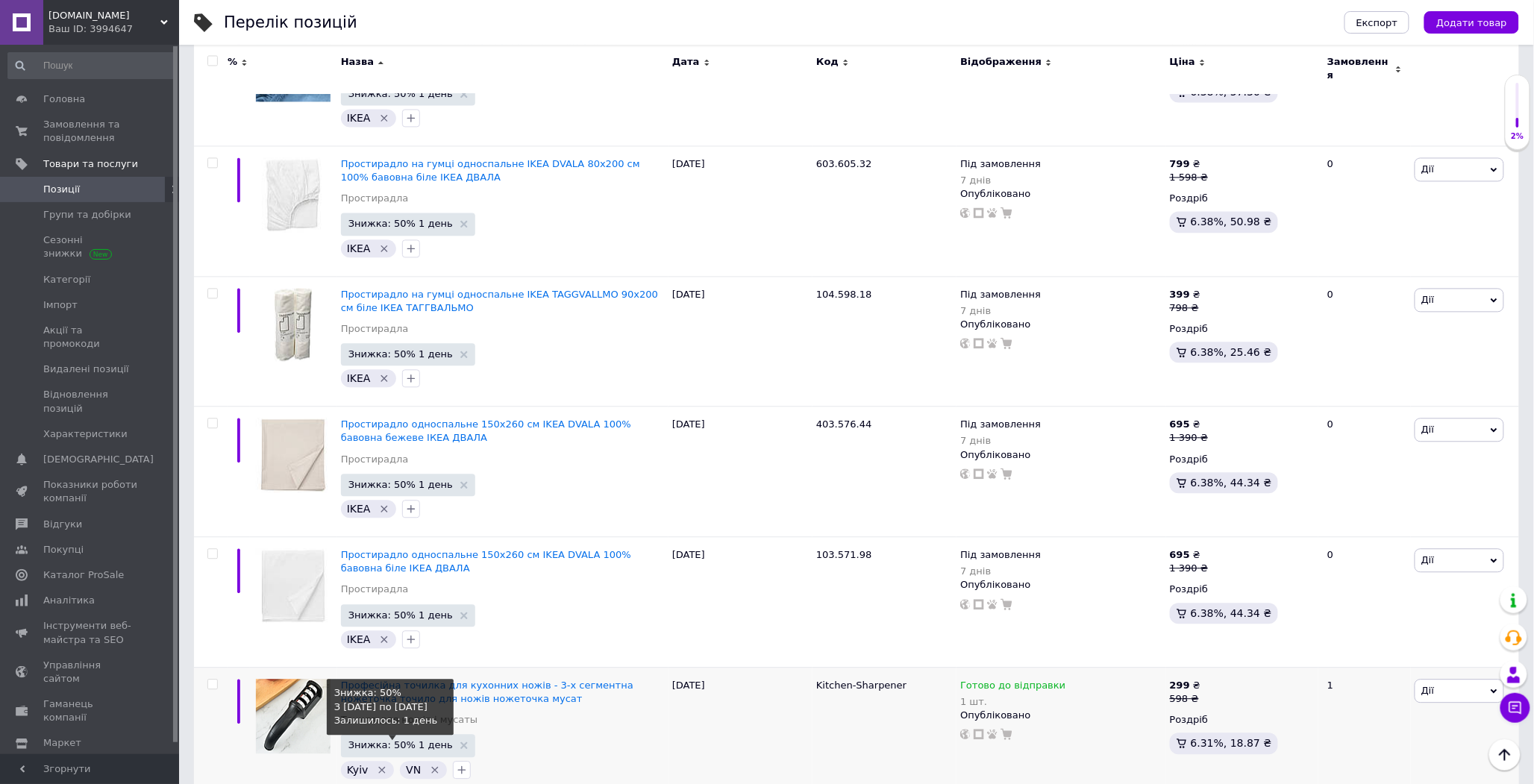
scroll to position [12687, 0]
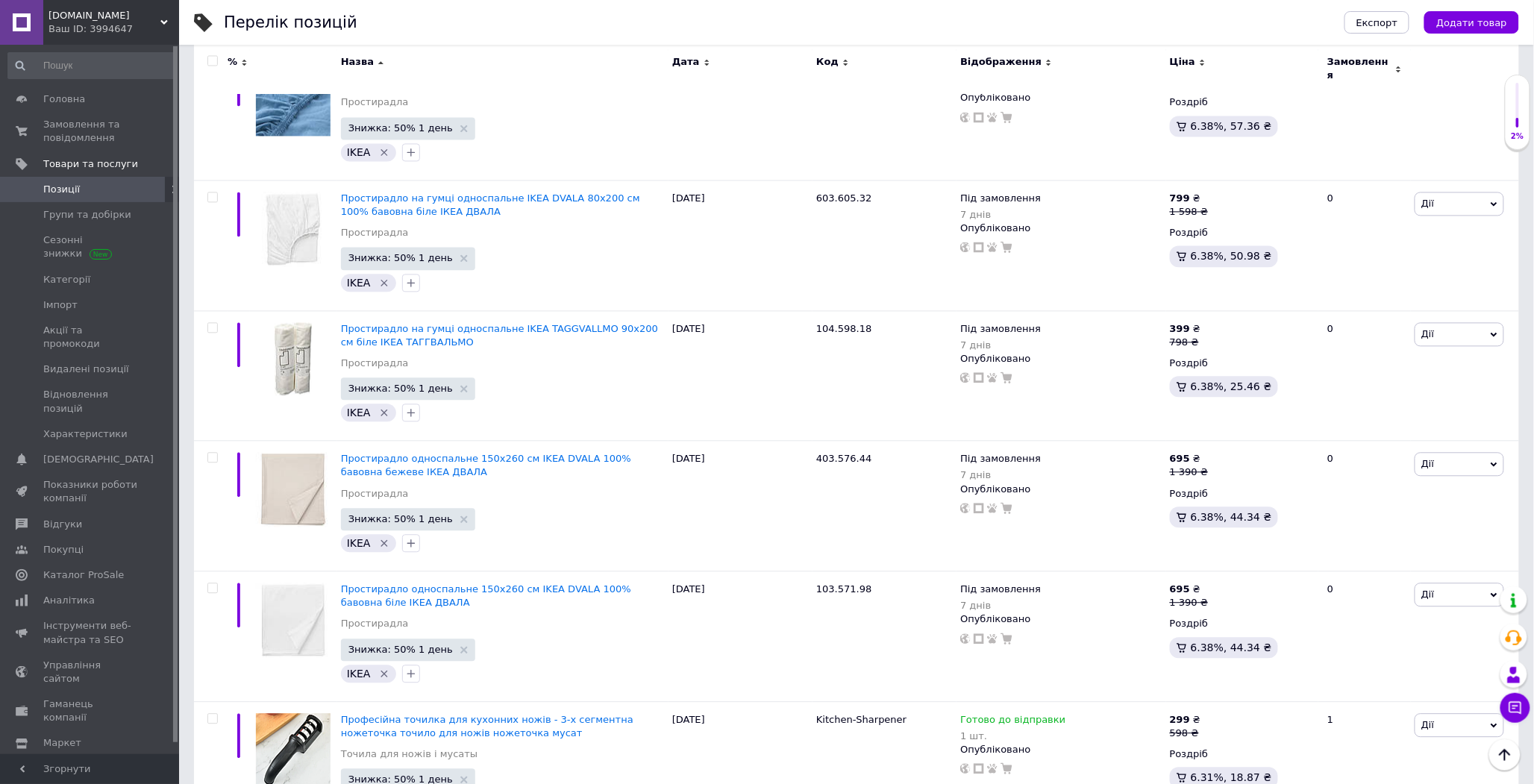
click at [215, 63] on input "checkbox" at bounding box center [212, 62] width 10 height 10
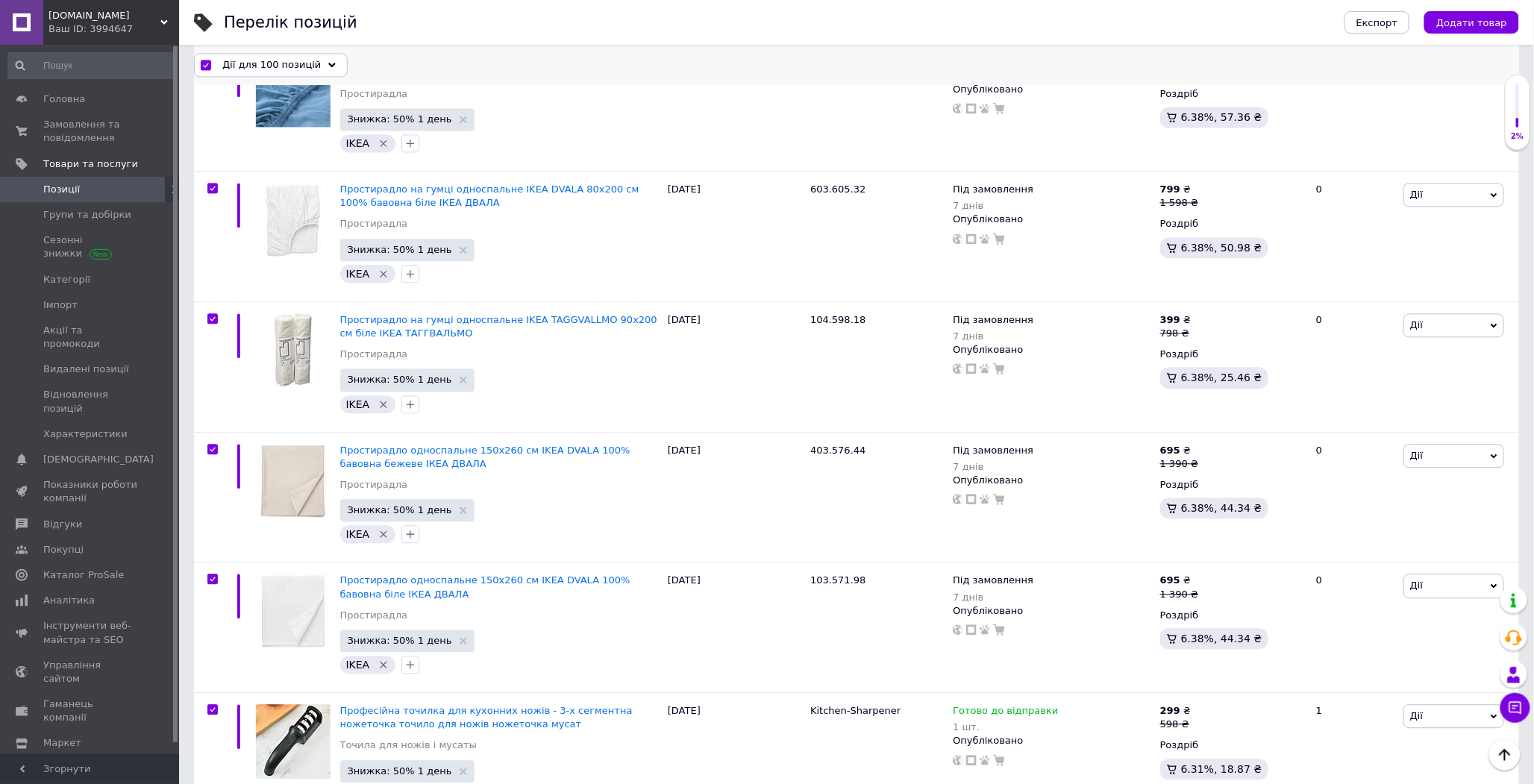
click at [271, 57] on div "Дії для 100 позицій" at bounding box center [271, 65] width 154 height 24
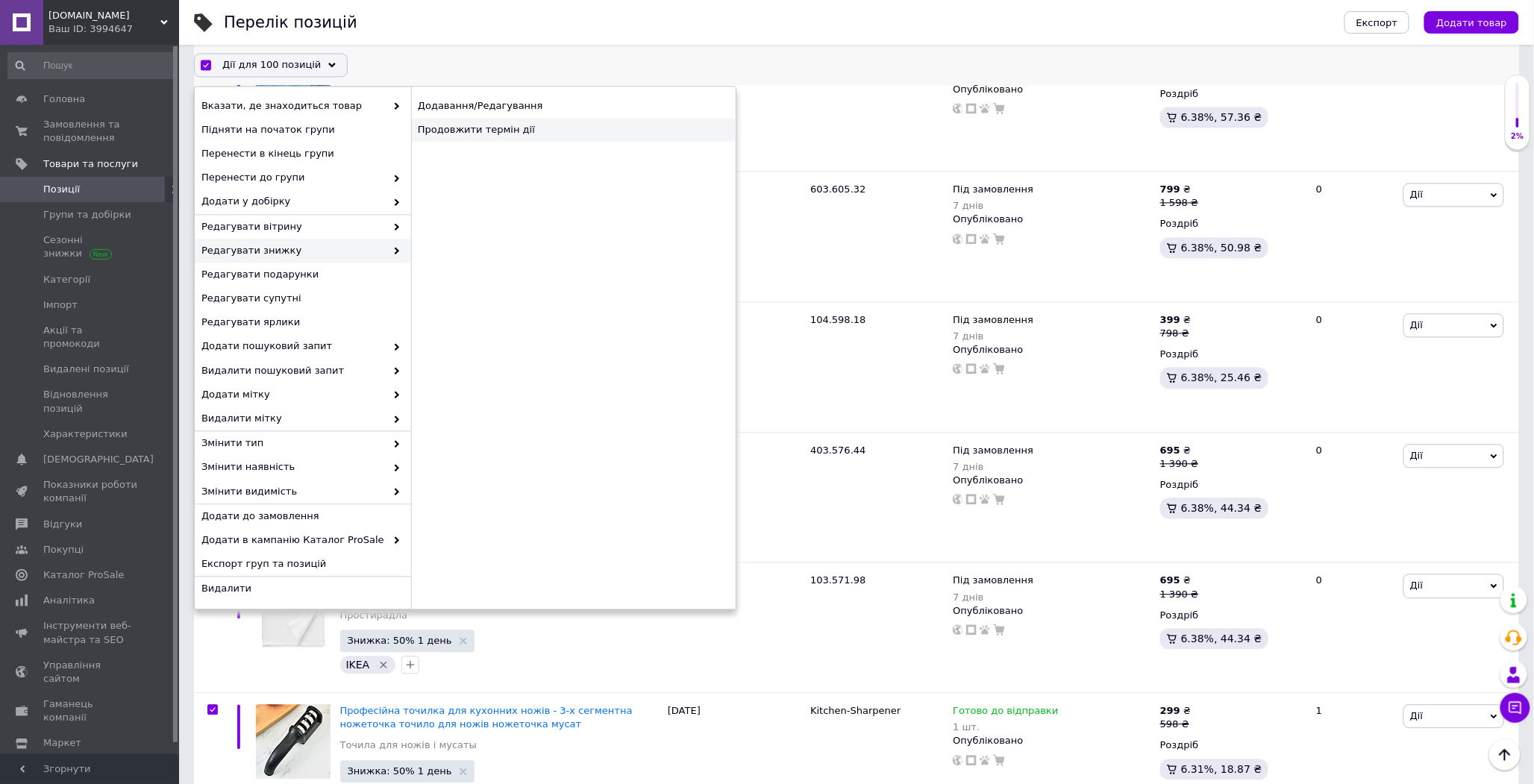
click at [490, 121] on div "Продовжити термін дії" at bounding box center [573, 130] width 324 height 24
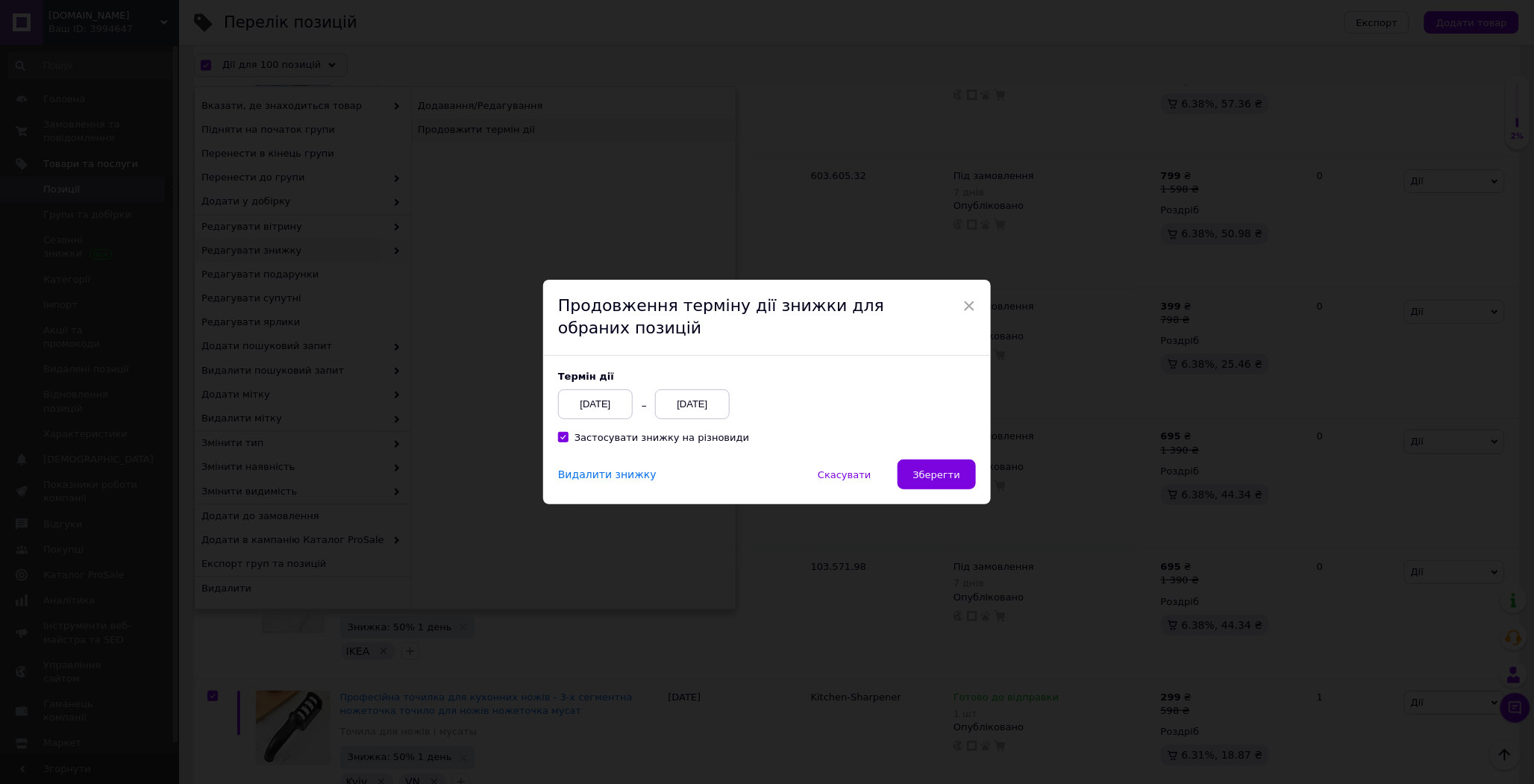
scroll to position [12639, 0]
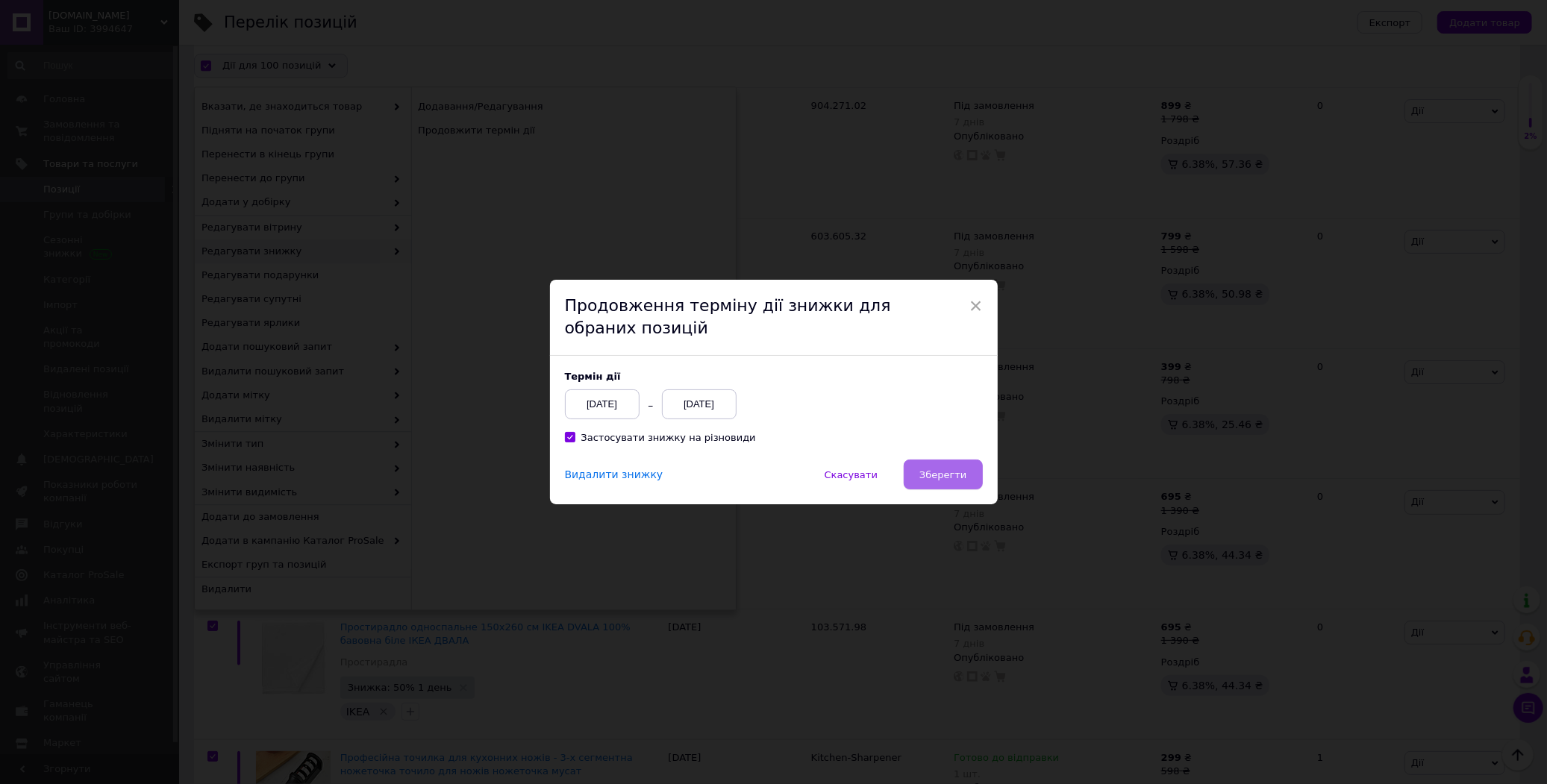
click at [941, 481] on span "Зберегти" at bounding box center [942, 474] width 47 height 12
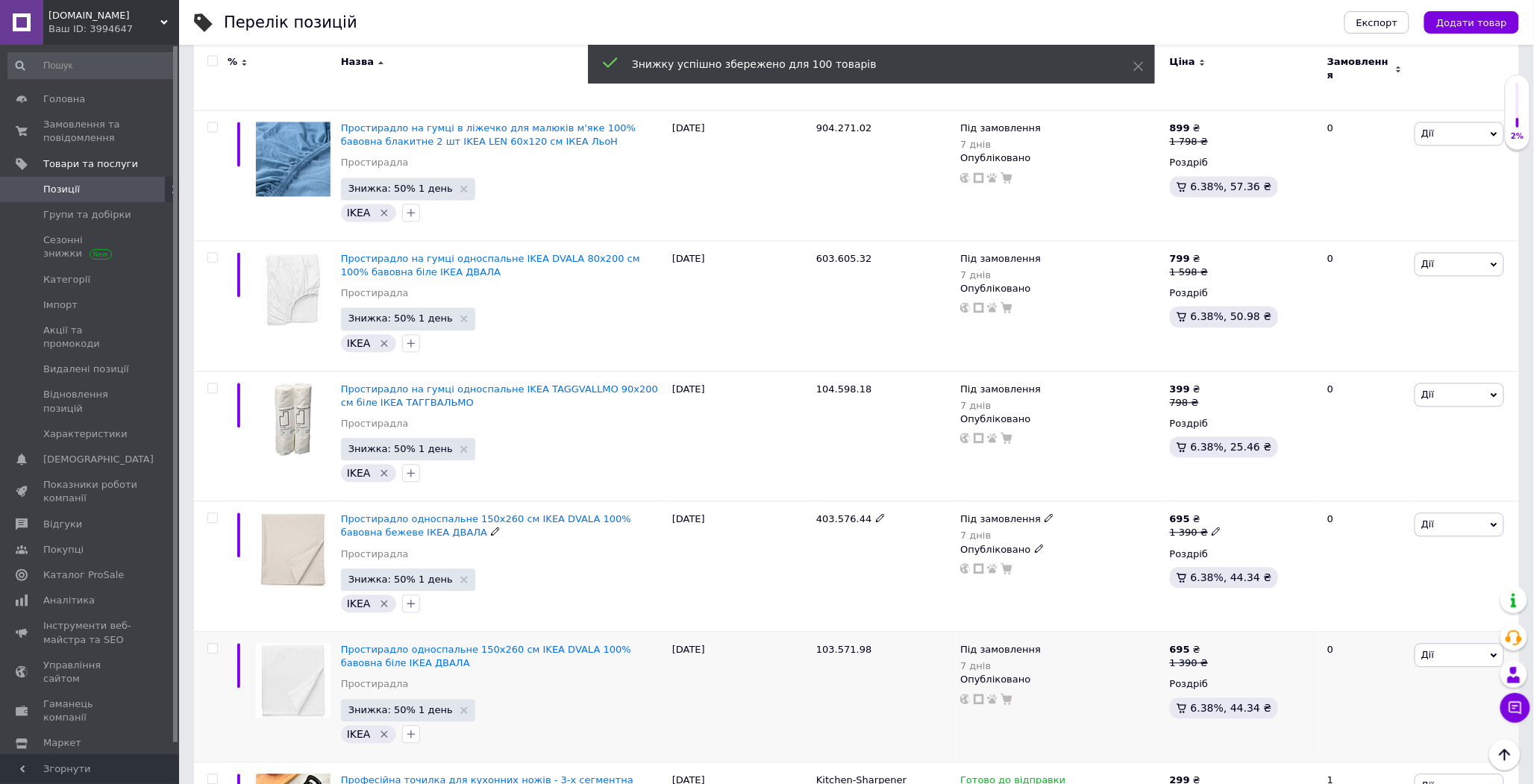
scroll to position [12687, 0]
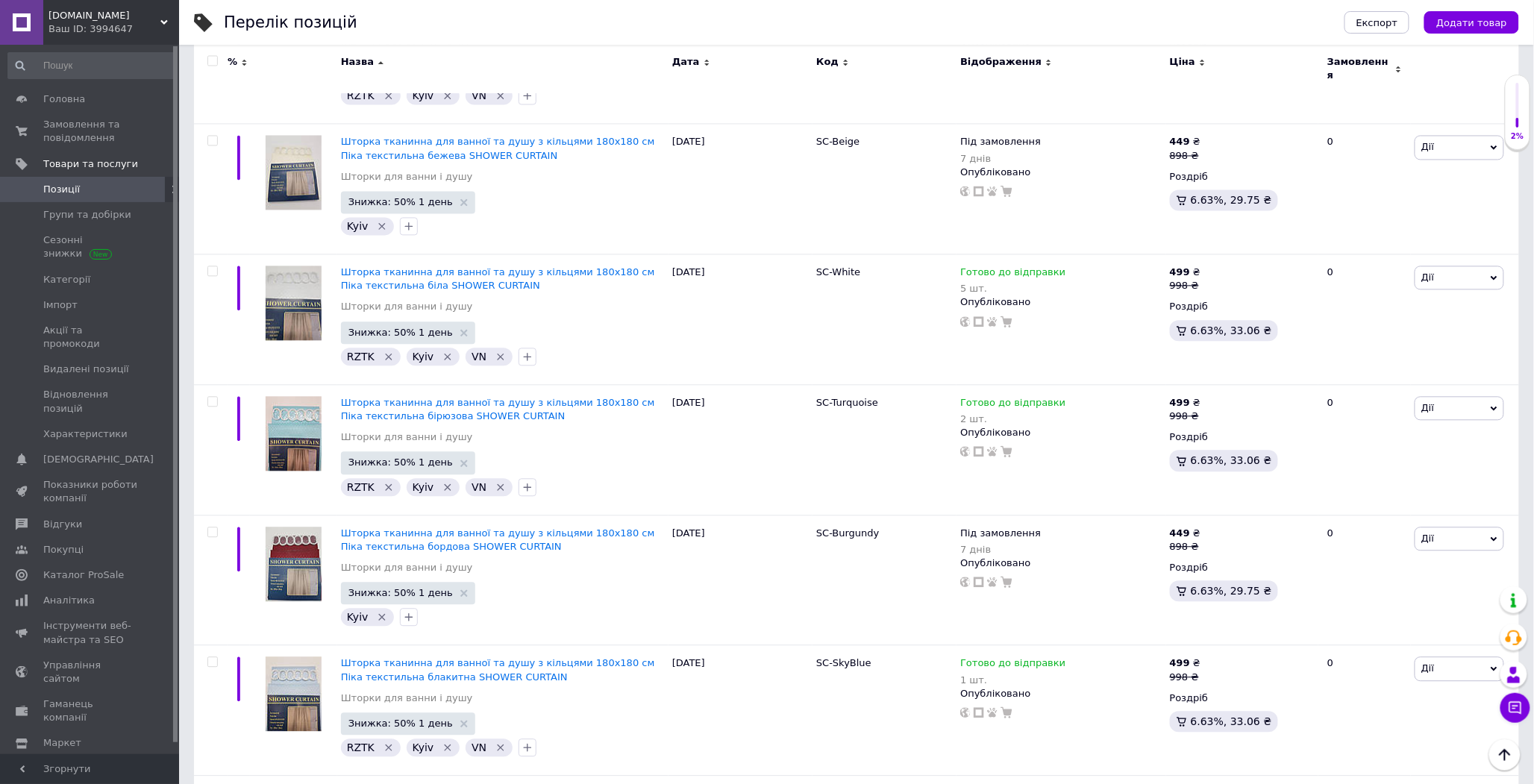
click at [213, 62] on input "checkbox" at bounding box center [212, 62] width 10 height 10
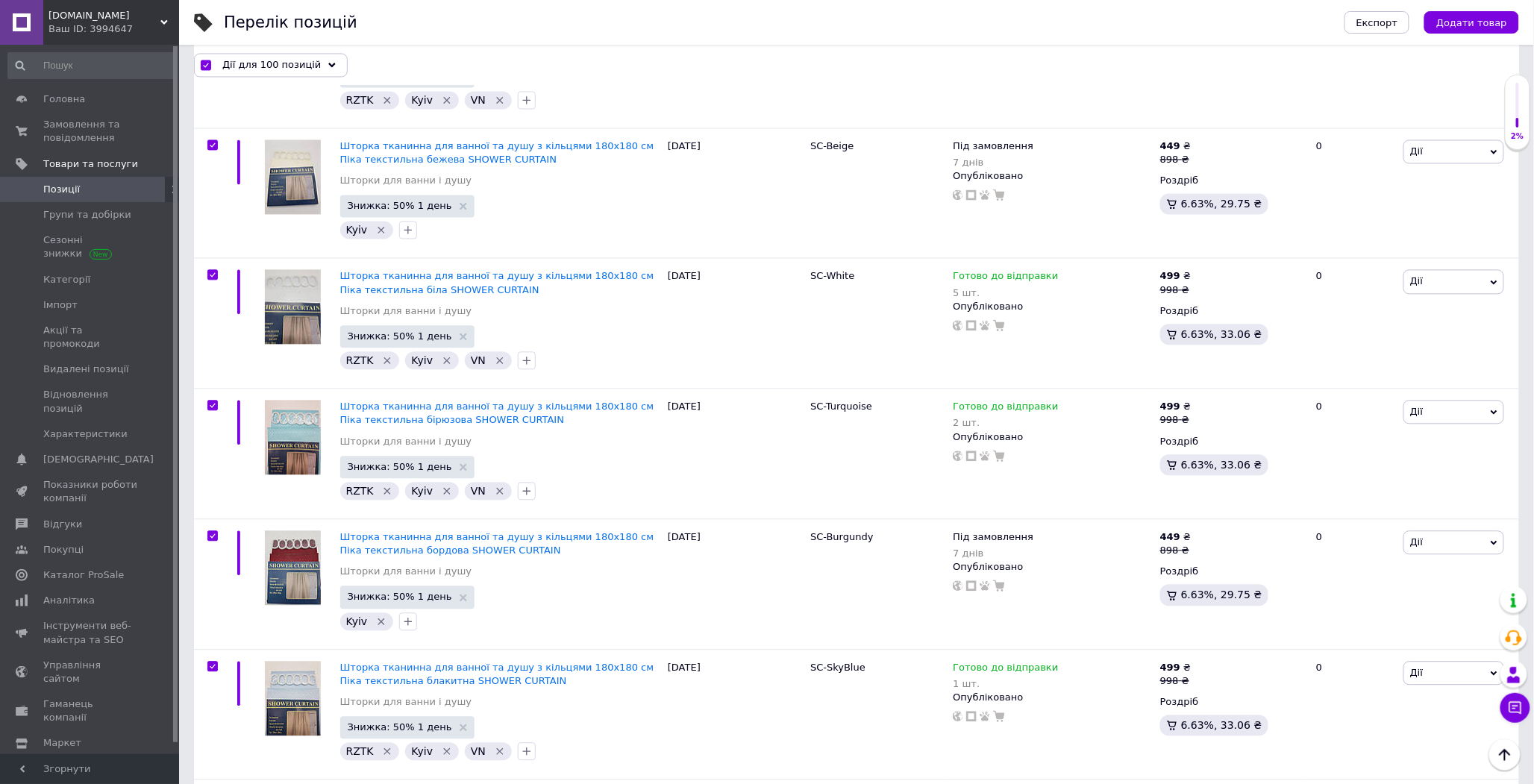
click at [213, 62] on div "Дії для 100 позицій" at bounding box center [271, 65] width 154 height 24
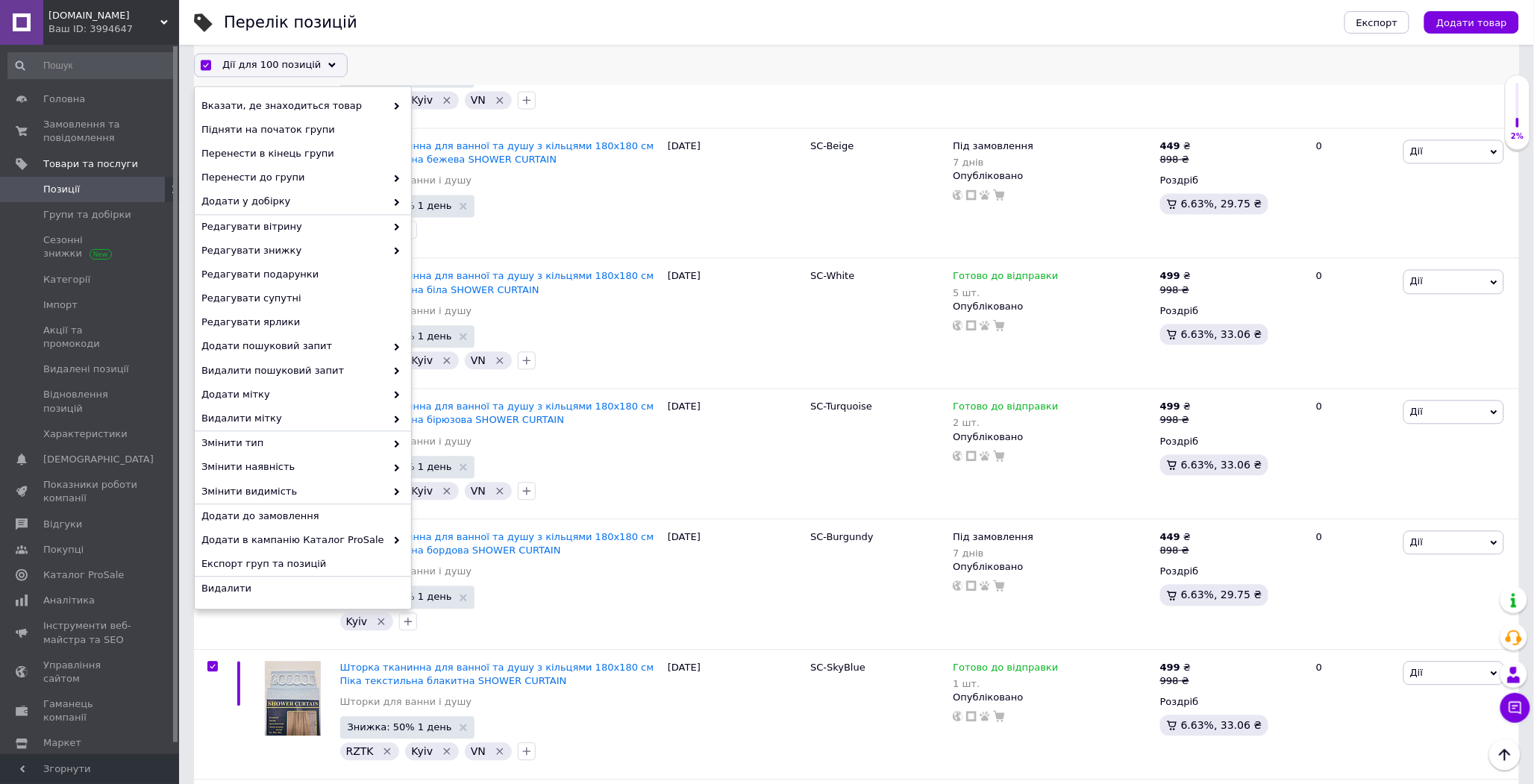
click at [243, 63] on span "Дії для 100 позицій" at bounding box center [272, 65] width 99 height 13
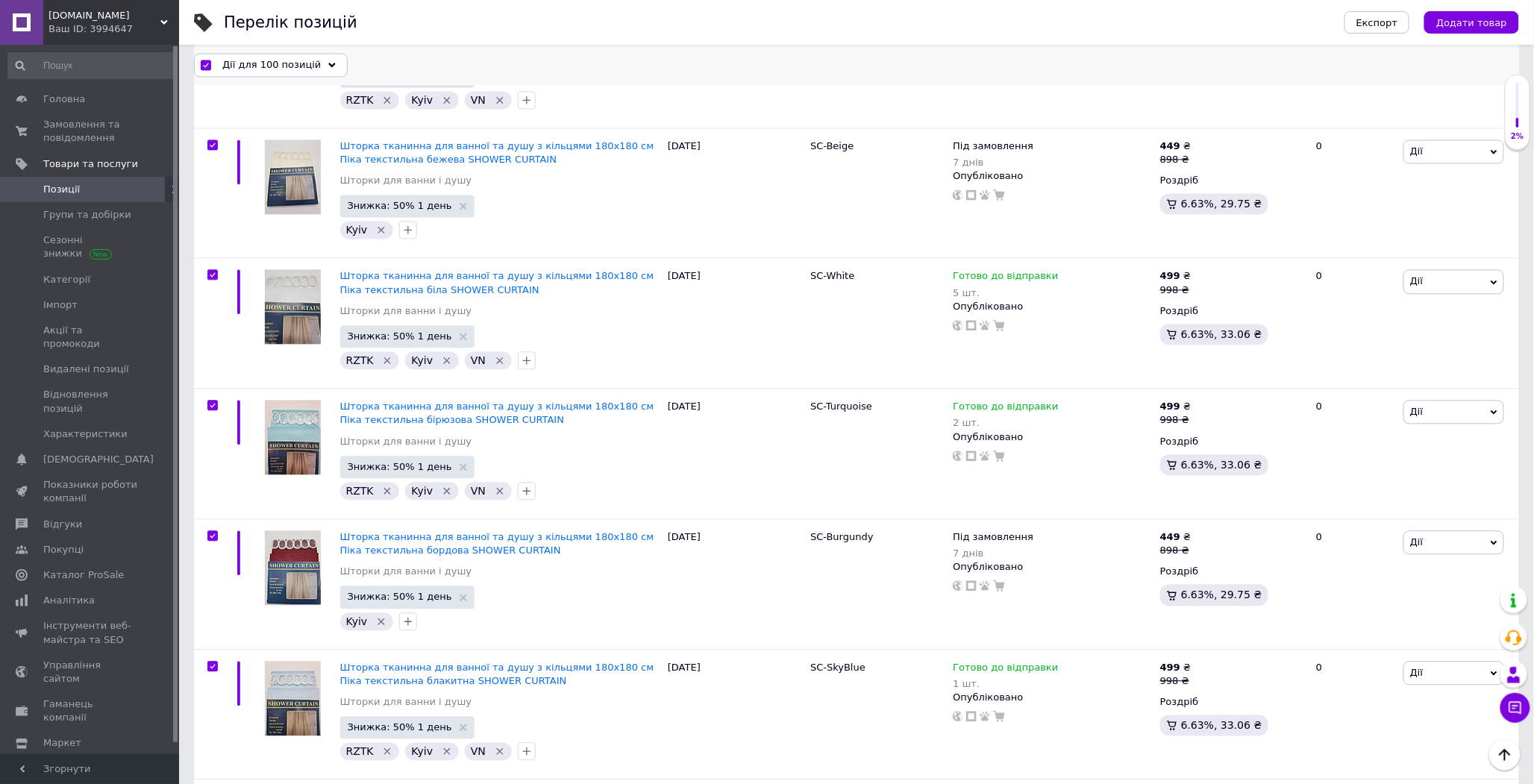
click at [291, 62] on span "Дії для 100 позицій" at bounding box center [272, 65] width 99 height 13
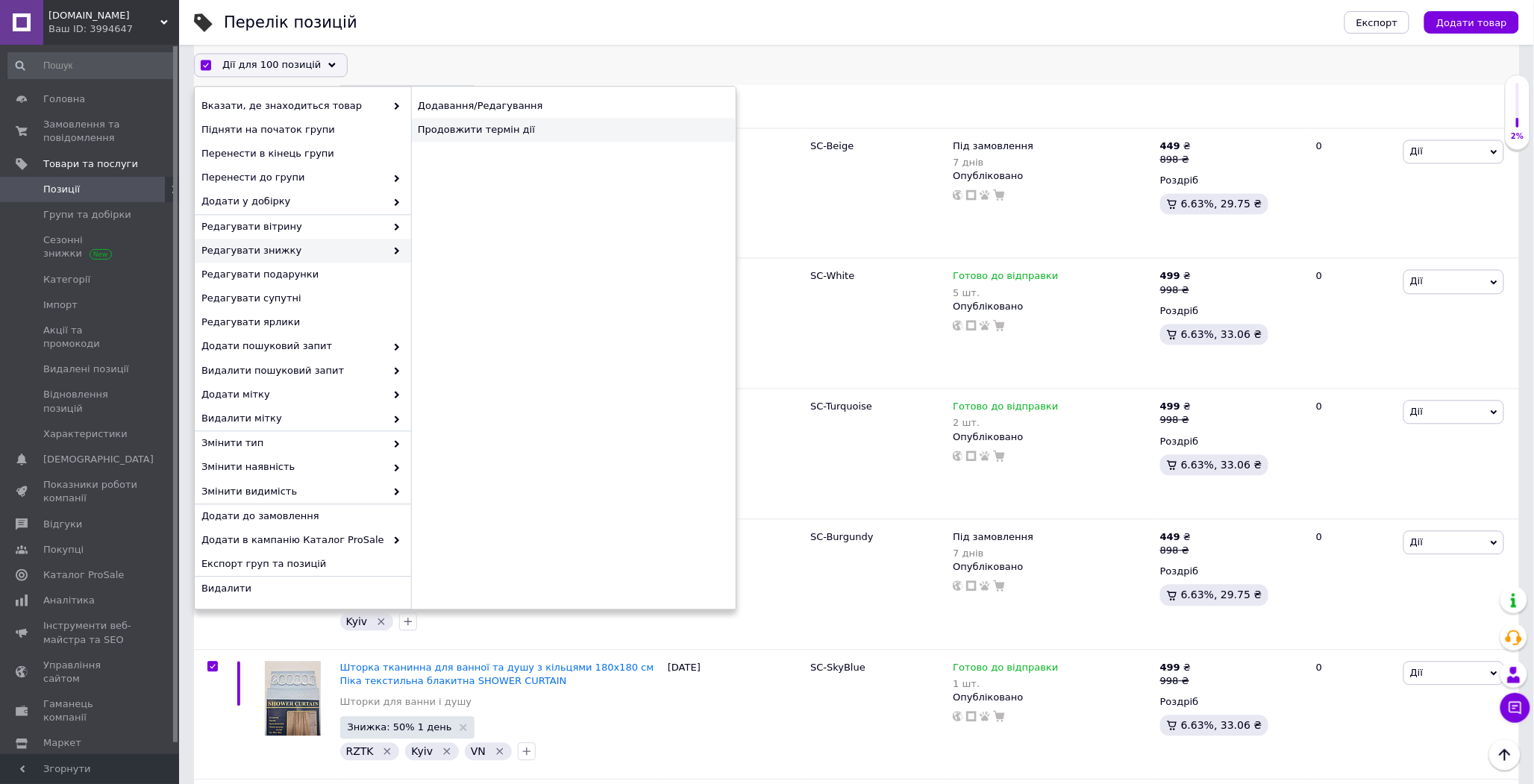
click at [489, 119] on div "Продовжити термін дії" at bounding box center [573, 130] width 324 height 24
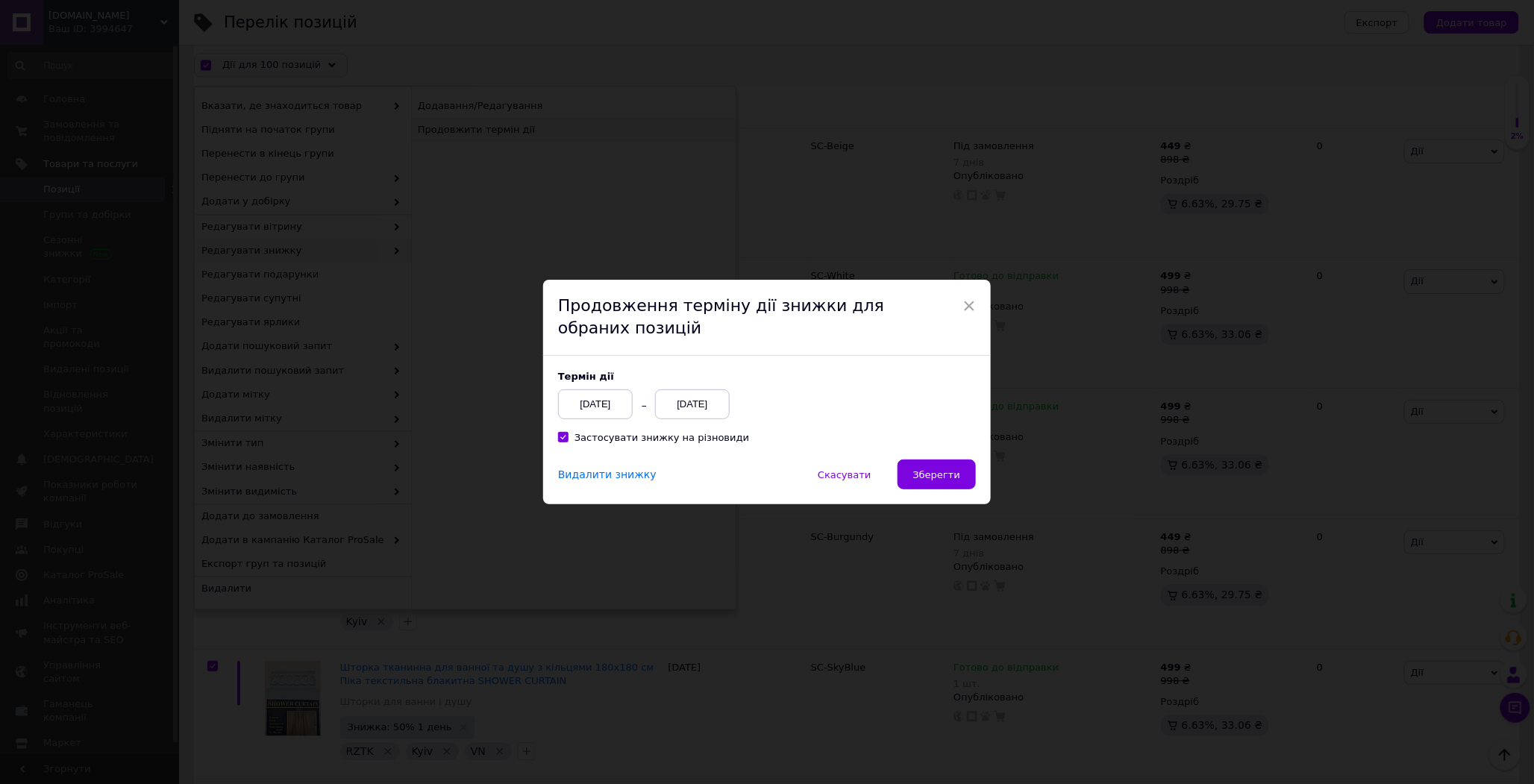
scroll to position [12626, 0]
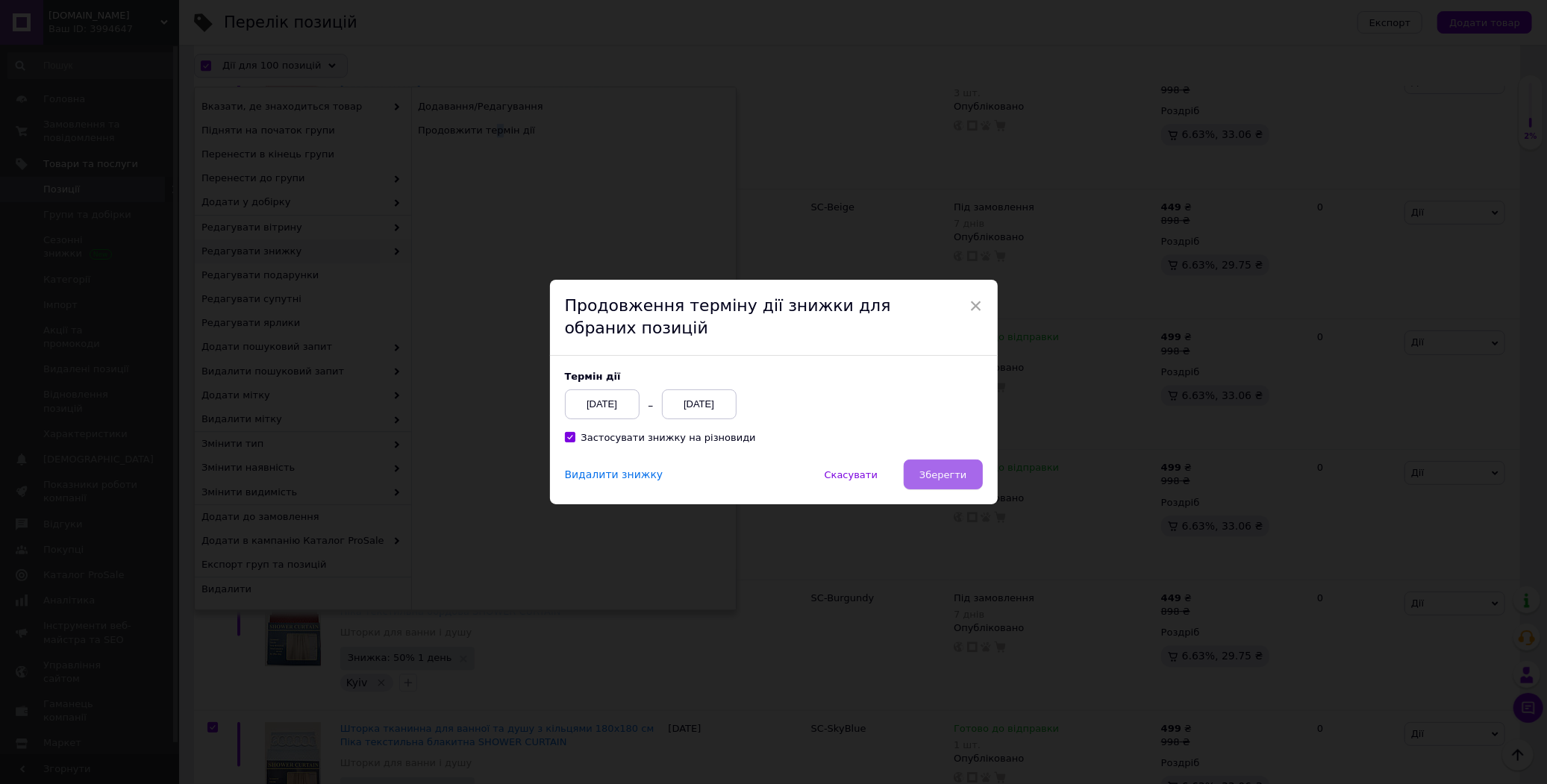
click at [959, 479] on span "Зберегти" at bounding box center [942, 474] width 47 height 12
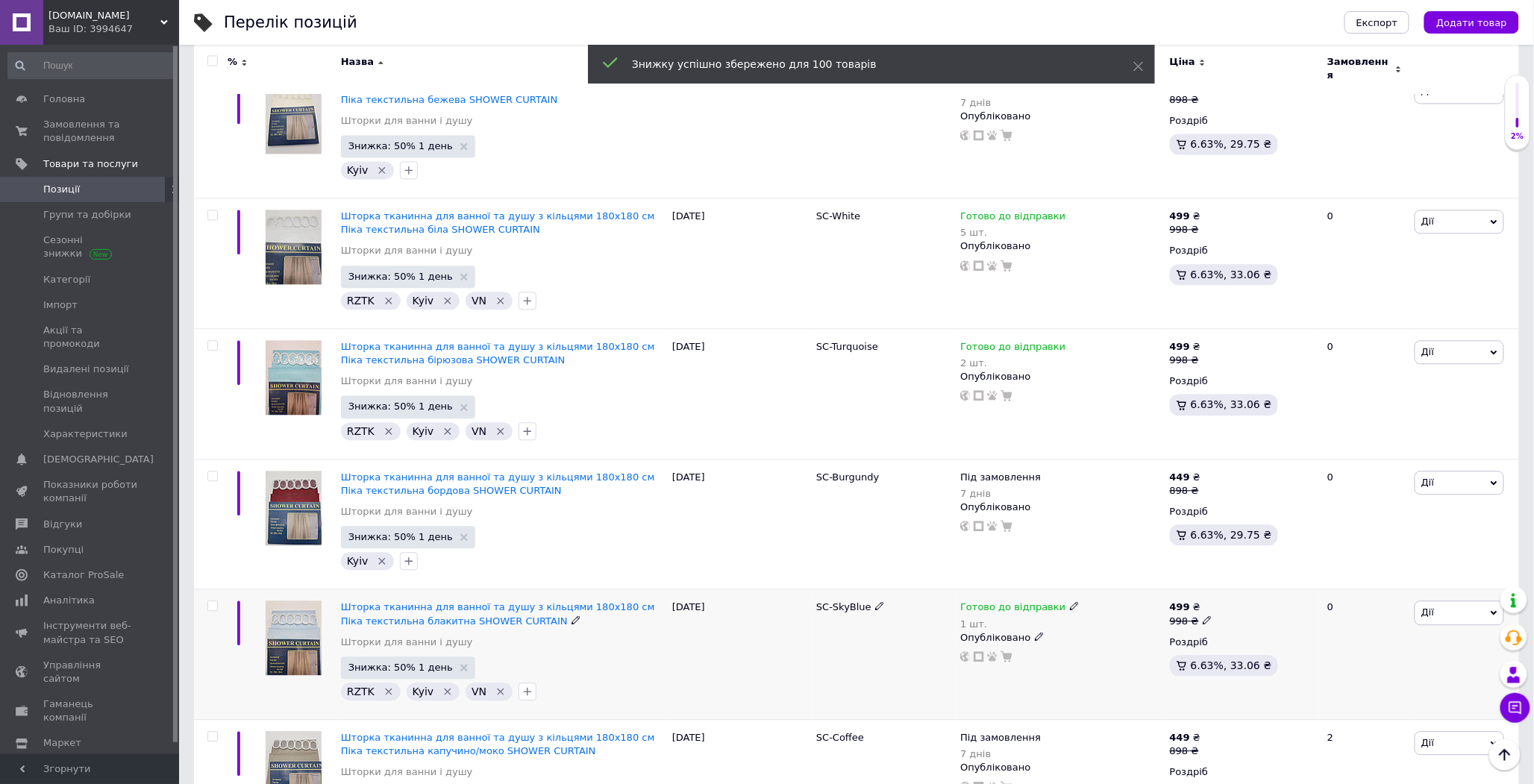
scroll to position [12748, 0]
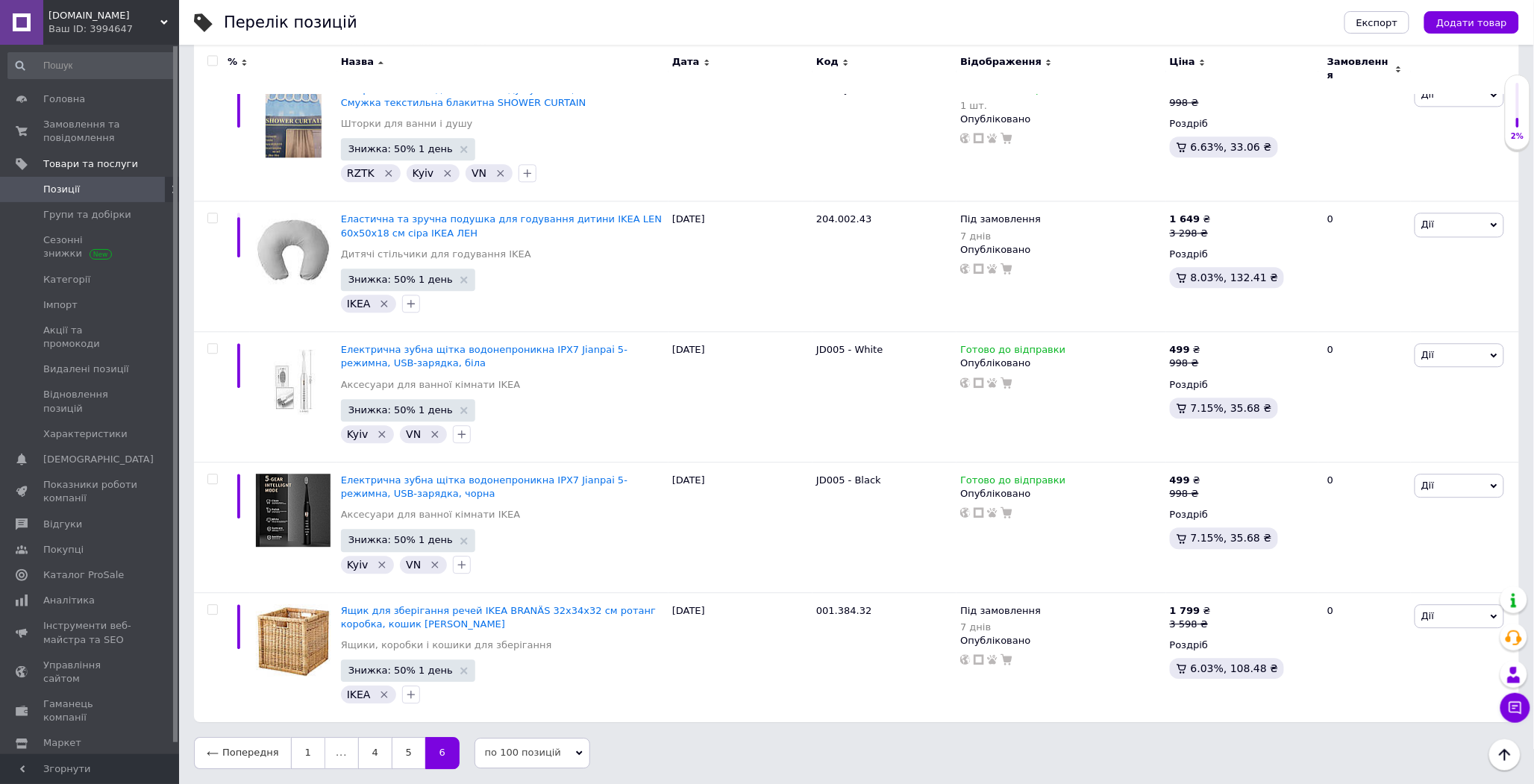
scroll to position [1329, 0]
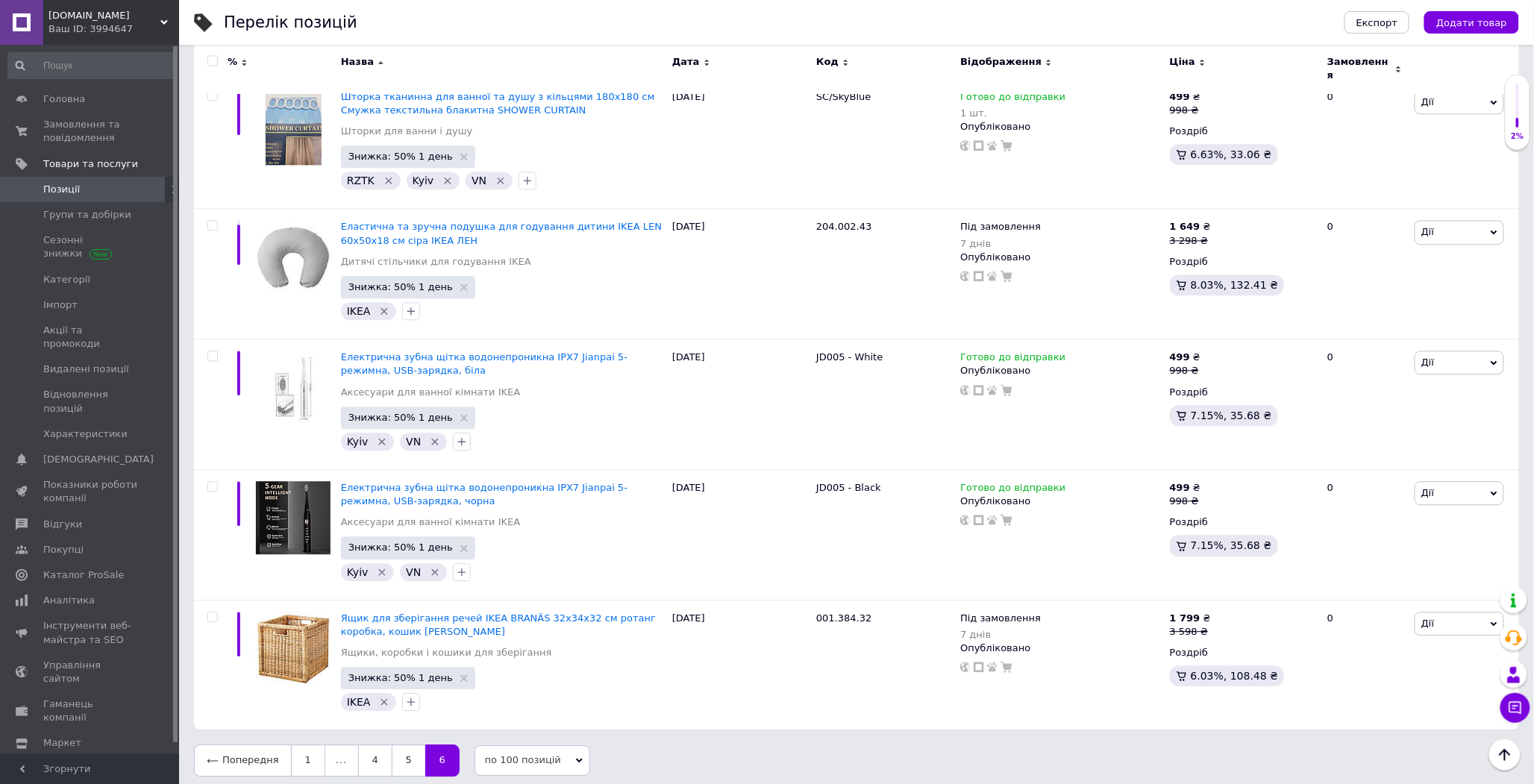
click at [215, 62] on input "checkbox" at bounding box center [212, 62] width 10 height 10
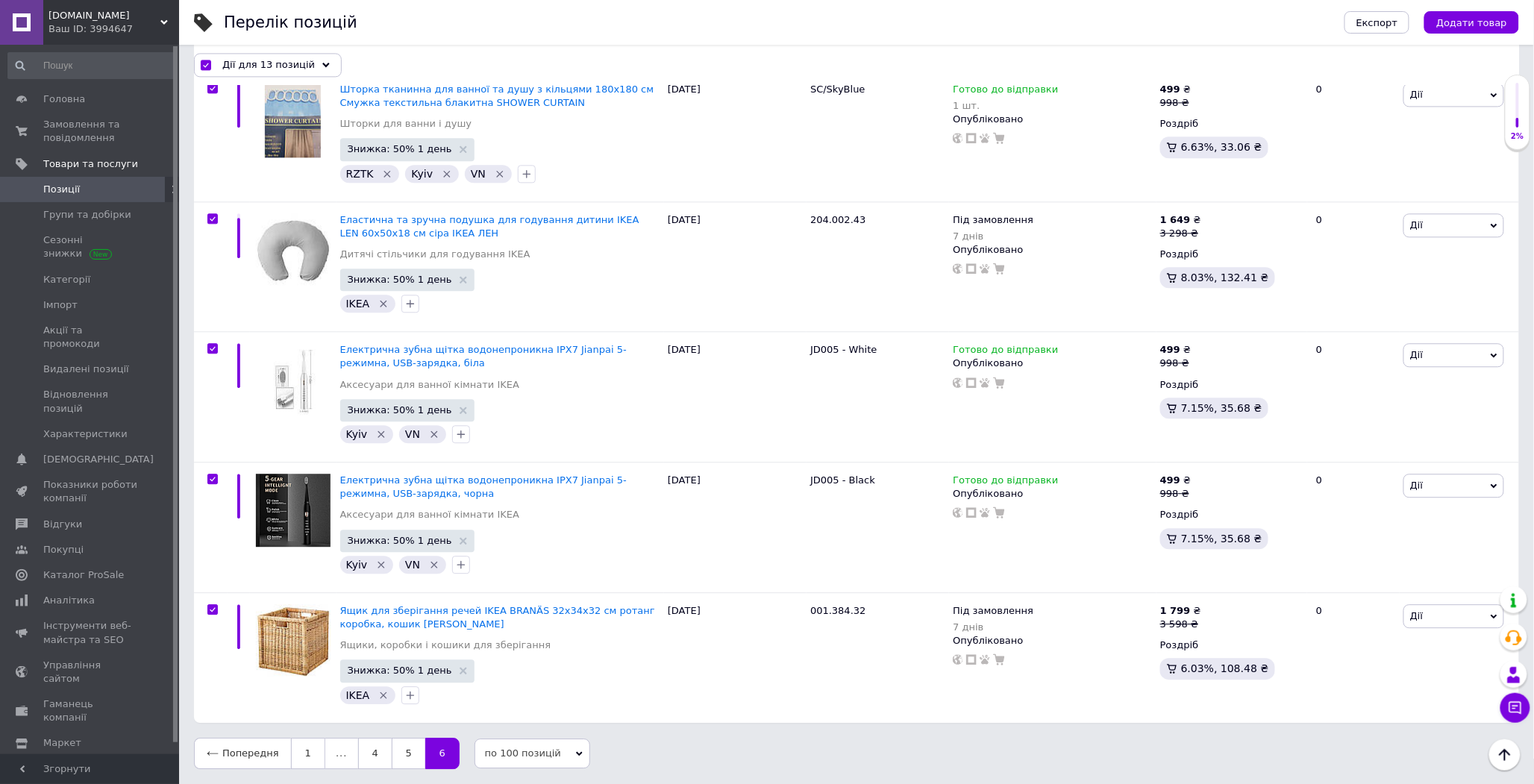
scroll to position [1328, 0]
click at [244, 62] on span "Дії для 13 позицій" at bounding box center [269, 65] width 92 height 13
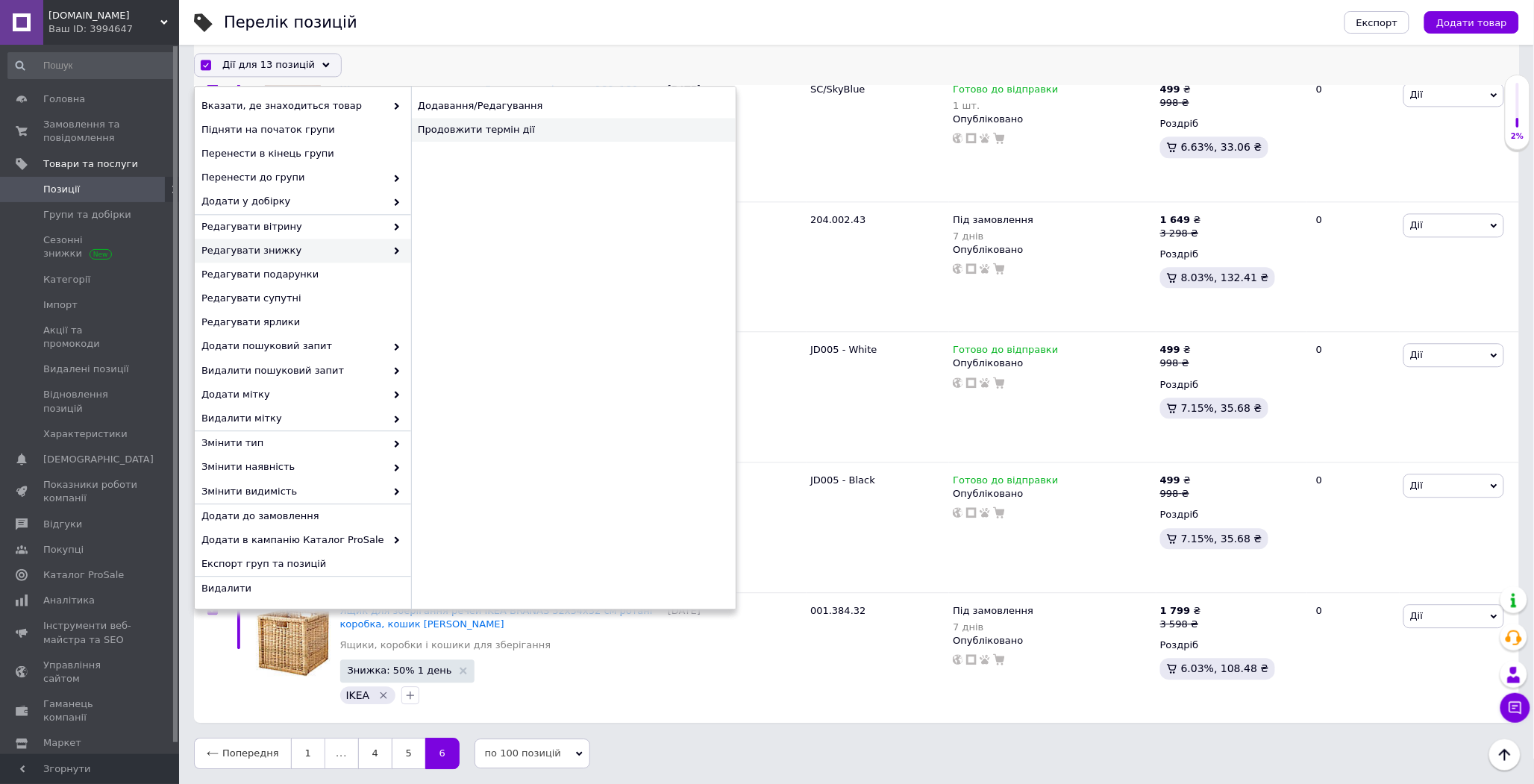
click at [498, 129] on div "Продовжити термін дії" at bounding box center [573, 130] width 324 height 24
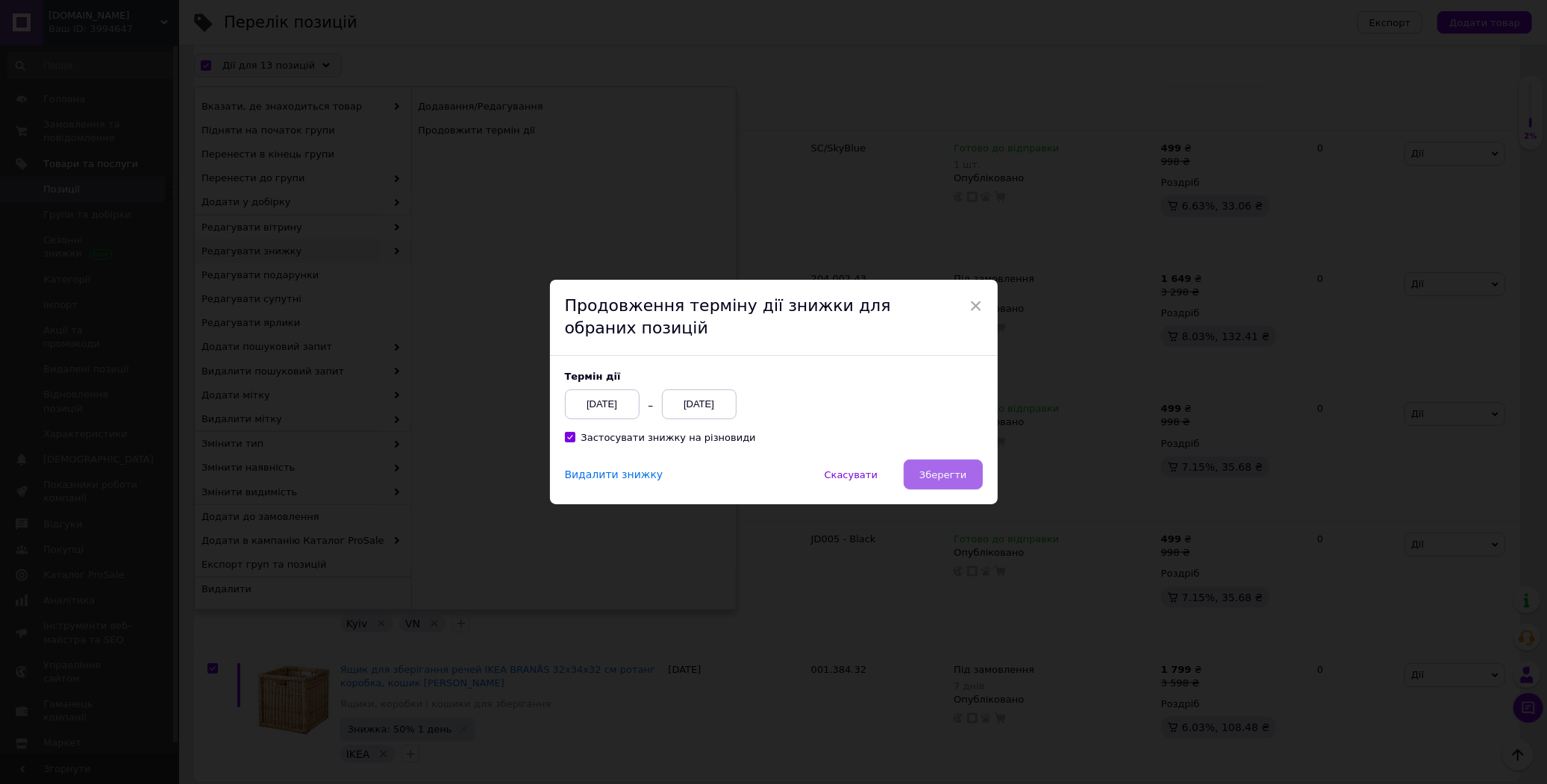
click at [934, 484] on button "Зберегти" at bounding box center [943, 474] width 79 height 30
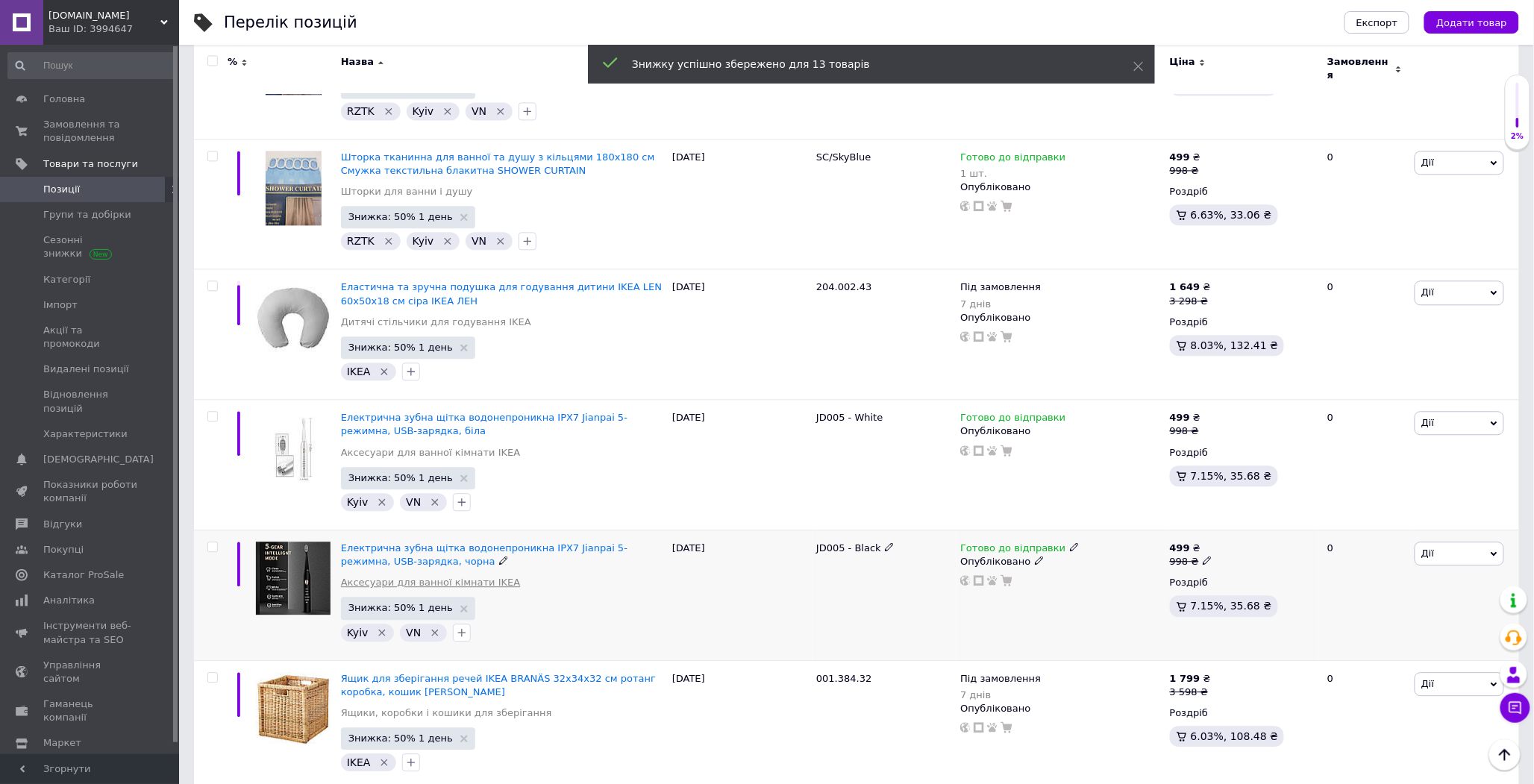
scroll to position [1329, 0]
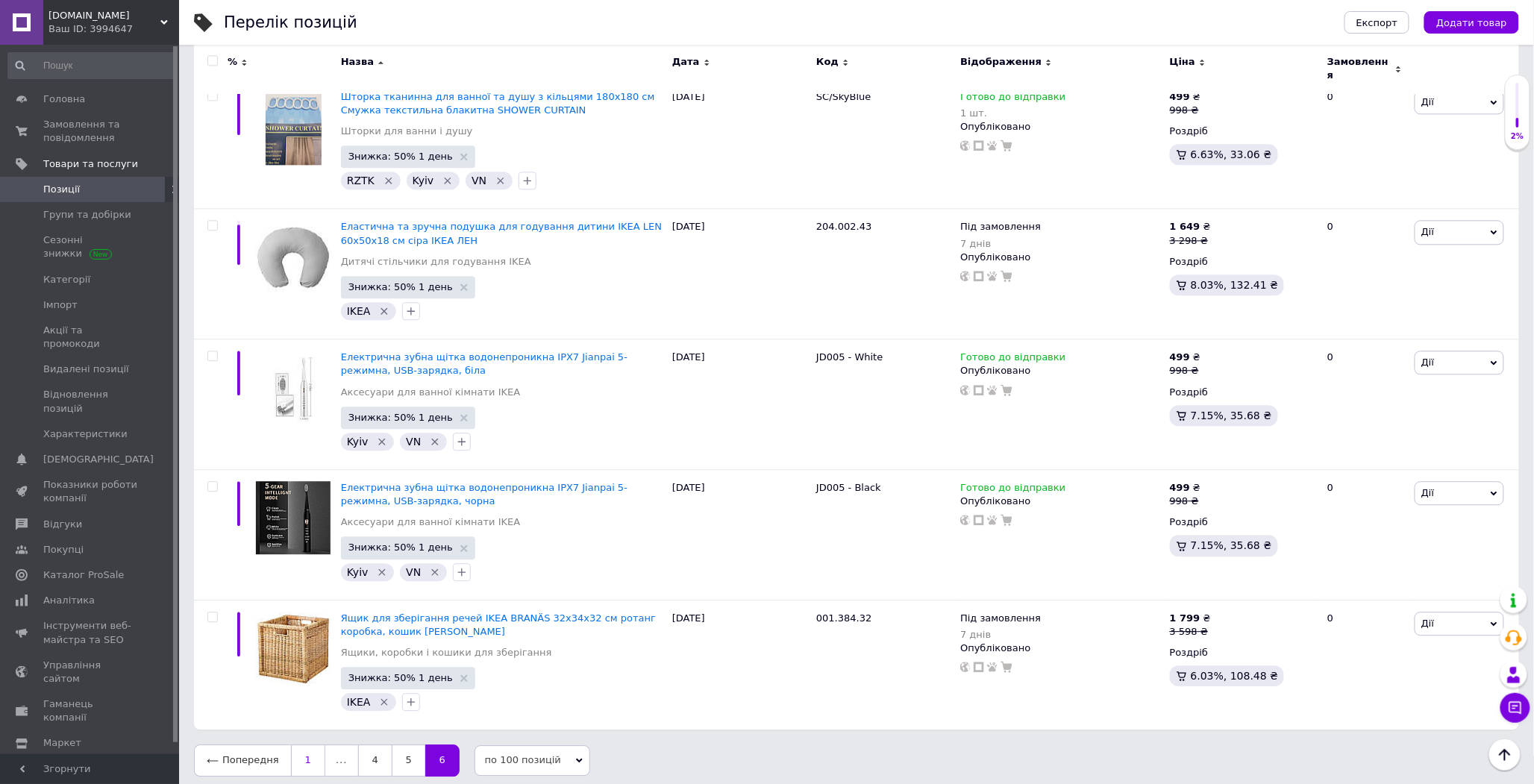
click at [304, 756] on link "1" at bounding box center [308, 760] width 35 height 32
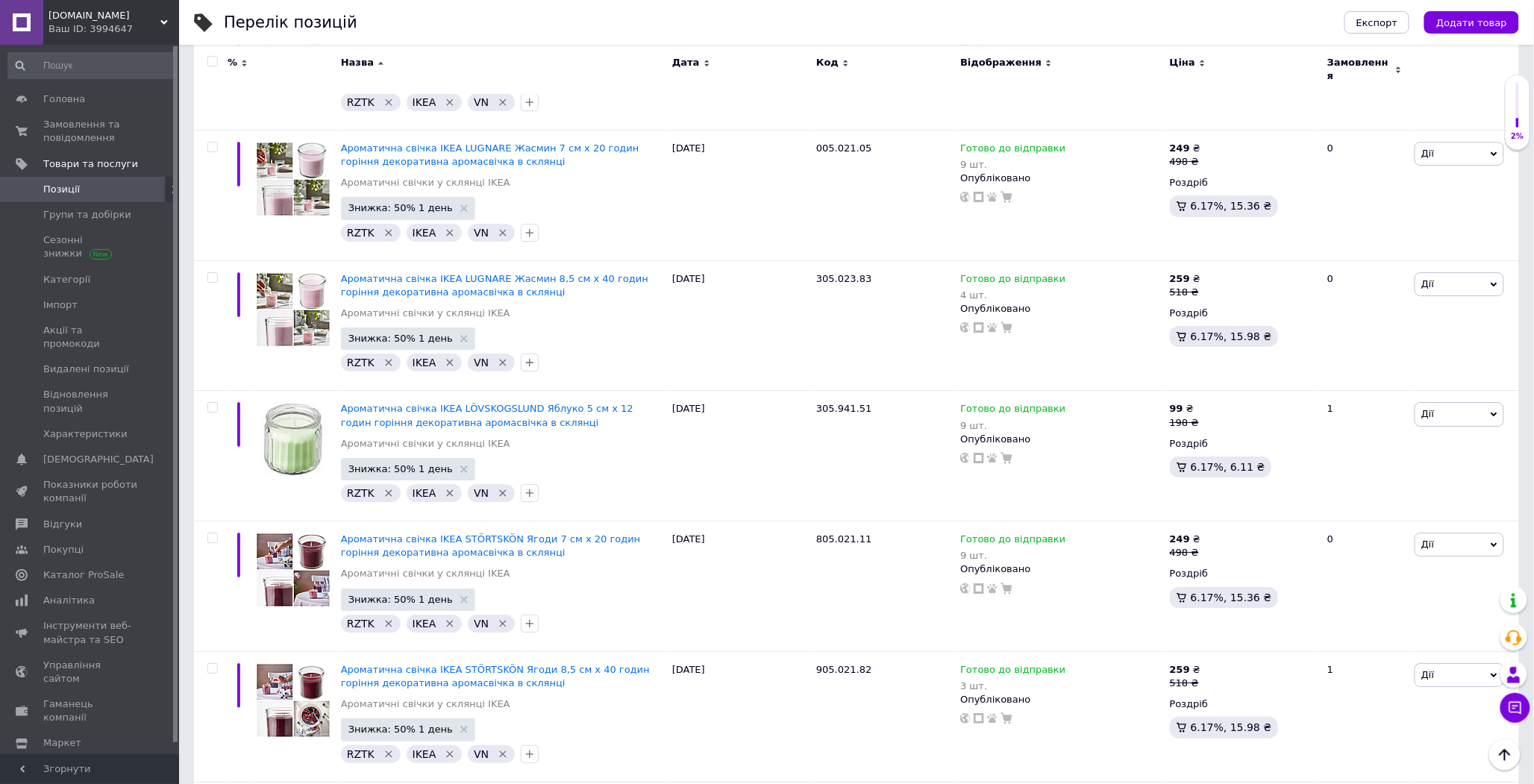
scroll to position [12735, 0]
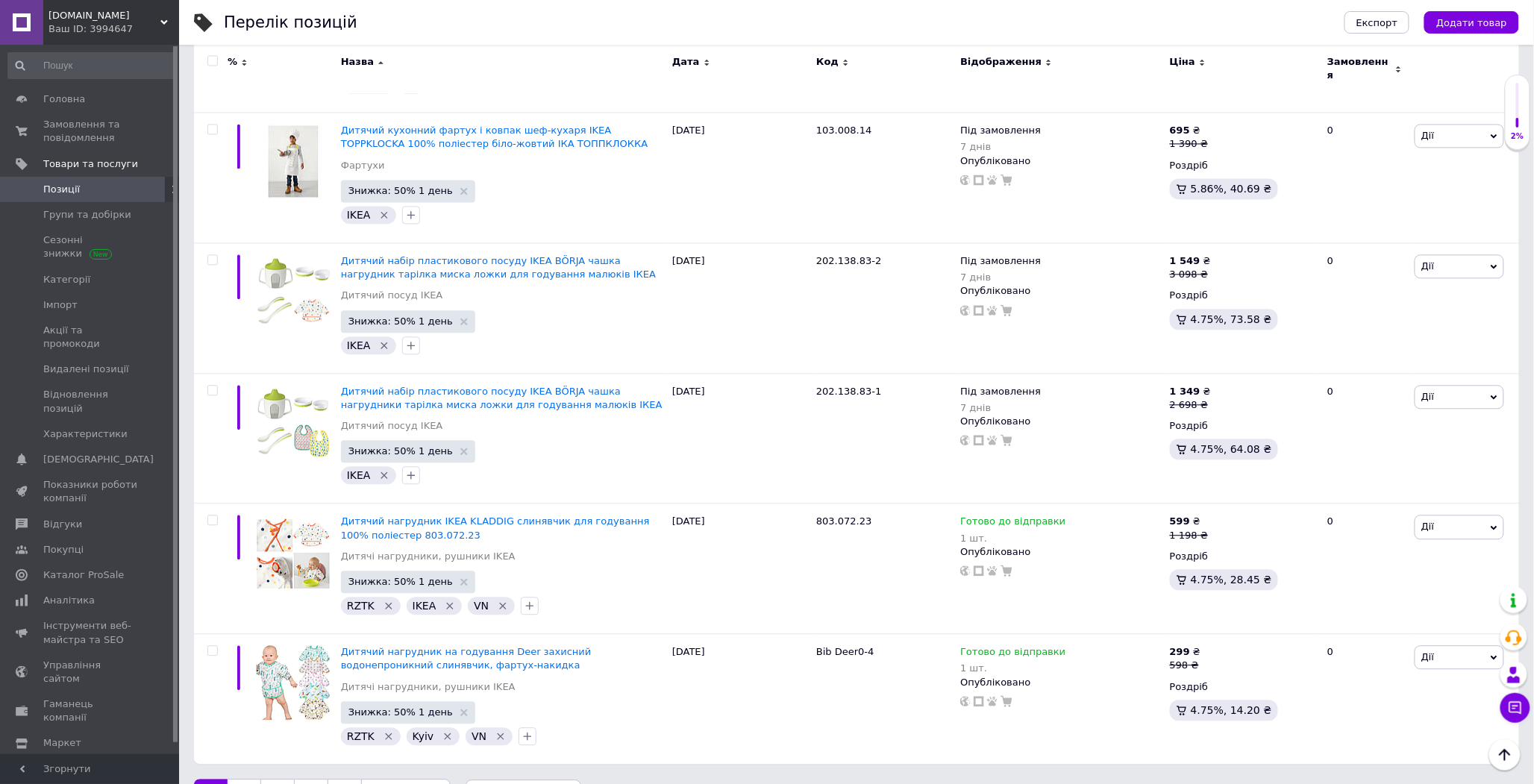
click at [403, 779] on link "Наступна" at bounding box center [406, 794] width 89 height 32
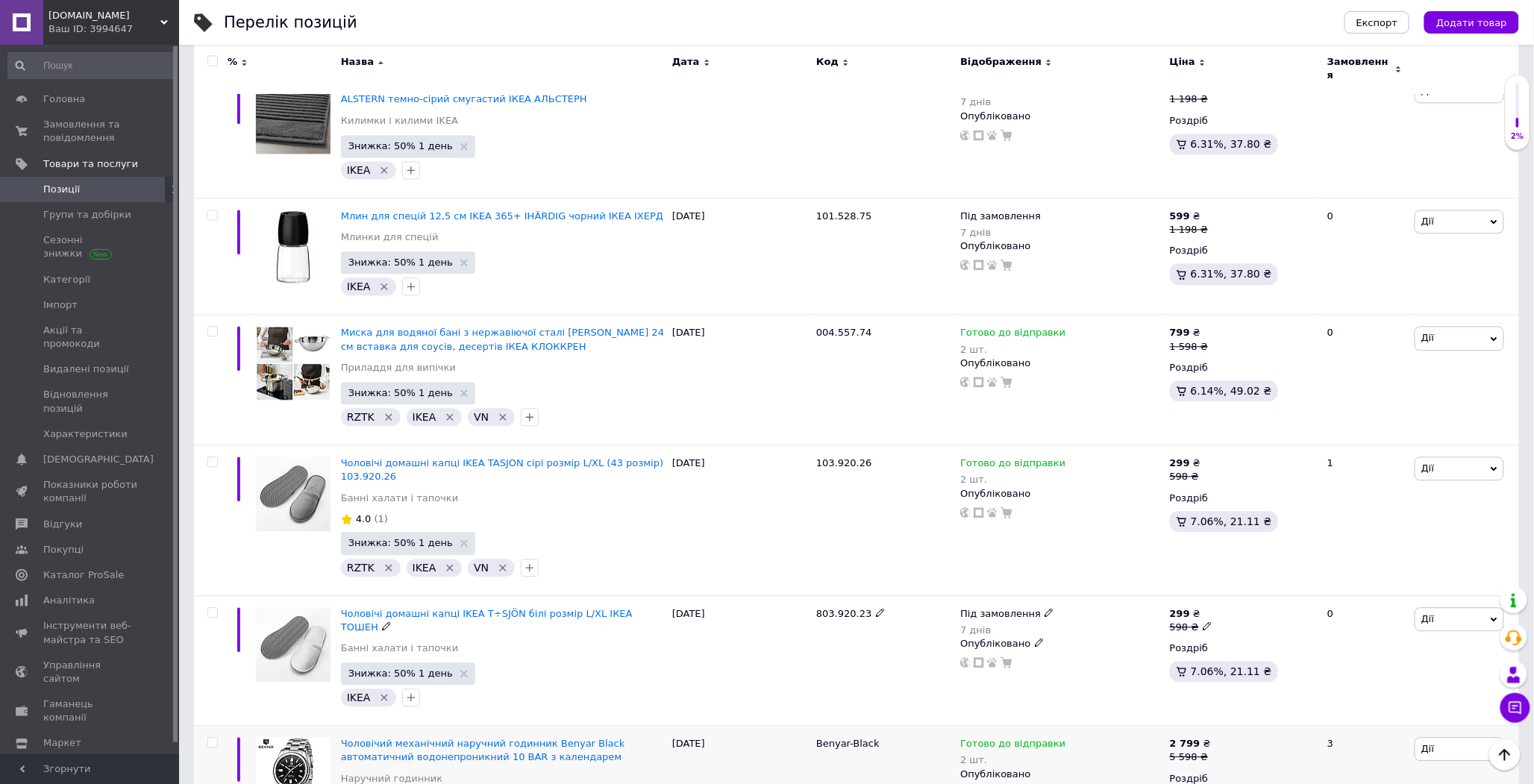
scroll to position [12767, 0]
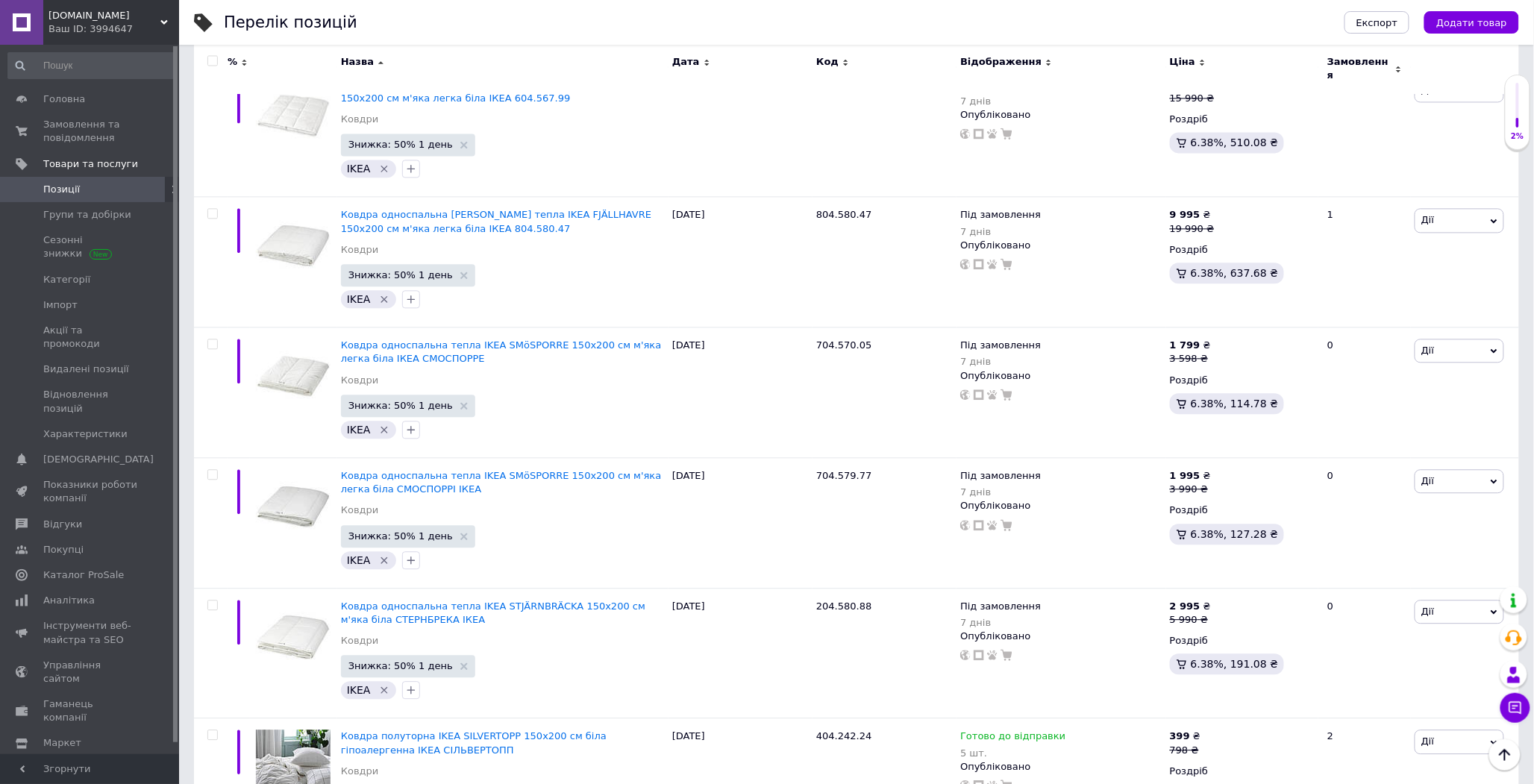
scroll to position [12722, 0]
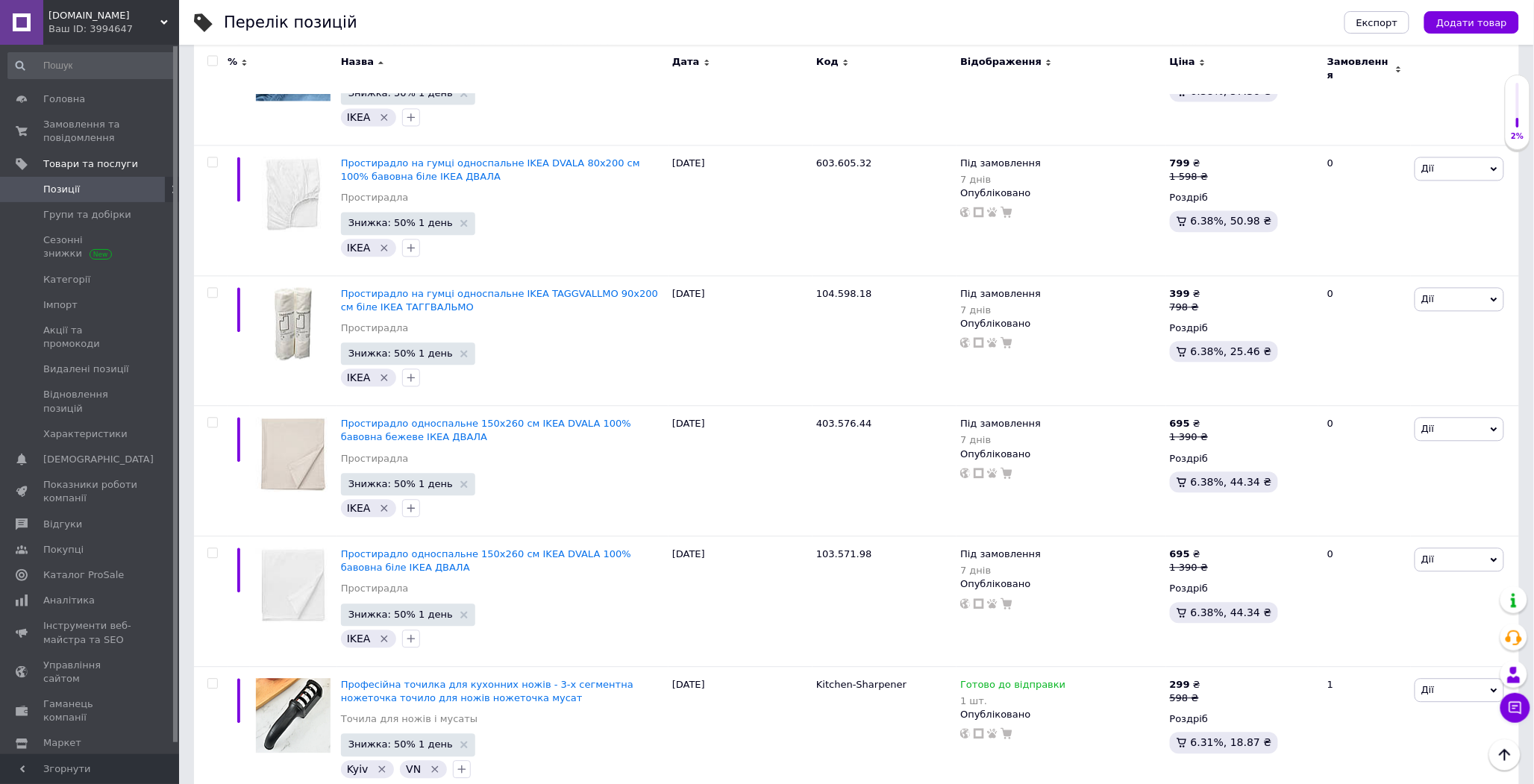
scroll to position [12687, 0]
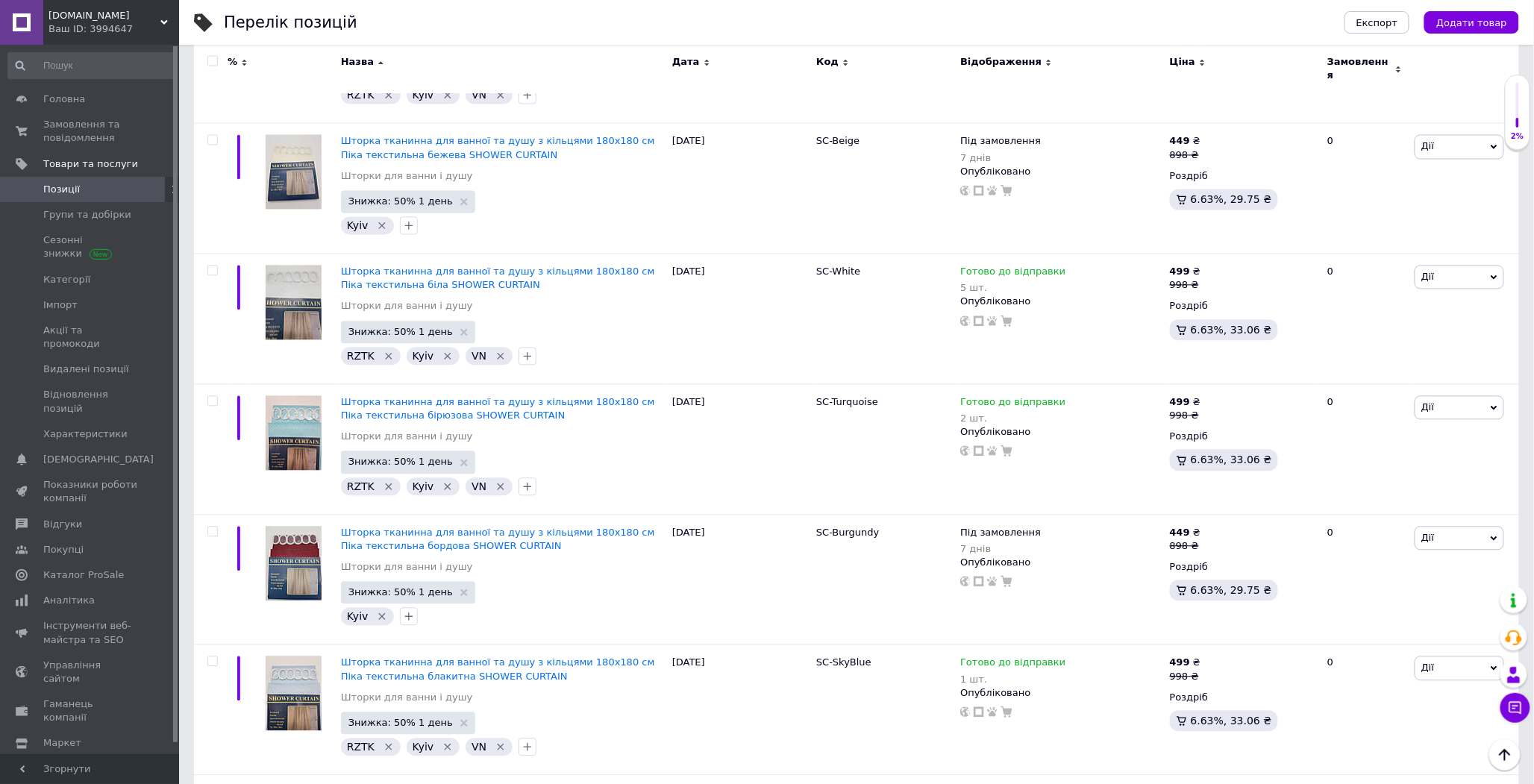
scroll to position [12748, 0]
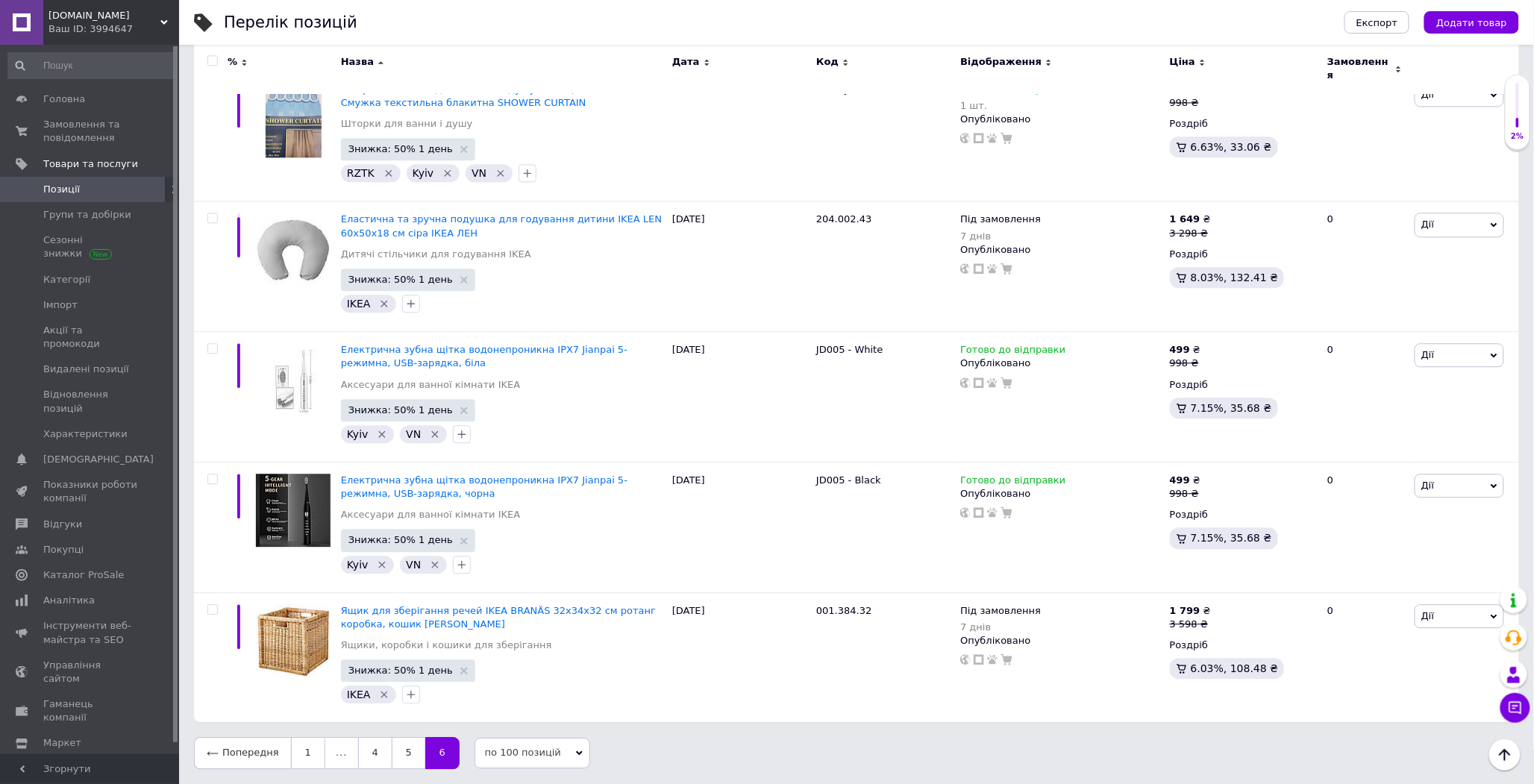
scroll to position [1329, 0]
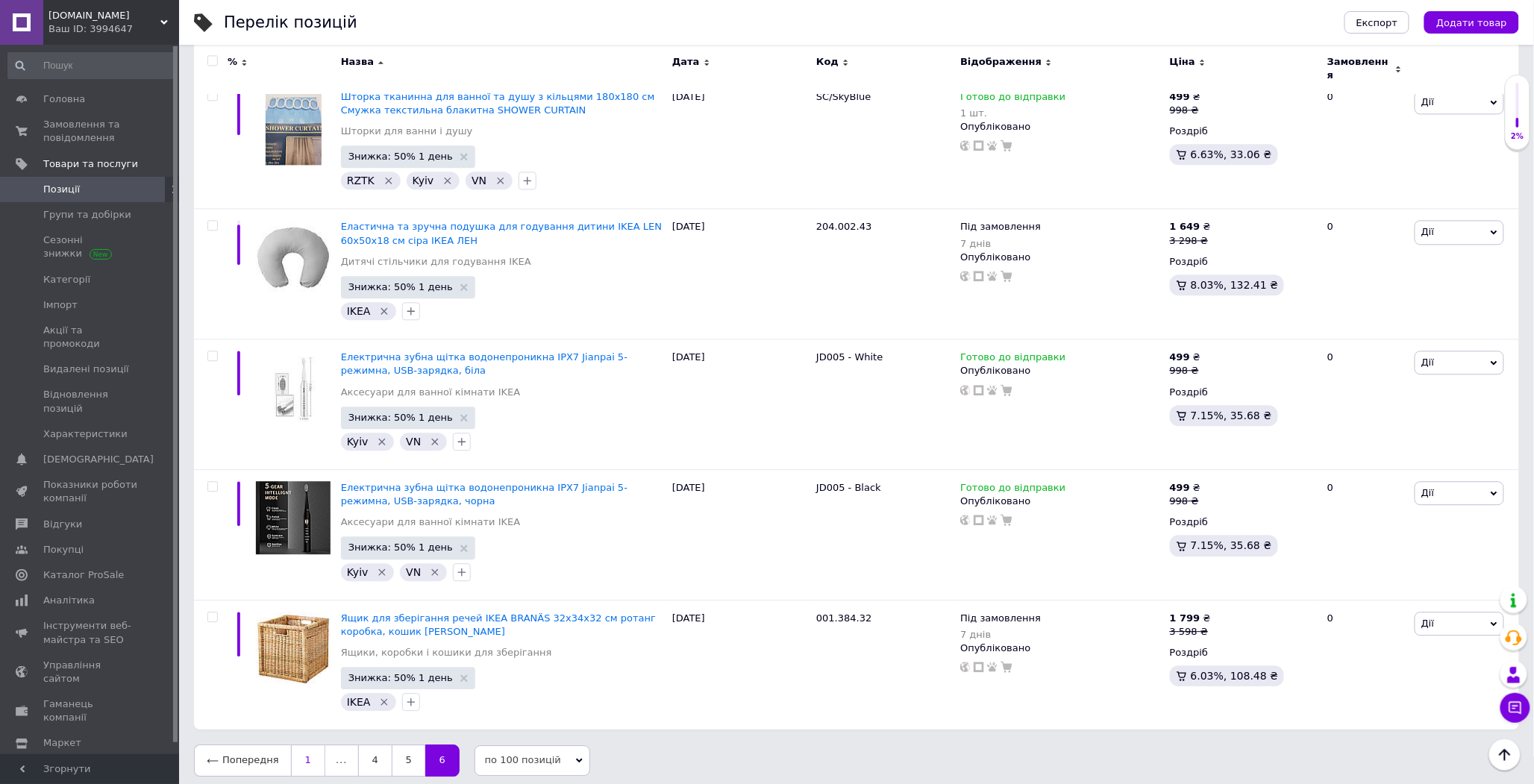
click at [302, 754] on link "1" at bounding box center [308, 760] width 35 height 32
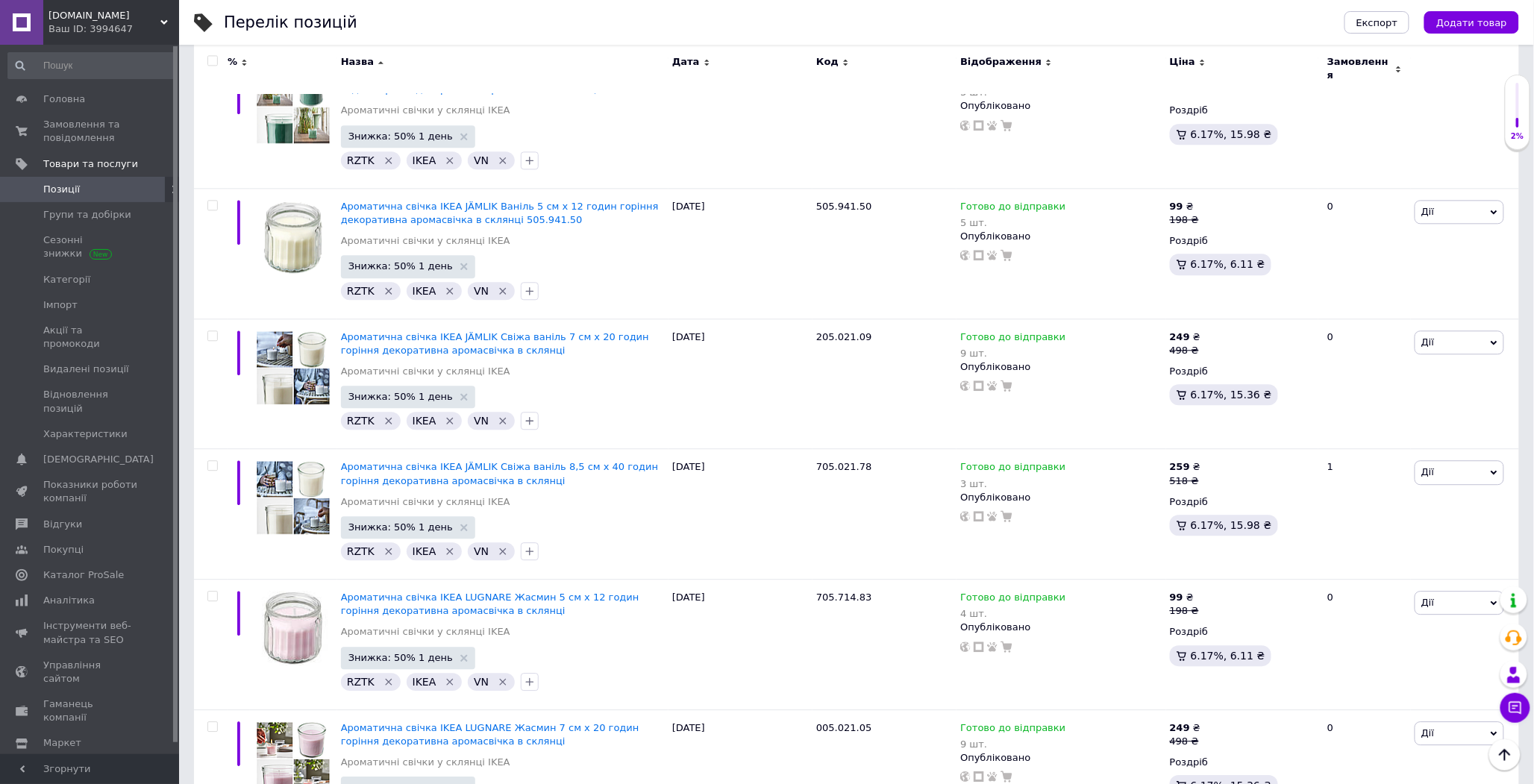
scroll to position [12735, 0]
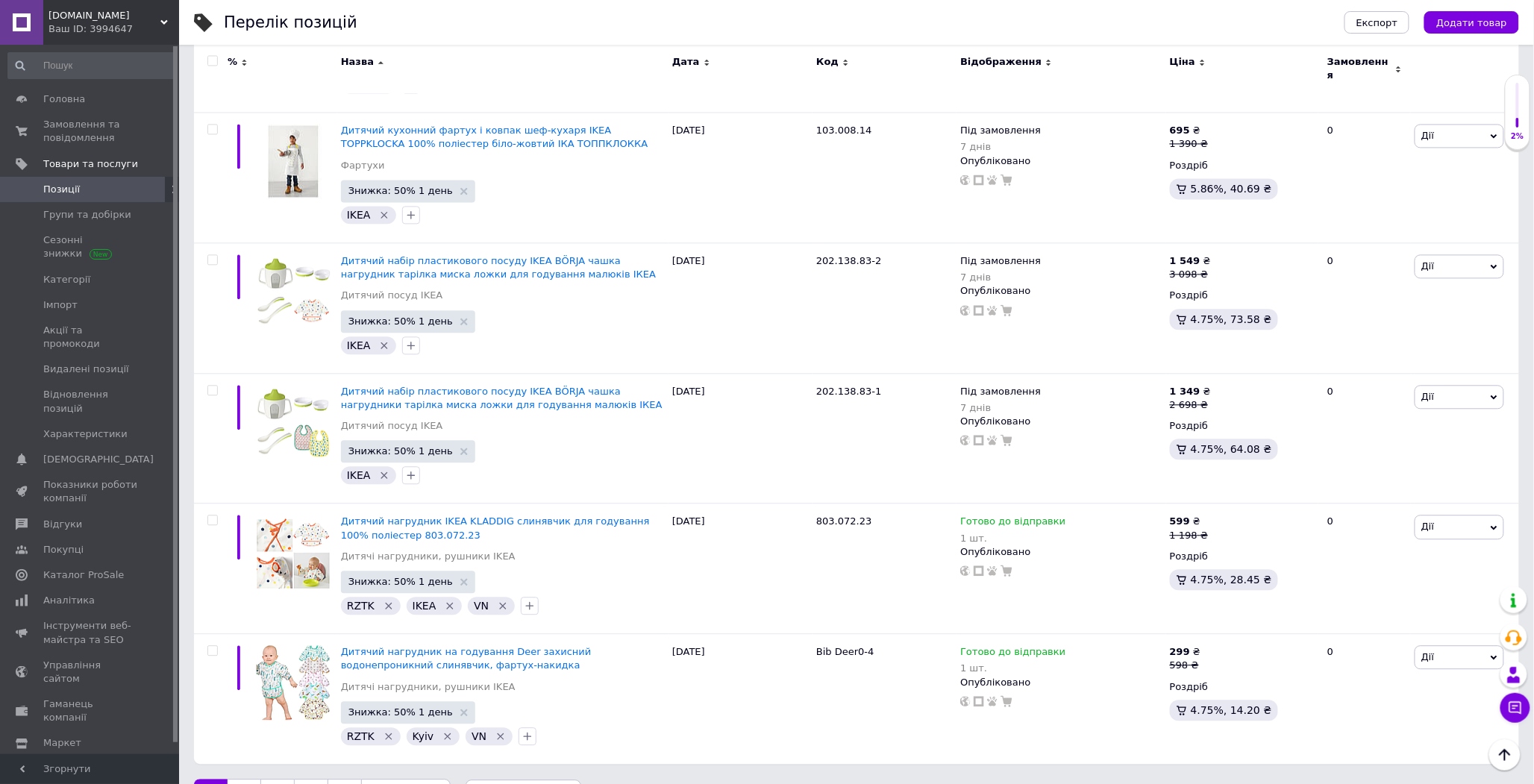
click at [407, 779] on link "Наступна" at bounding box center [406, 794] width 89 height 32
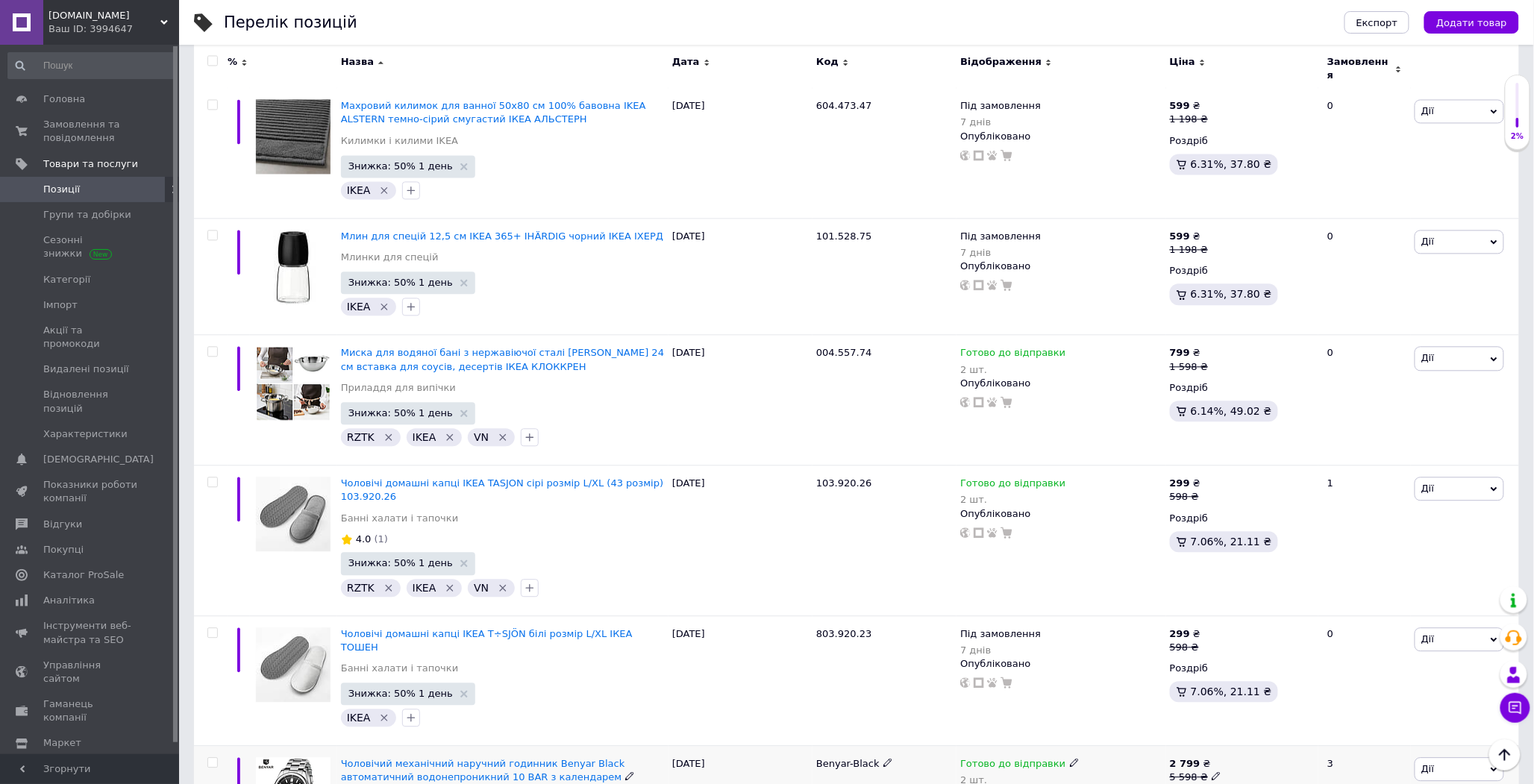
scroll to position [12767, 0]
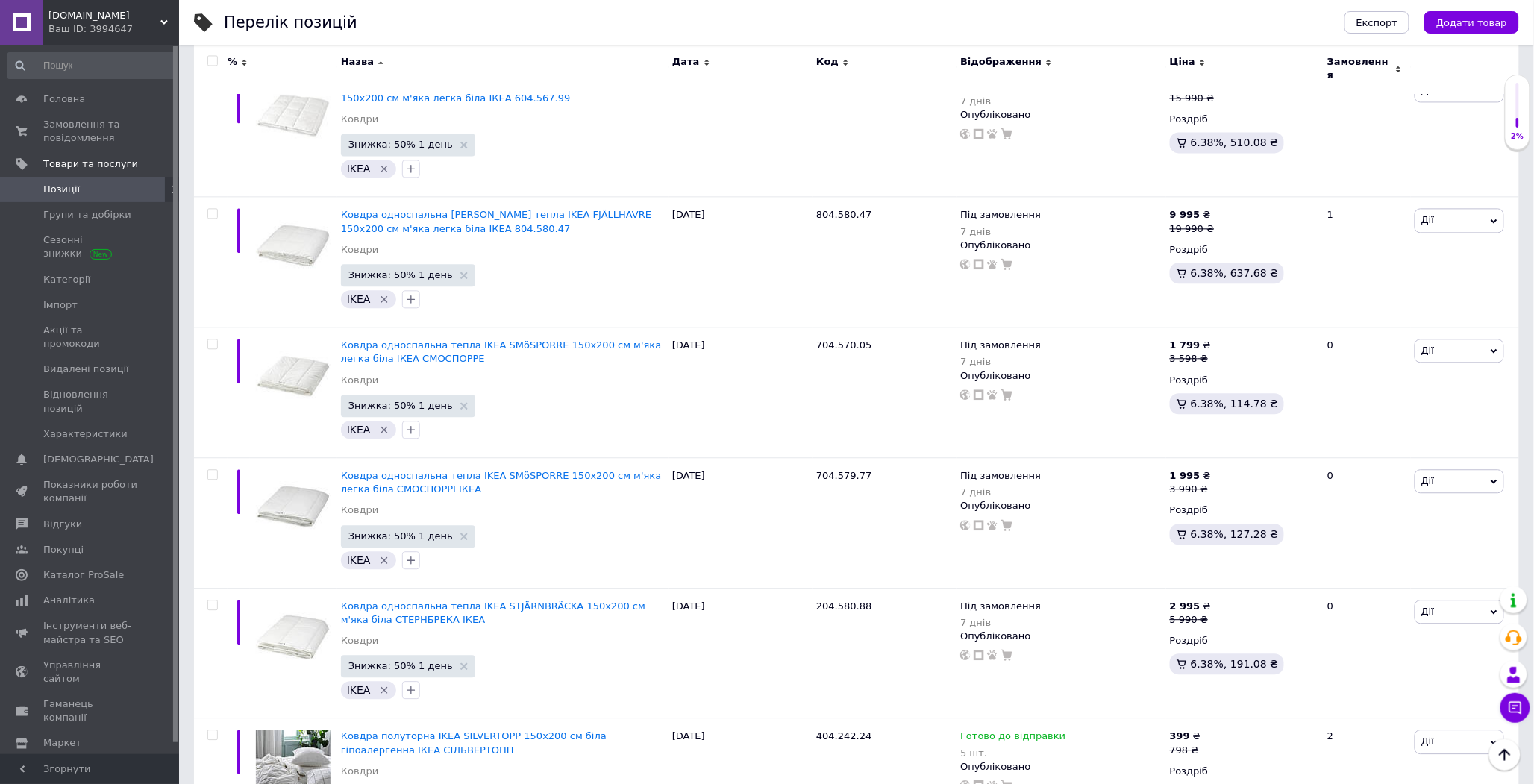
scroll to position [12722, 0]
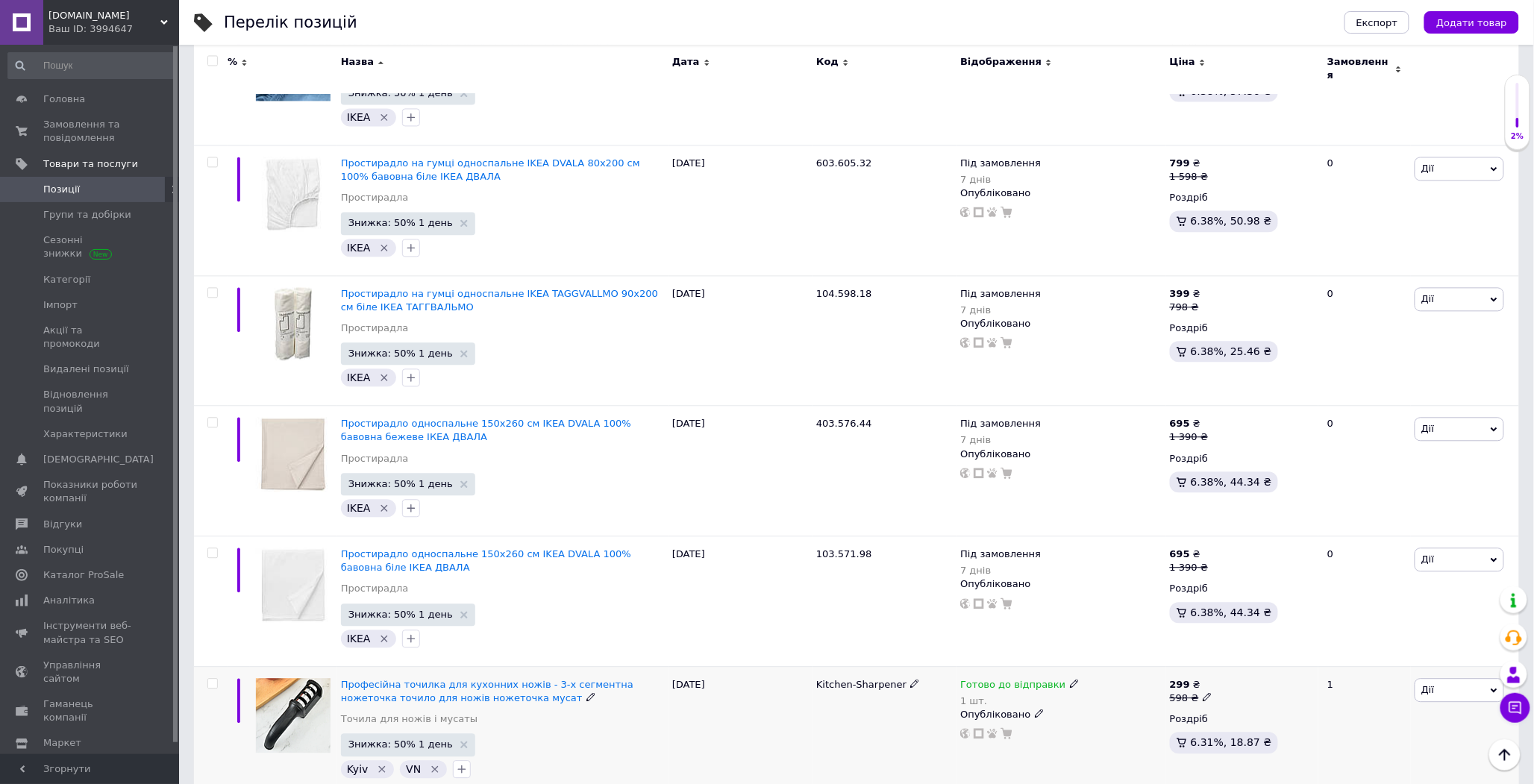
scroll to position [12687, 0]
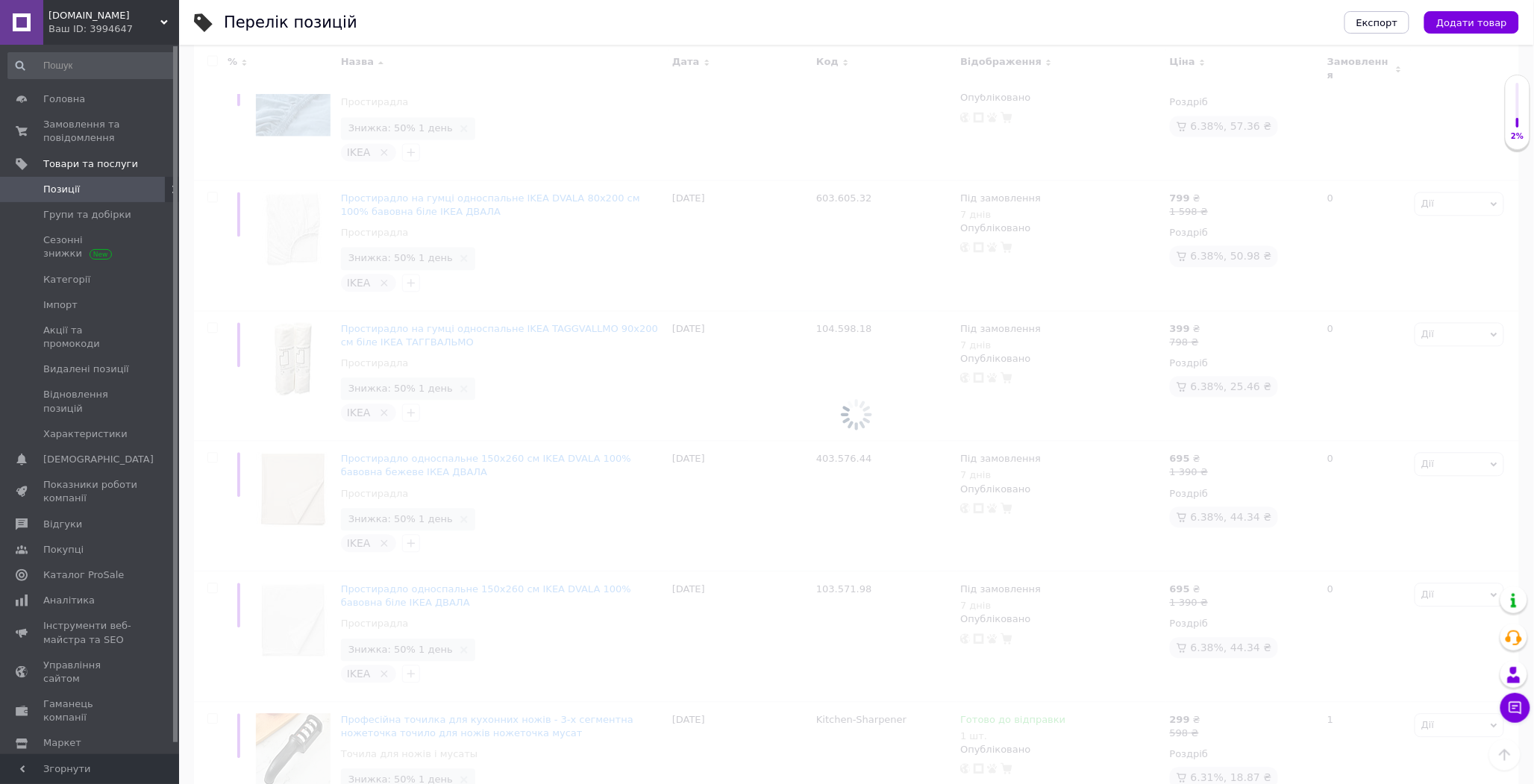
scroll to position [12688, 0]
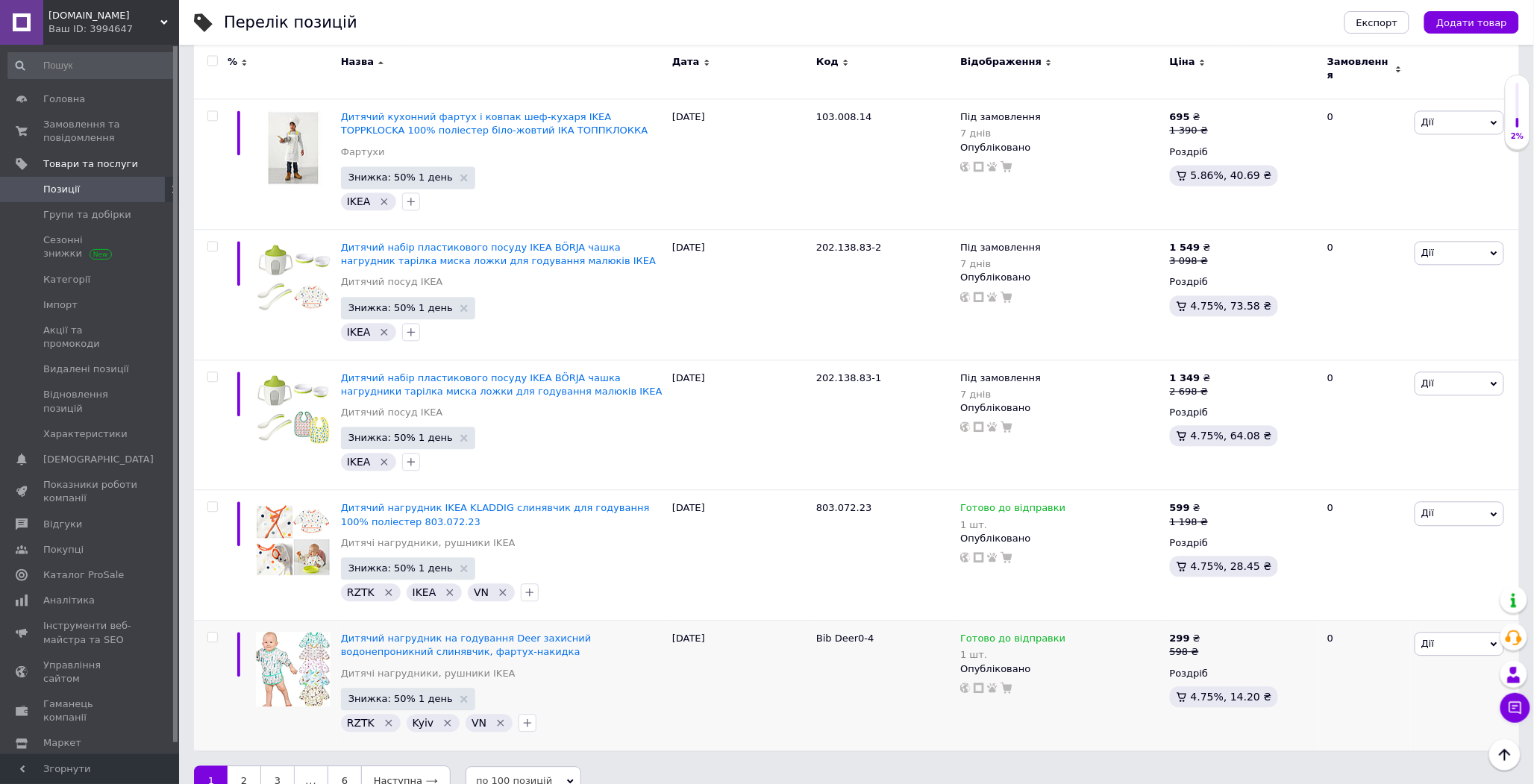
scroll to position [12735, 0]
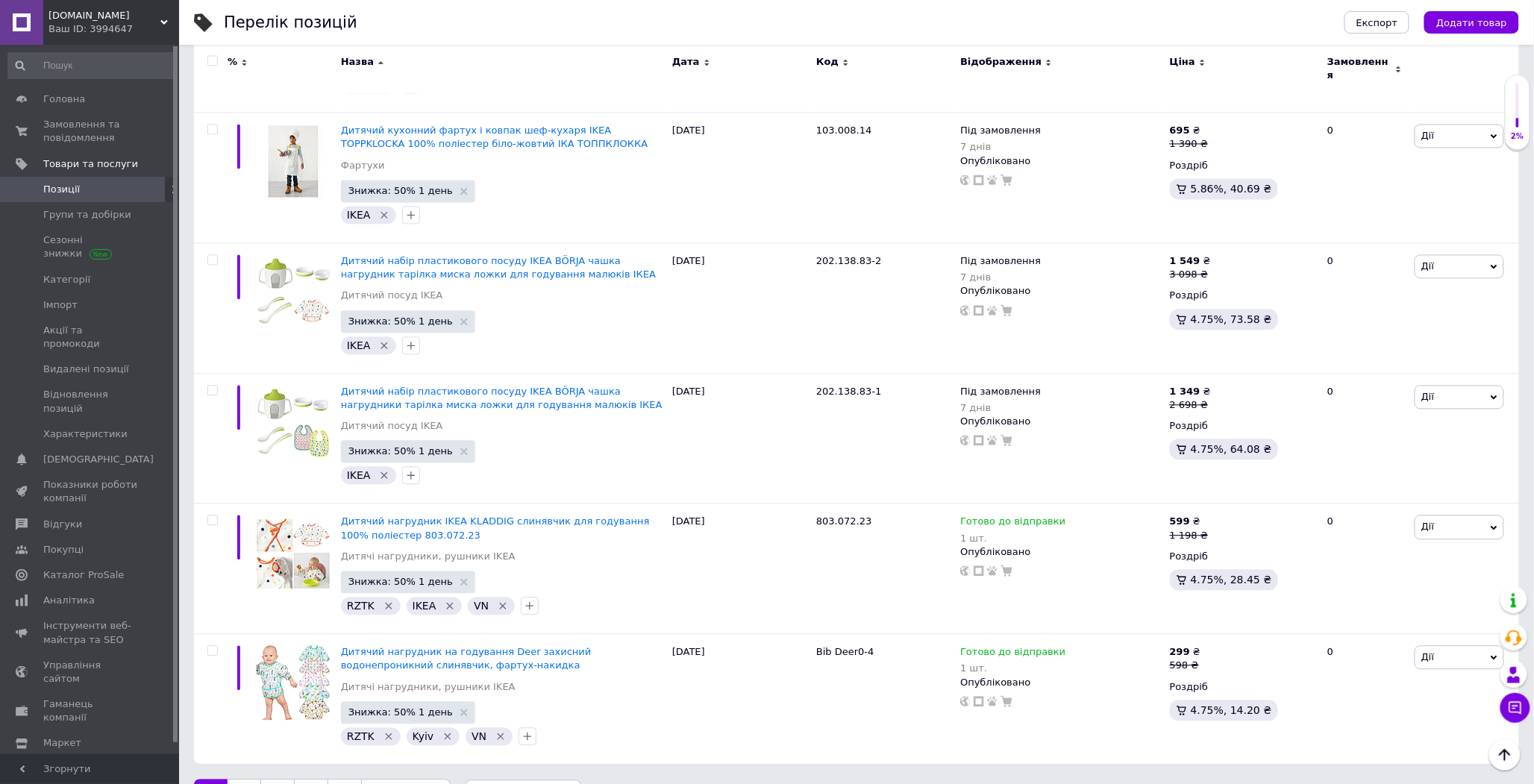
click at [413, 779] on link "Наступна" at bounding box center [406, 794] width 89 height 32
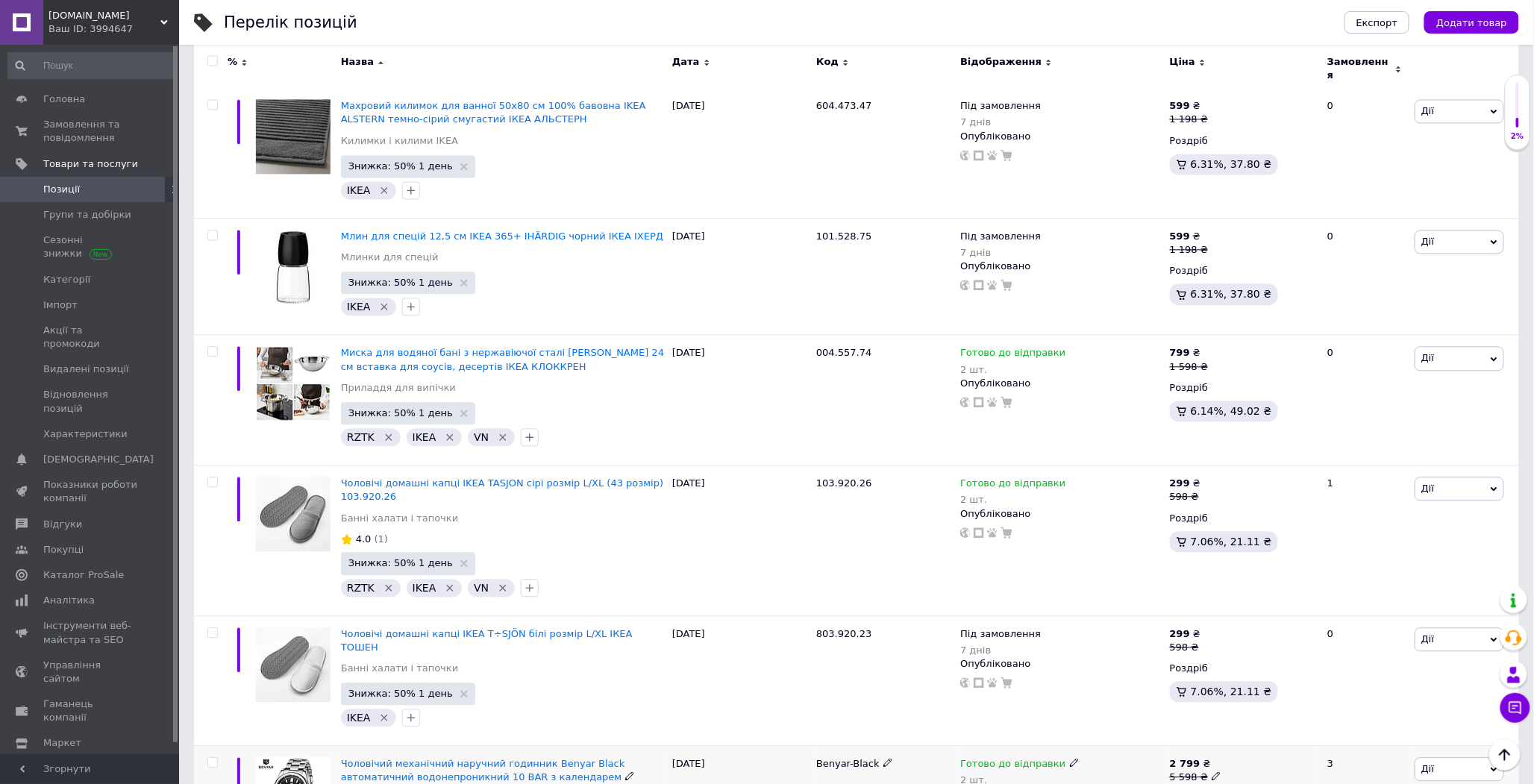
scroll to position [12767, 0]
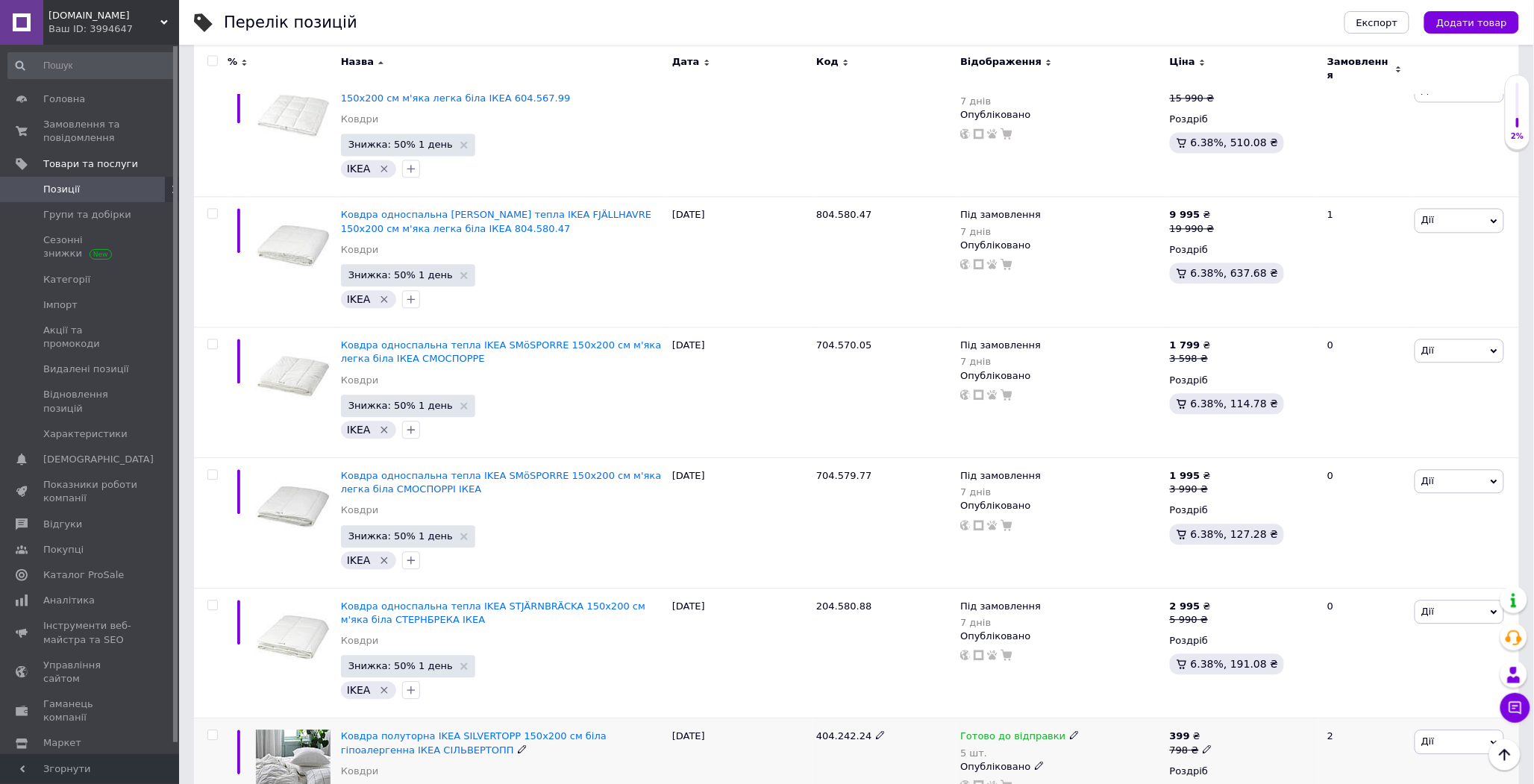
scroll to position [12722, 0]
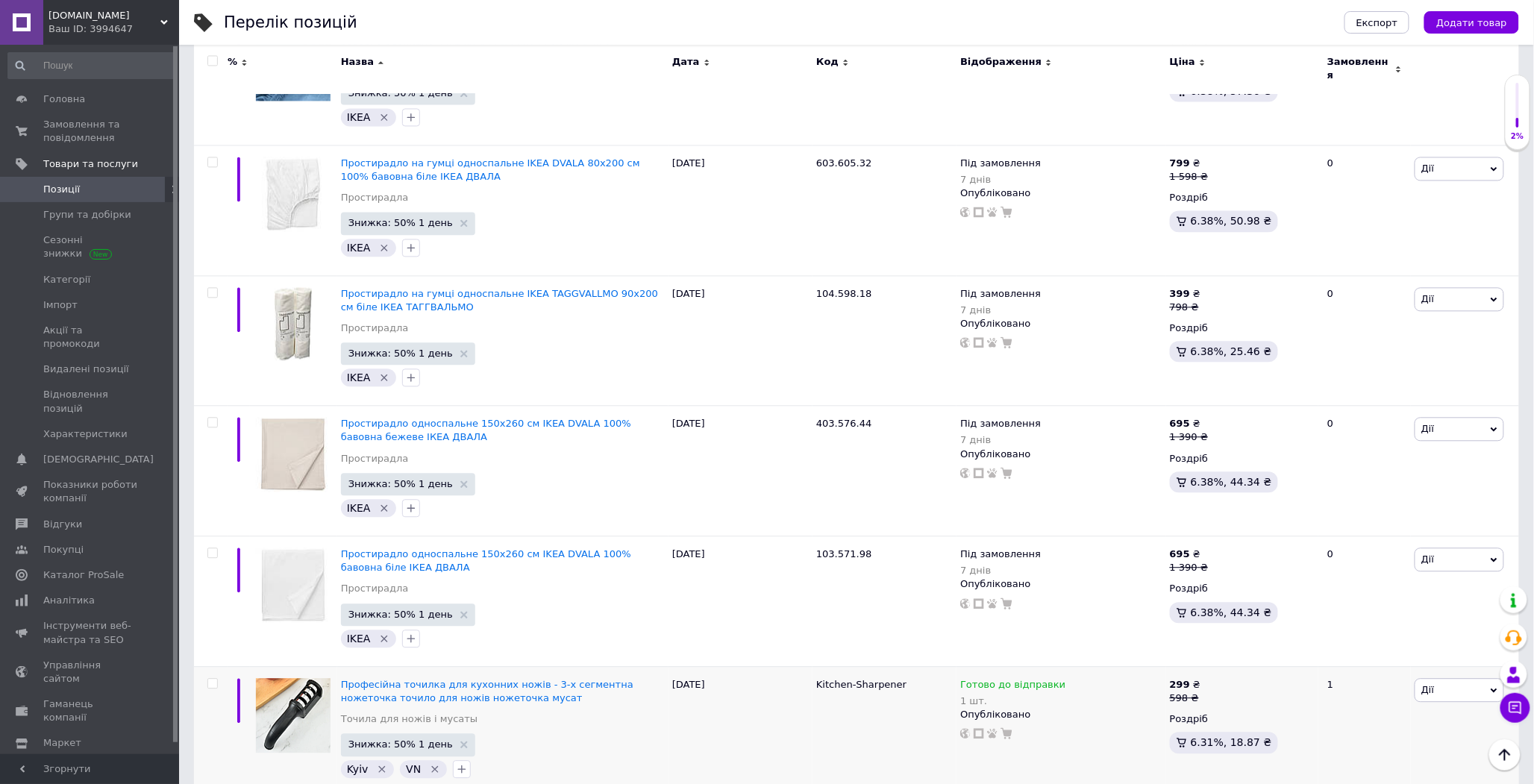
scroll to position [12687, 0]
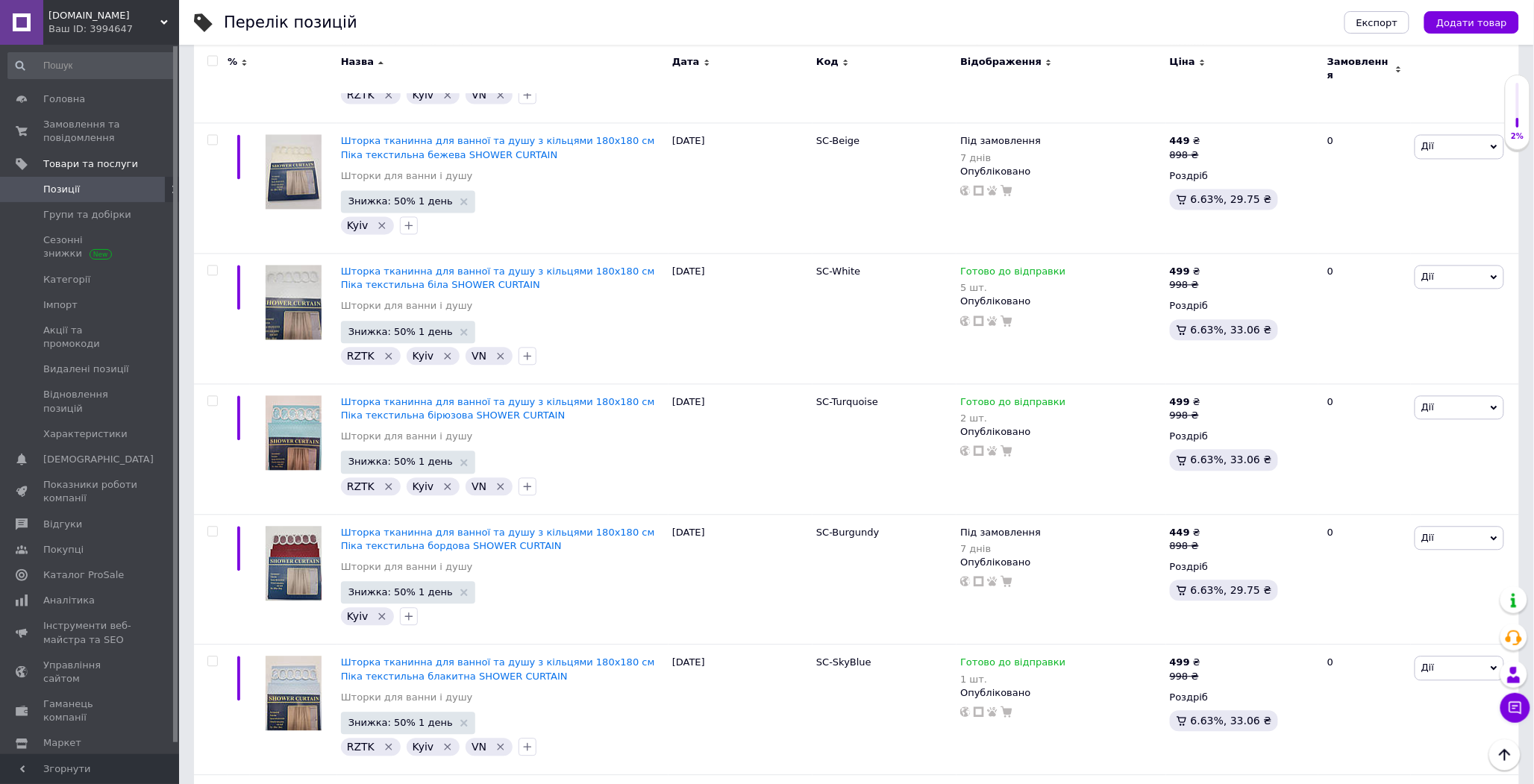
scroll to position [12748, 0]
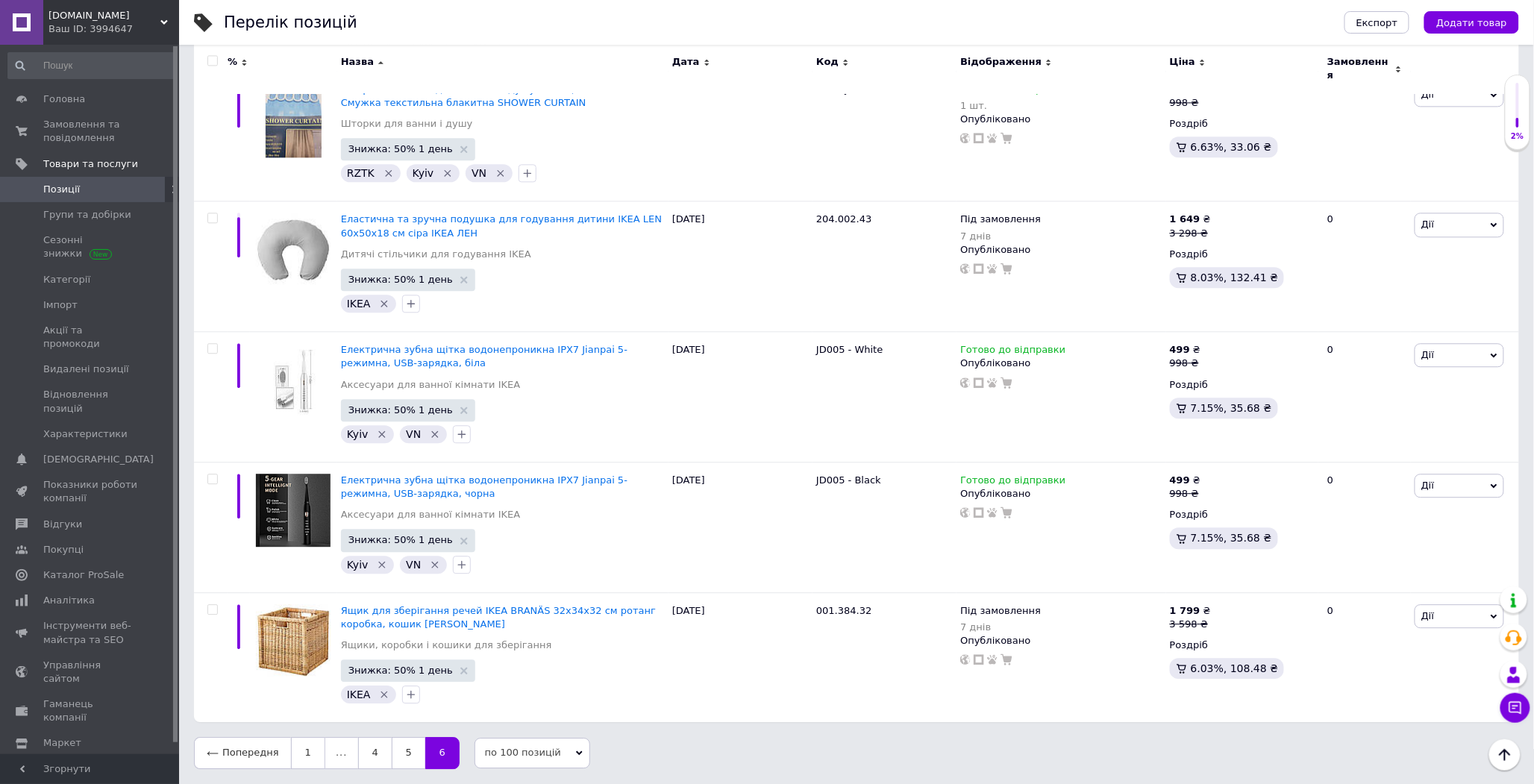
scroll to position [1329, 0]
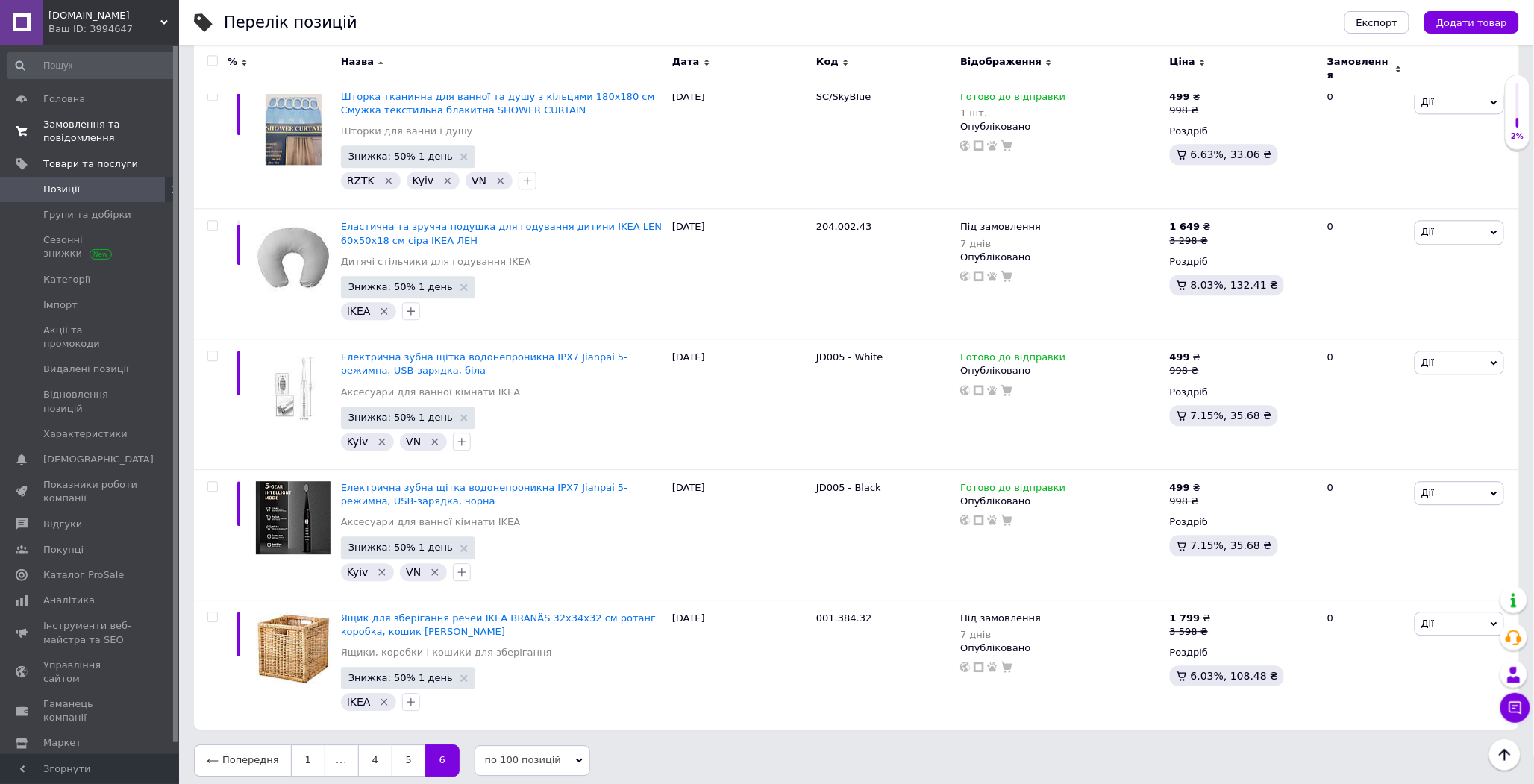
click at [92, 125] on span "Замовлення та повідомлення" at bounding box center [90, 131] width 95 height 27
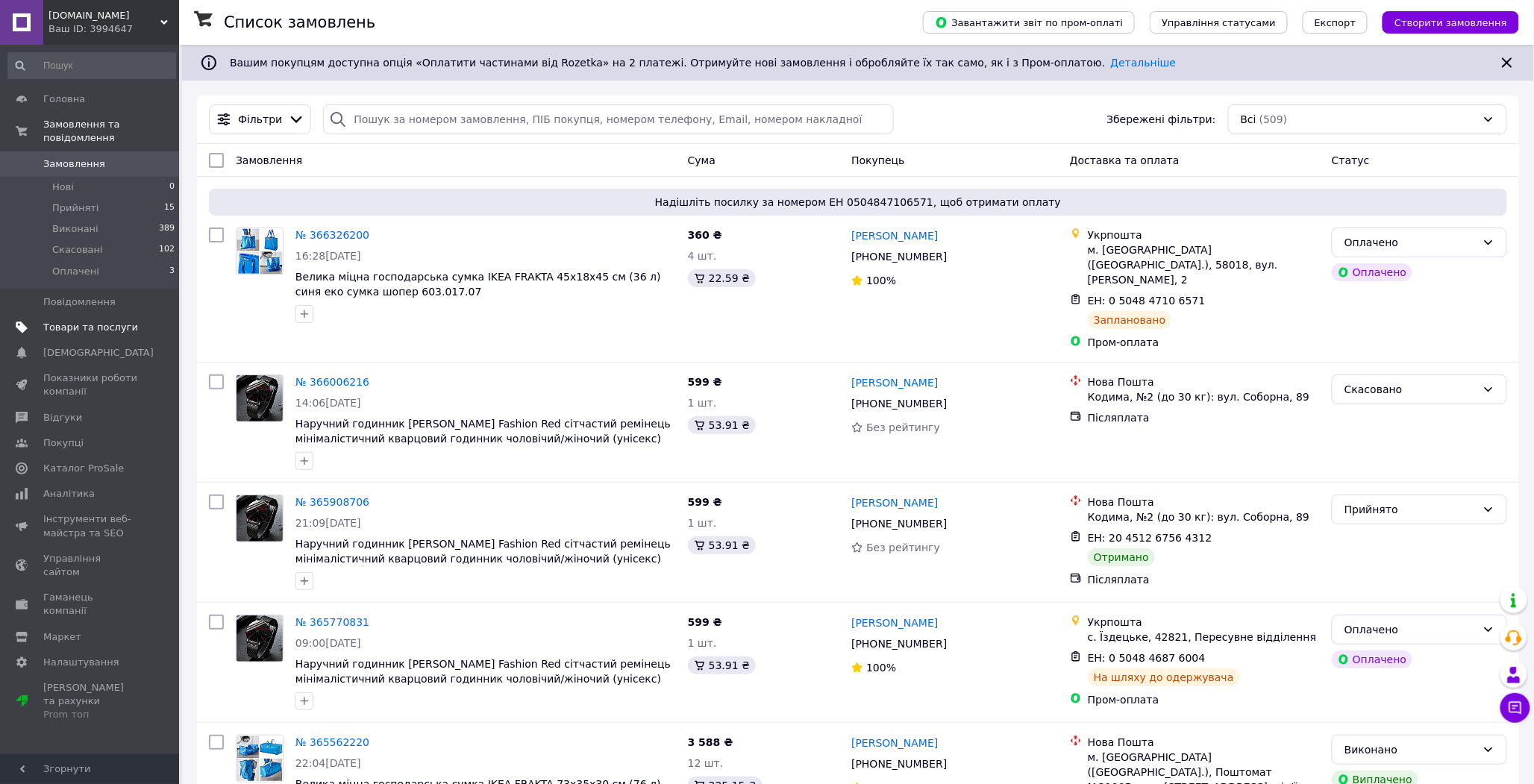
click at [106, 320] on span "Товари та послуги" at bounding box center [90, 327] width 95 height 13
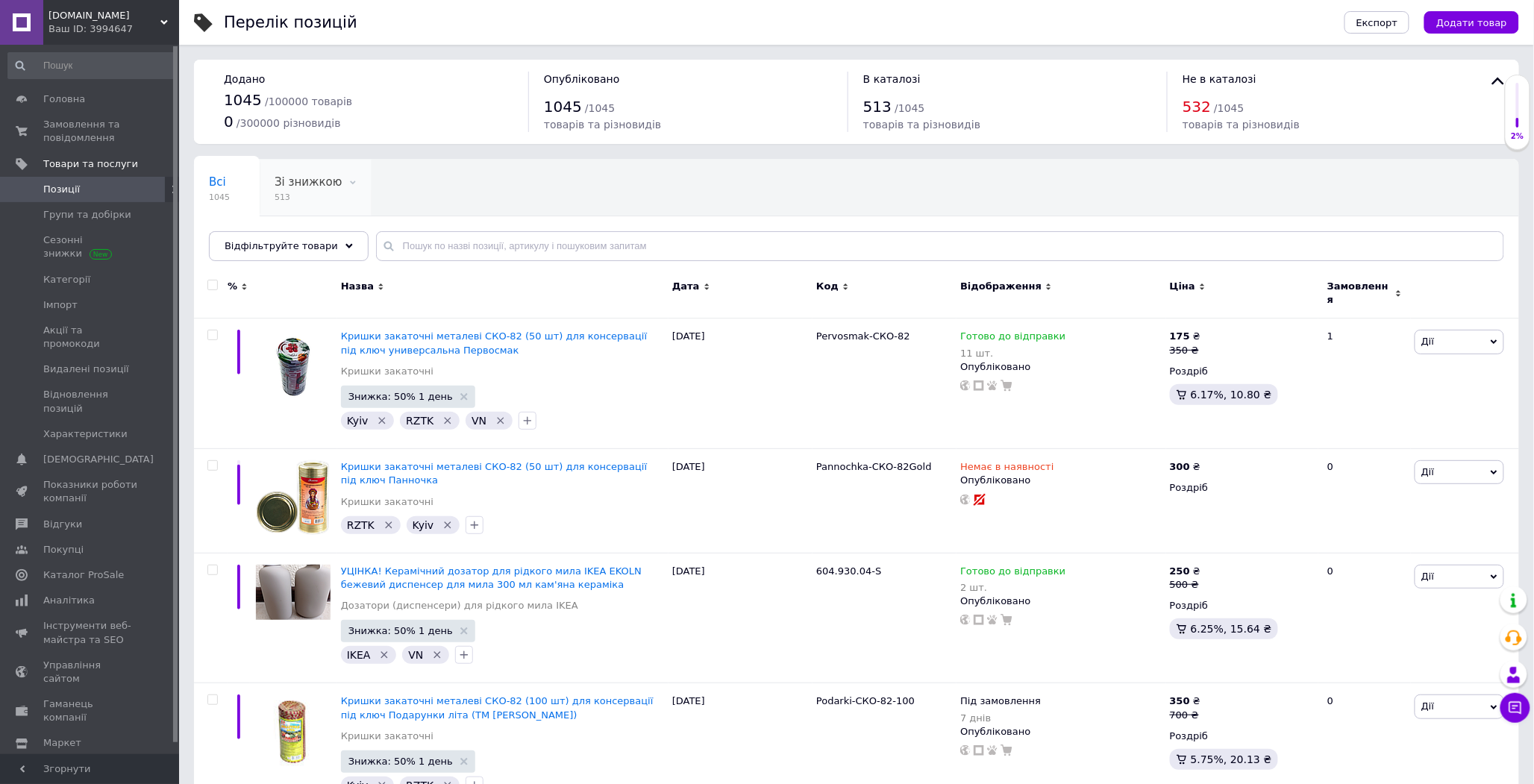
click at [296, 182] on span "Зі знижкою" at bounding box center [307, 182] width 67 height 13
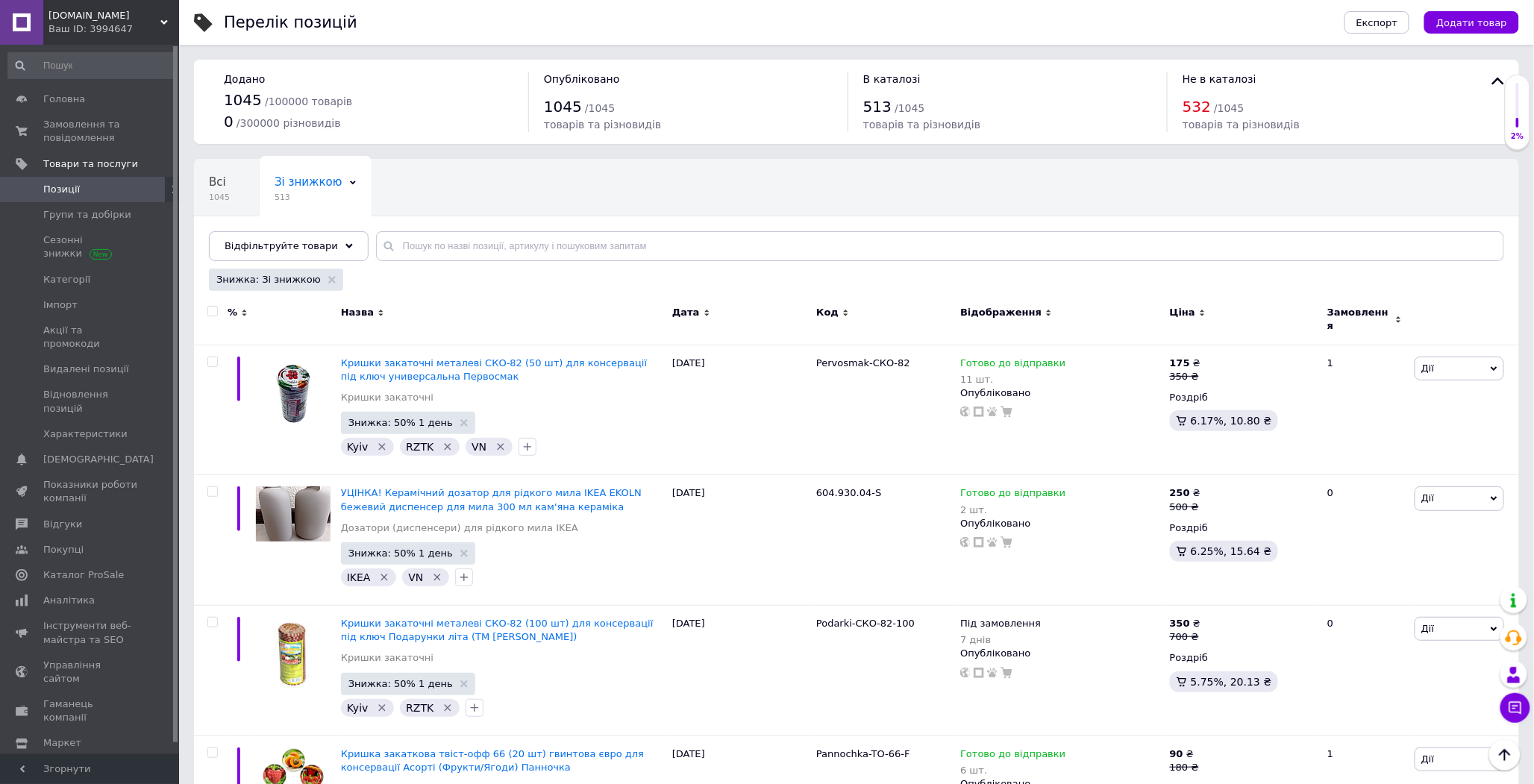
scroll to position [12715, 0]
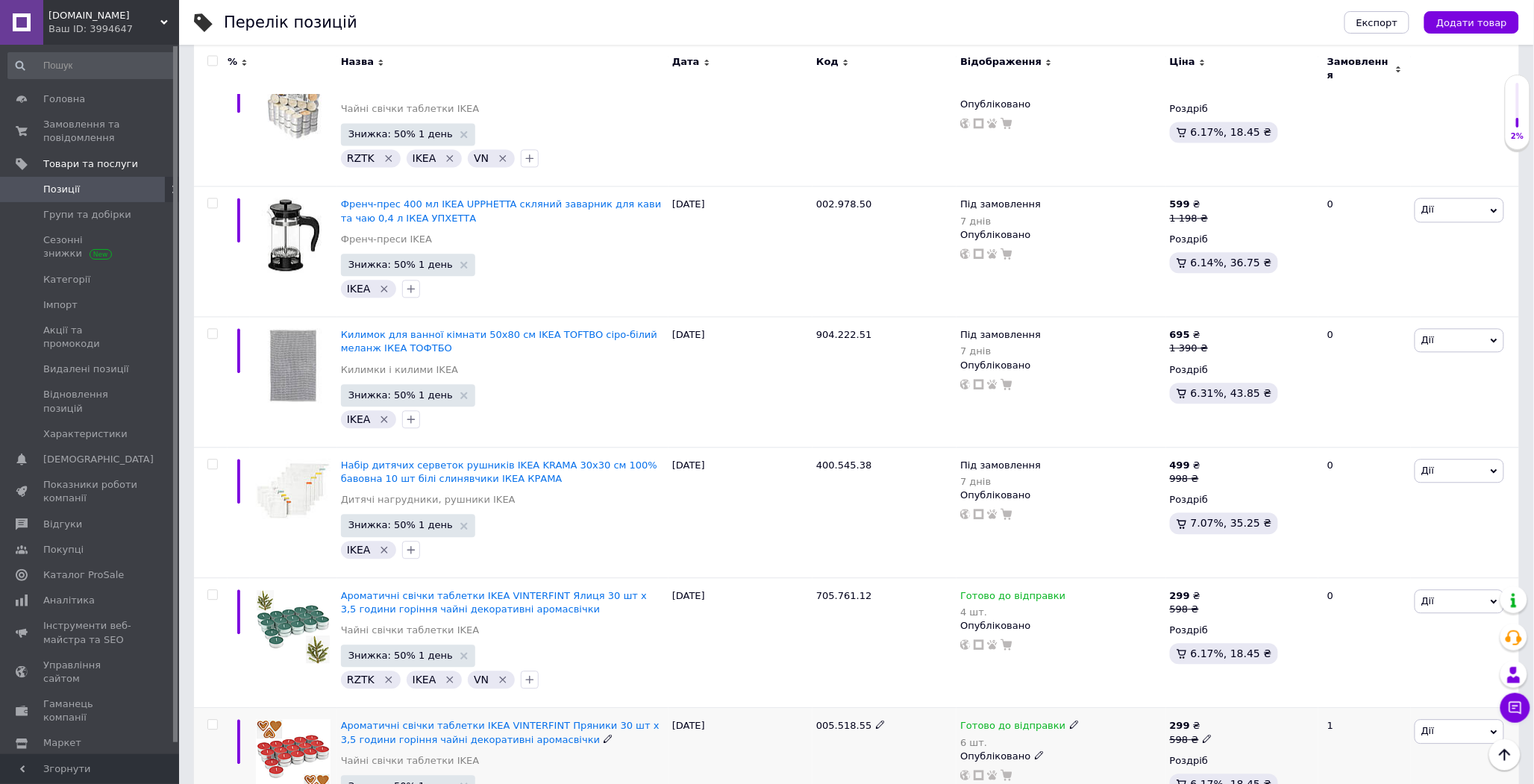
scroll to position [12748, 0]
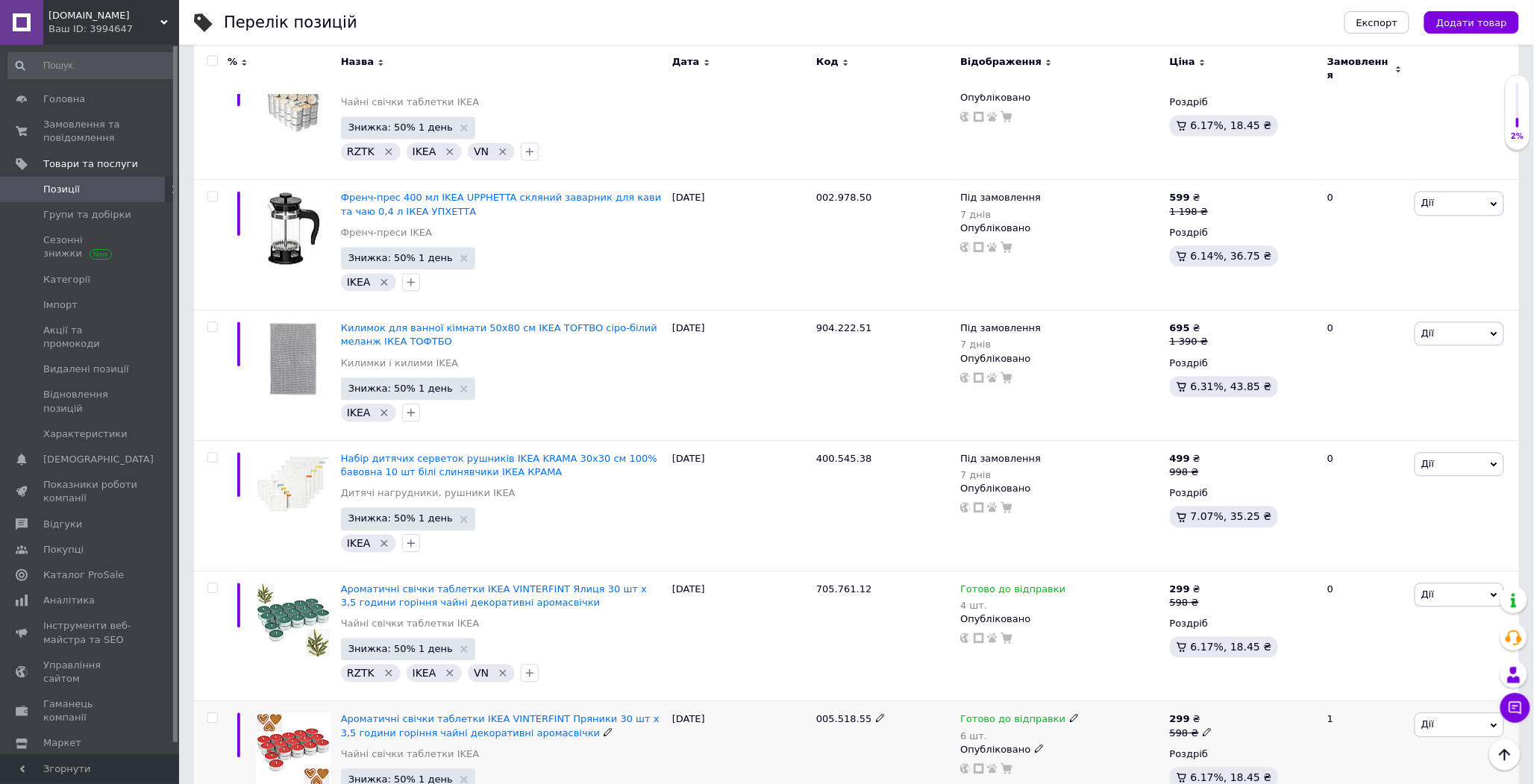
click at [1070, 712] on span at bounding box center [1075, 717] width 10 height 10
click at [1265, 676] on div "Наявність Готово до відправки В наявності Немає в наявності Під замовлення Зали…" at bounding box center [1172, 735] width 186 height 118
click at [1152, 765] on input "6" at bounding box center [1135, 779] width 113 height 30
type input "1"
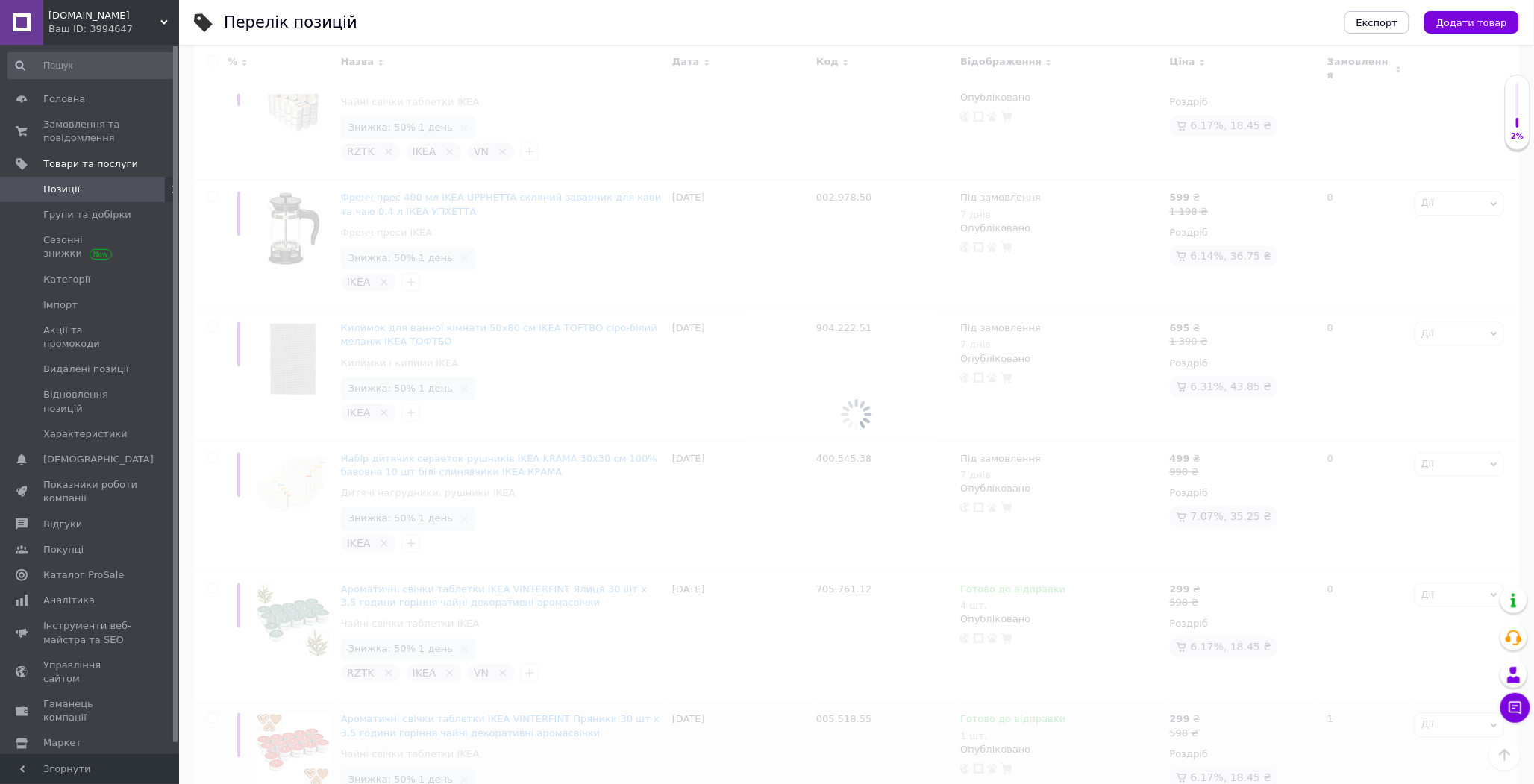
scroll to position [12675, 0]
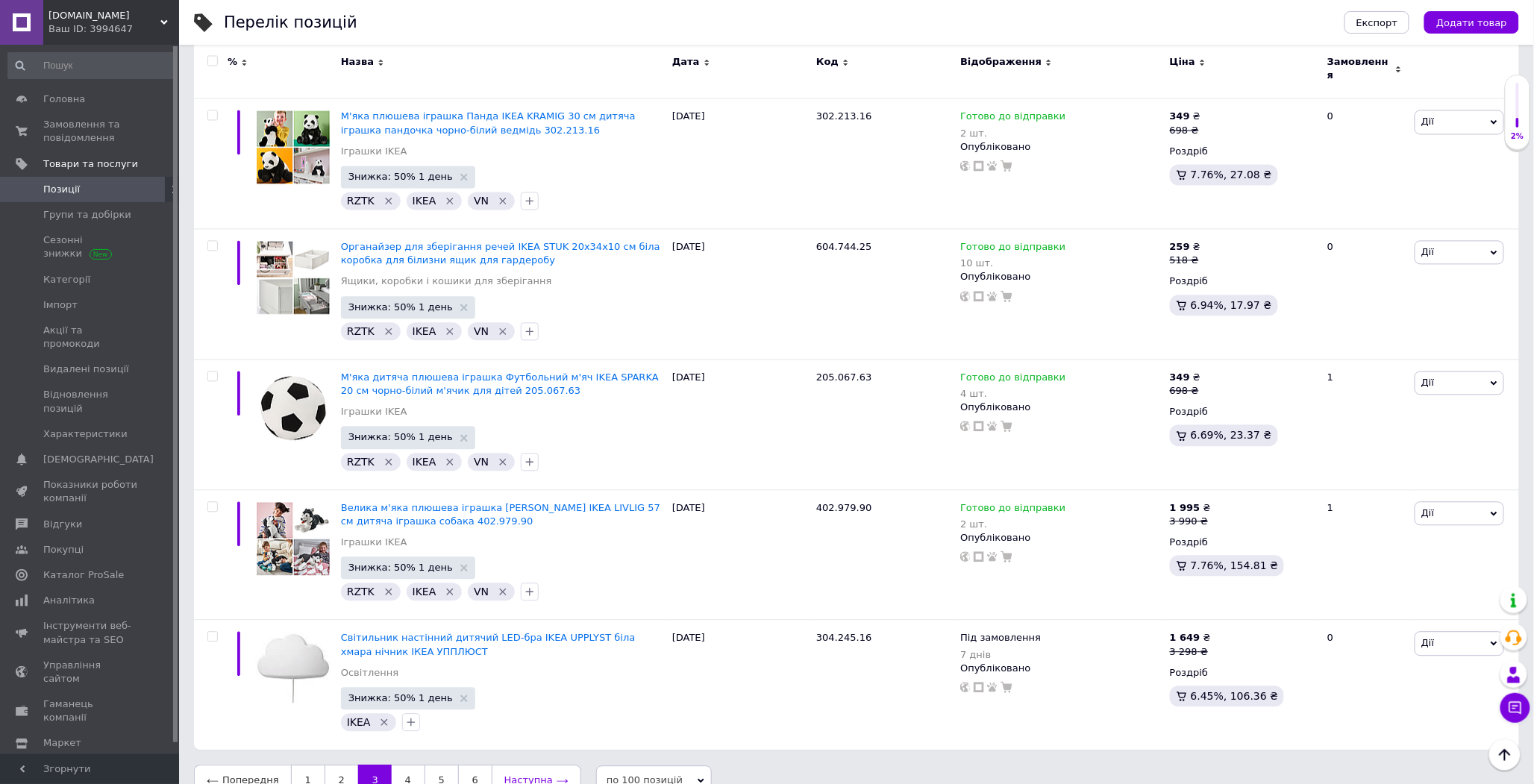
click at [556, 775] on icon at bounding box center [562, 780] width 12 height 12
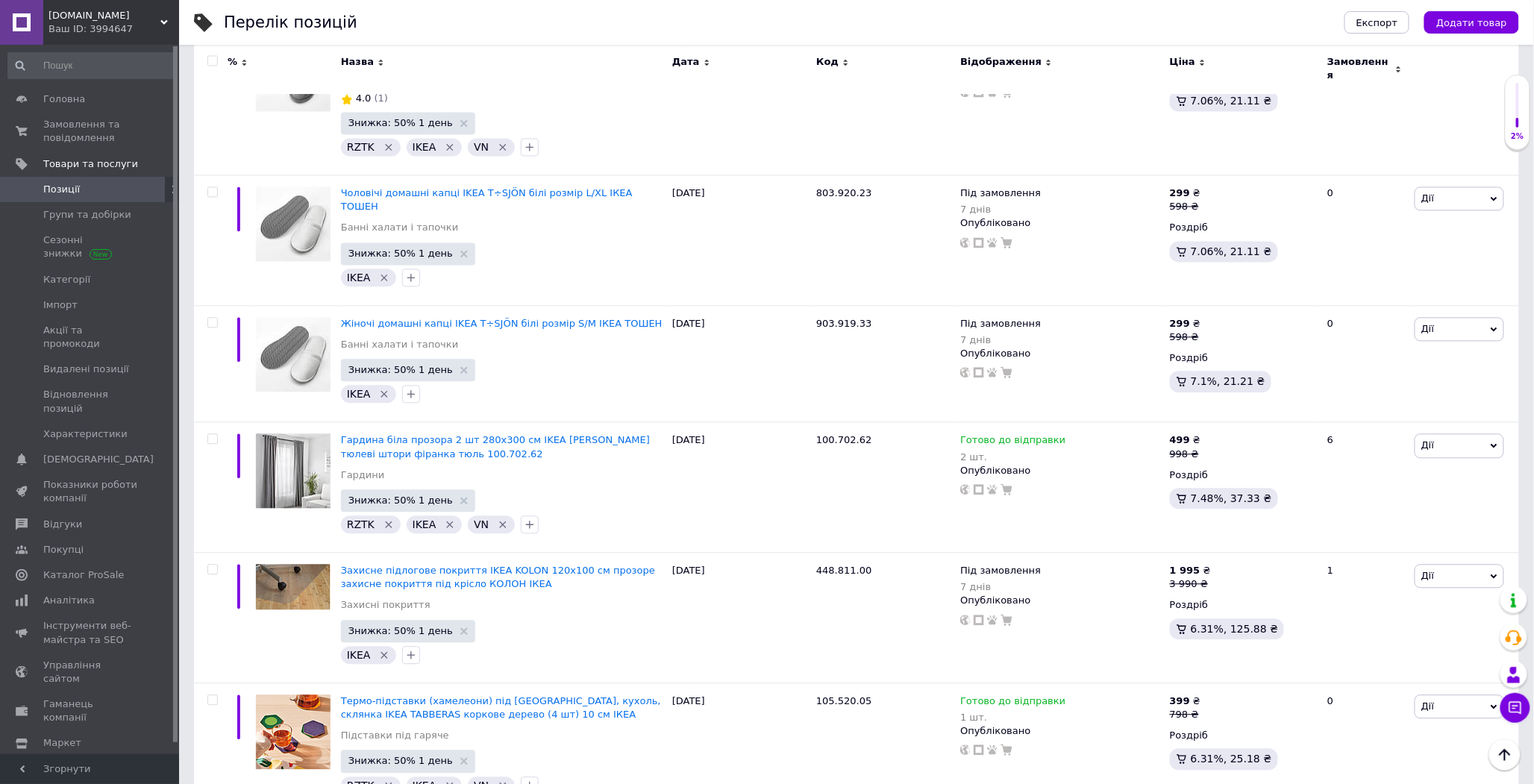
scroll to position [12747, 0]
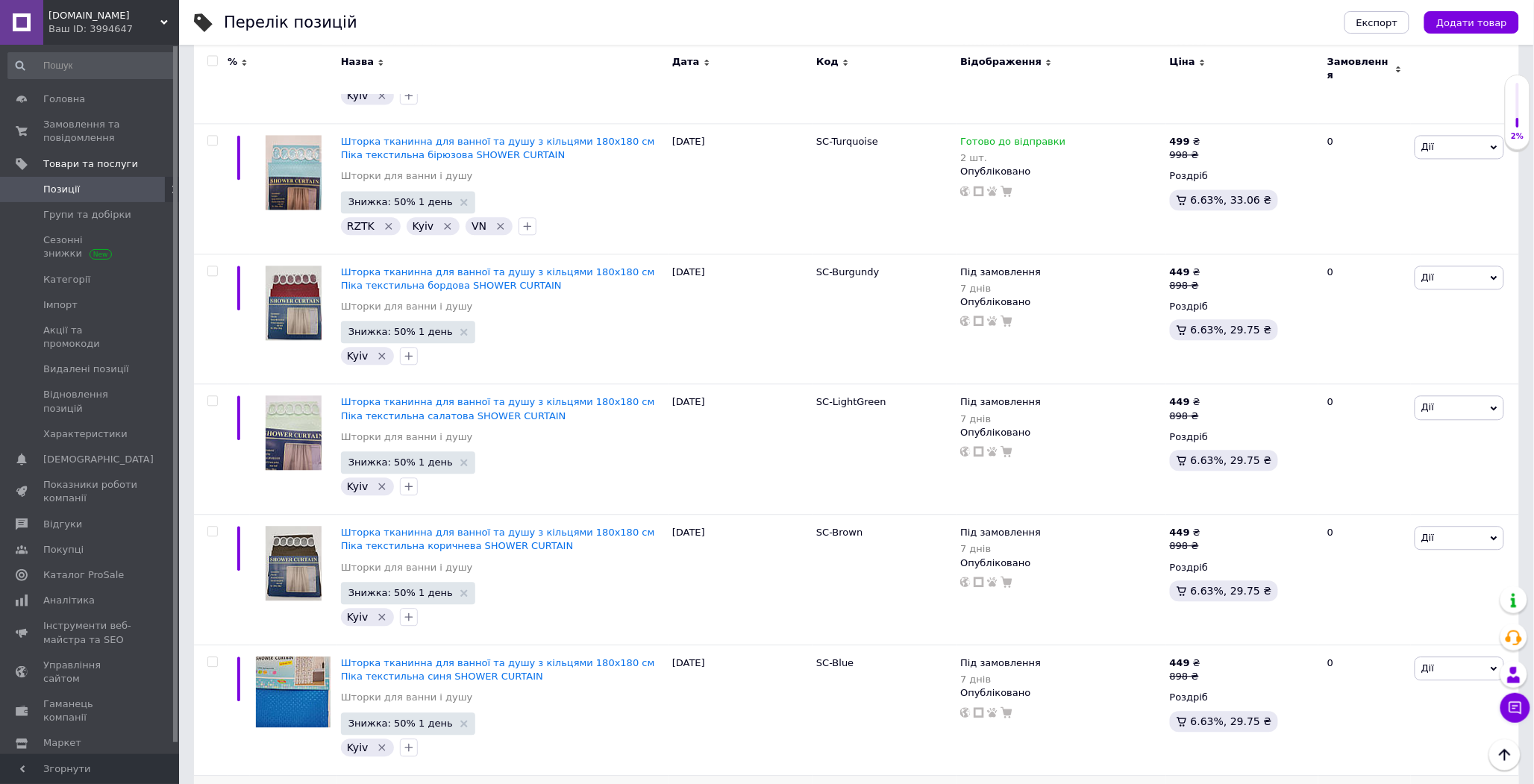
scroll to position [12781, 0]
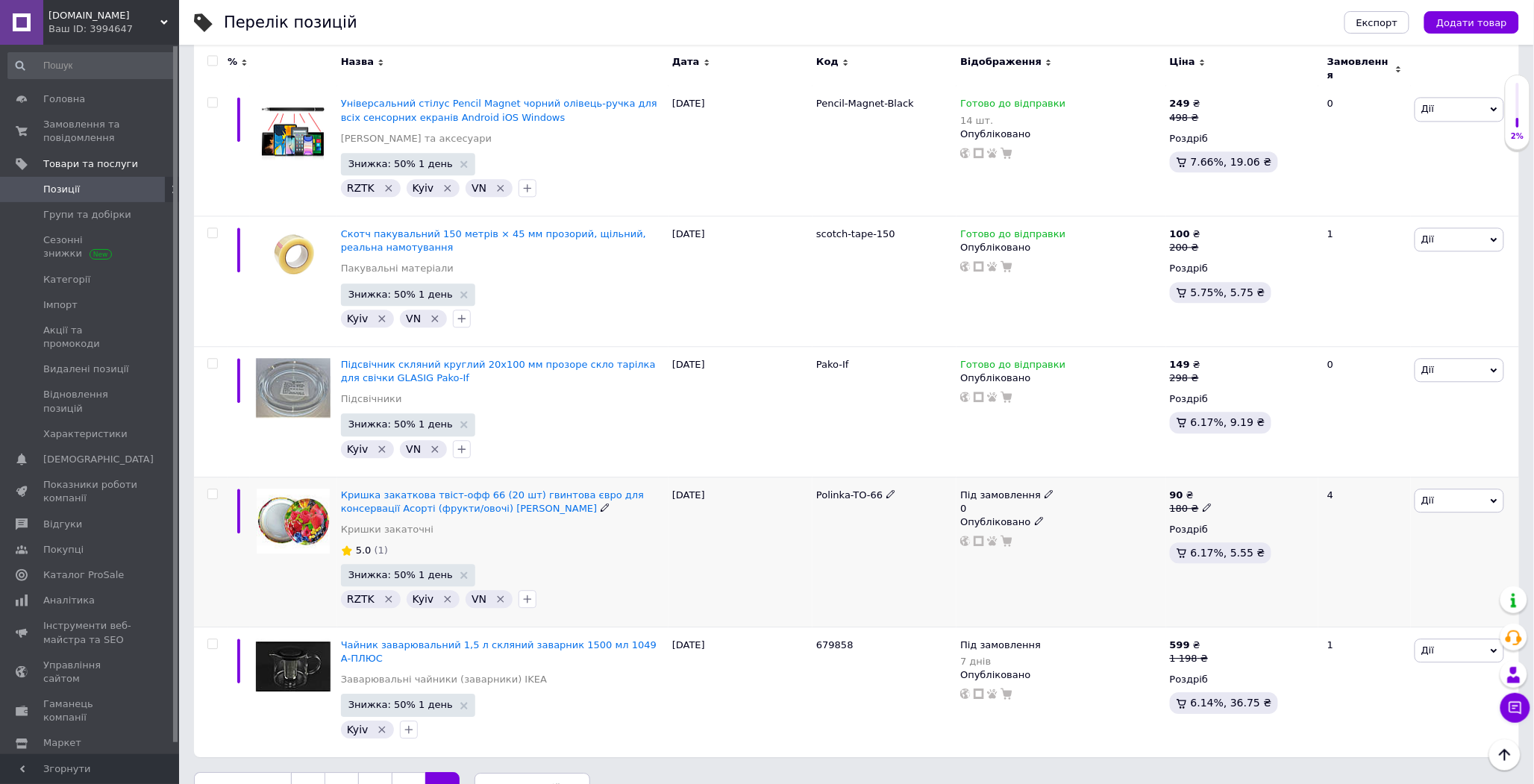
scroll to position [1322, 0]
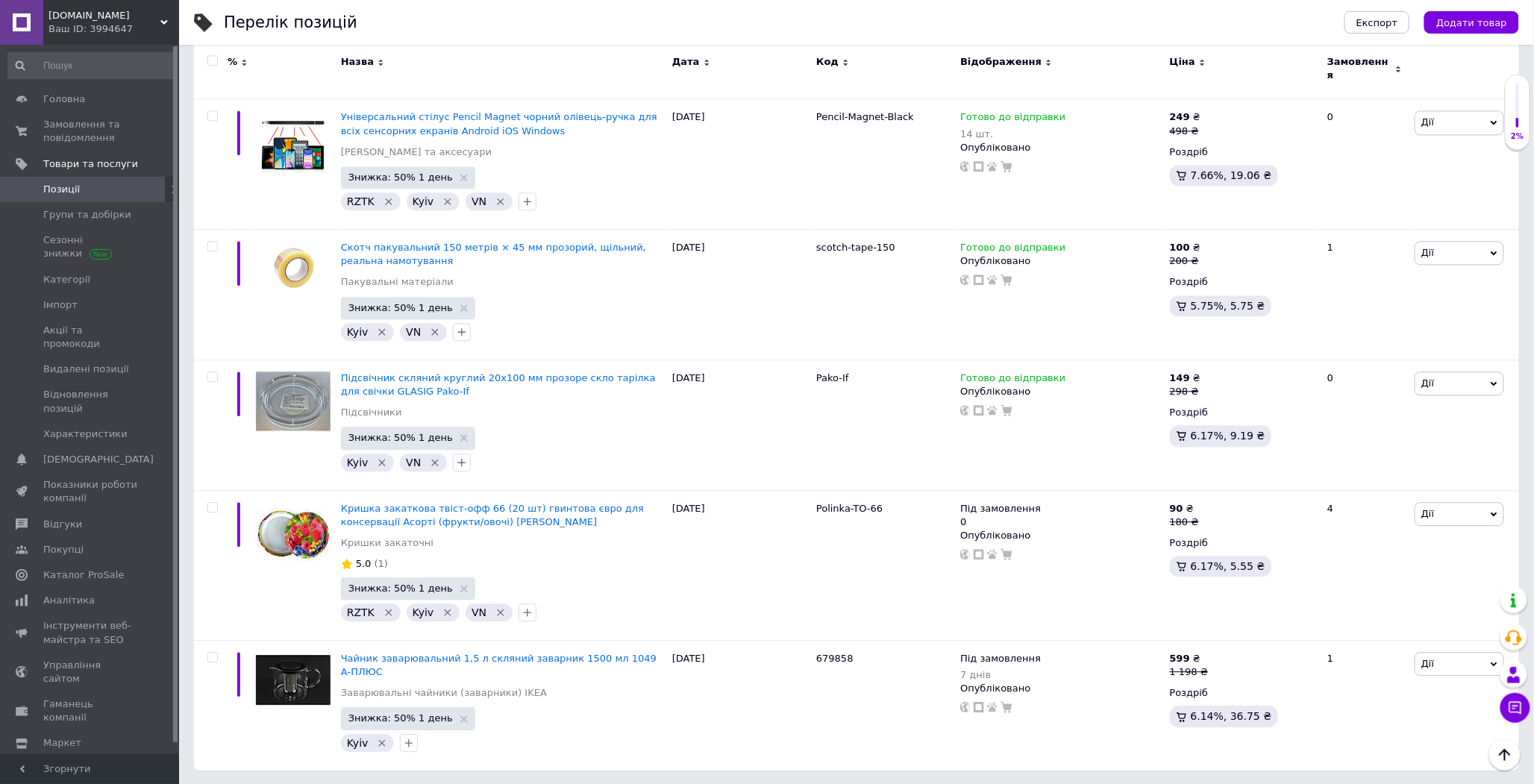
drag, startPoint x: 109, startPoint y: 122, endPoint x: 294, endPoint y: 82, distance: 189.3
click at [109, 122] on span "Замовлення та повідомлення" at bounding box center [90, 131] width 95 height 27
